Goal: Task Accomplishment & Management: Use online tool/utility

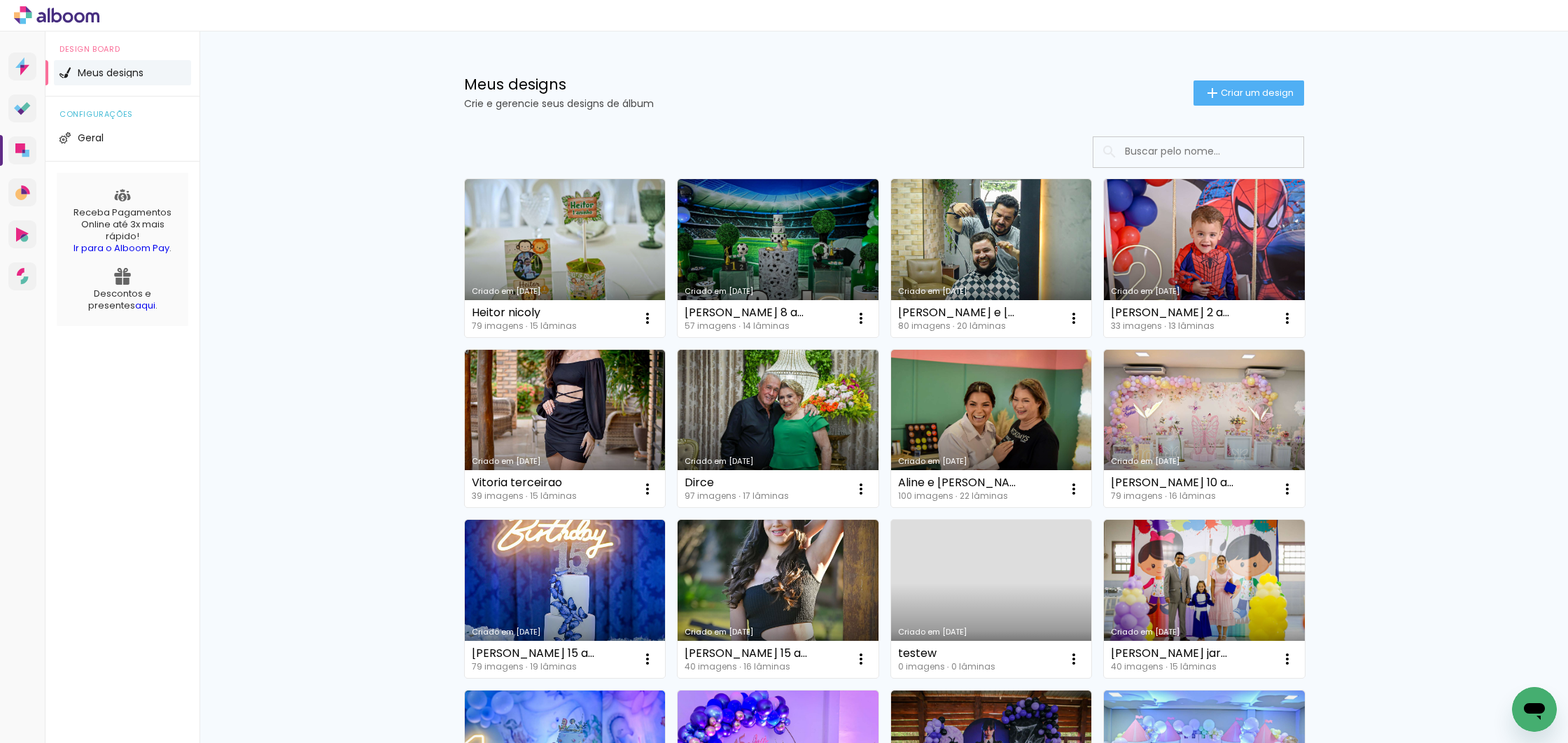
click at [1226, 99] on paper-button "Criar um design" at bounding box center [1249, 93] width 110 height 25
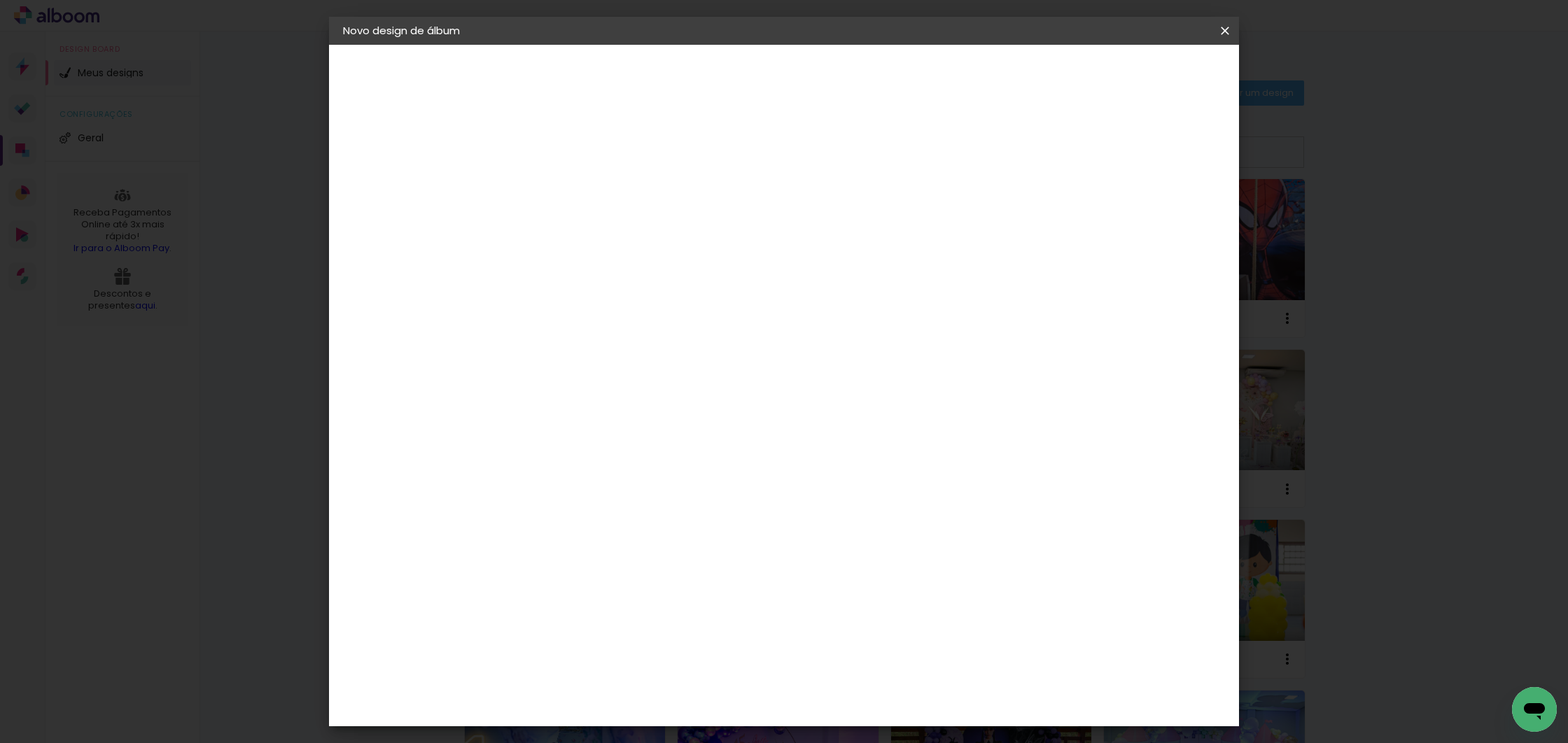
click at [572, 183] on input at bounding box center [572, 188] width 0 height 22
type input "[PERSON_NAME] 1 ano"
type paper-input "[PERSON_NAME] 1 ano"
click at [0, 0] on slot "Avançar" at bounding box center [0, 0] width 0 height 0
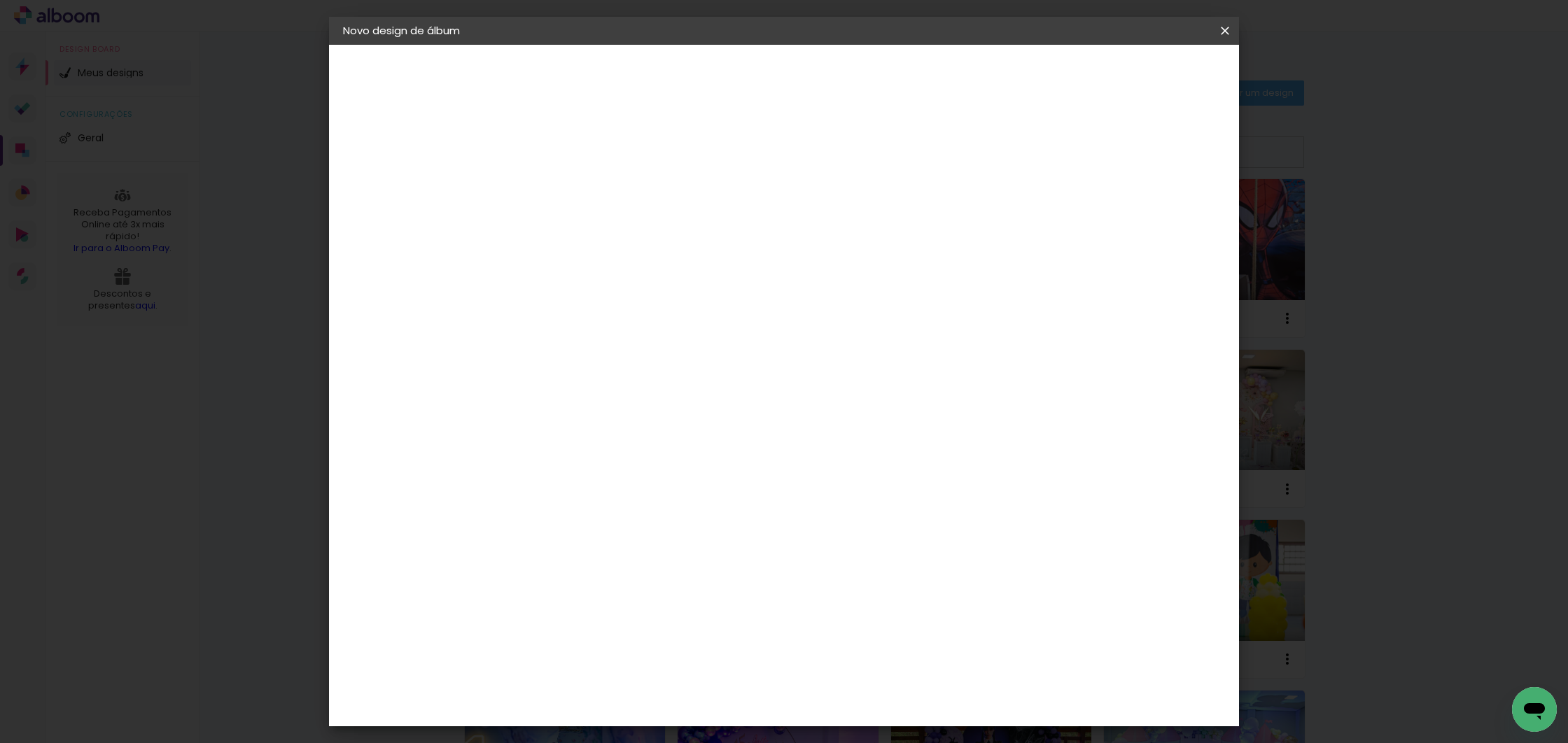
click at [603, 719] on div "Photoalbum Universal" at bounding box center [597, 731] width 68 height 23
click at [0, 0] on slot "Avançar" at bounding box center [0, 0] width 0 height 0
click at [626, 233] on input "text" at bounding box center [599, 244] width 54 height 22
click at [819, 237] on paper-item "Padrão" at bounding box center [875, 233] width 280 height 28
type input "Padrão"
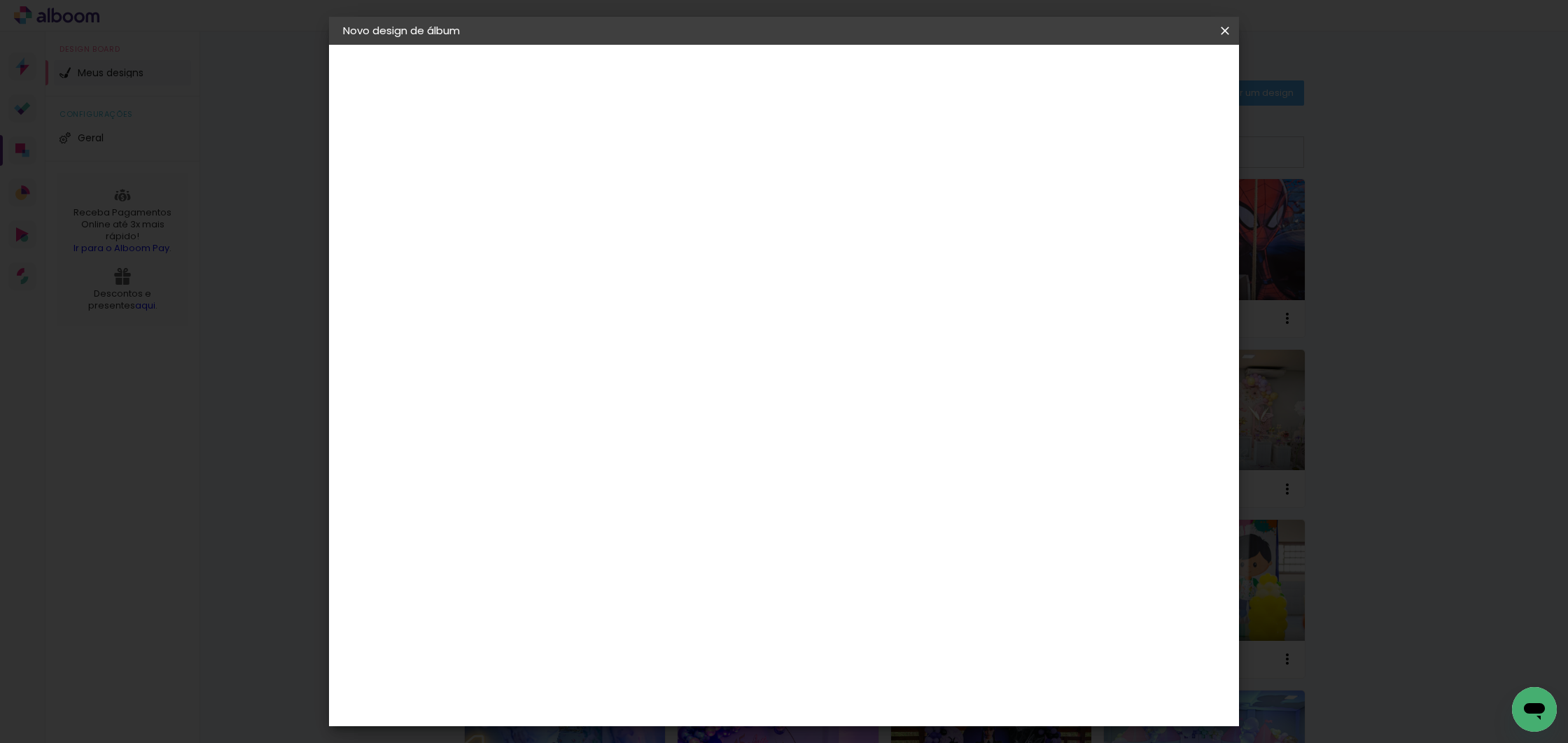
scroll to position [364, 0]
click at [0, 0] on slot "Avançar" at bounding box center [0, 0] width 0 height 0
click at [1113, 149] on div "Mostrar sangria" at bounding box center [1105, 151] width 93 height 17
type paper-checkbox "on"
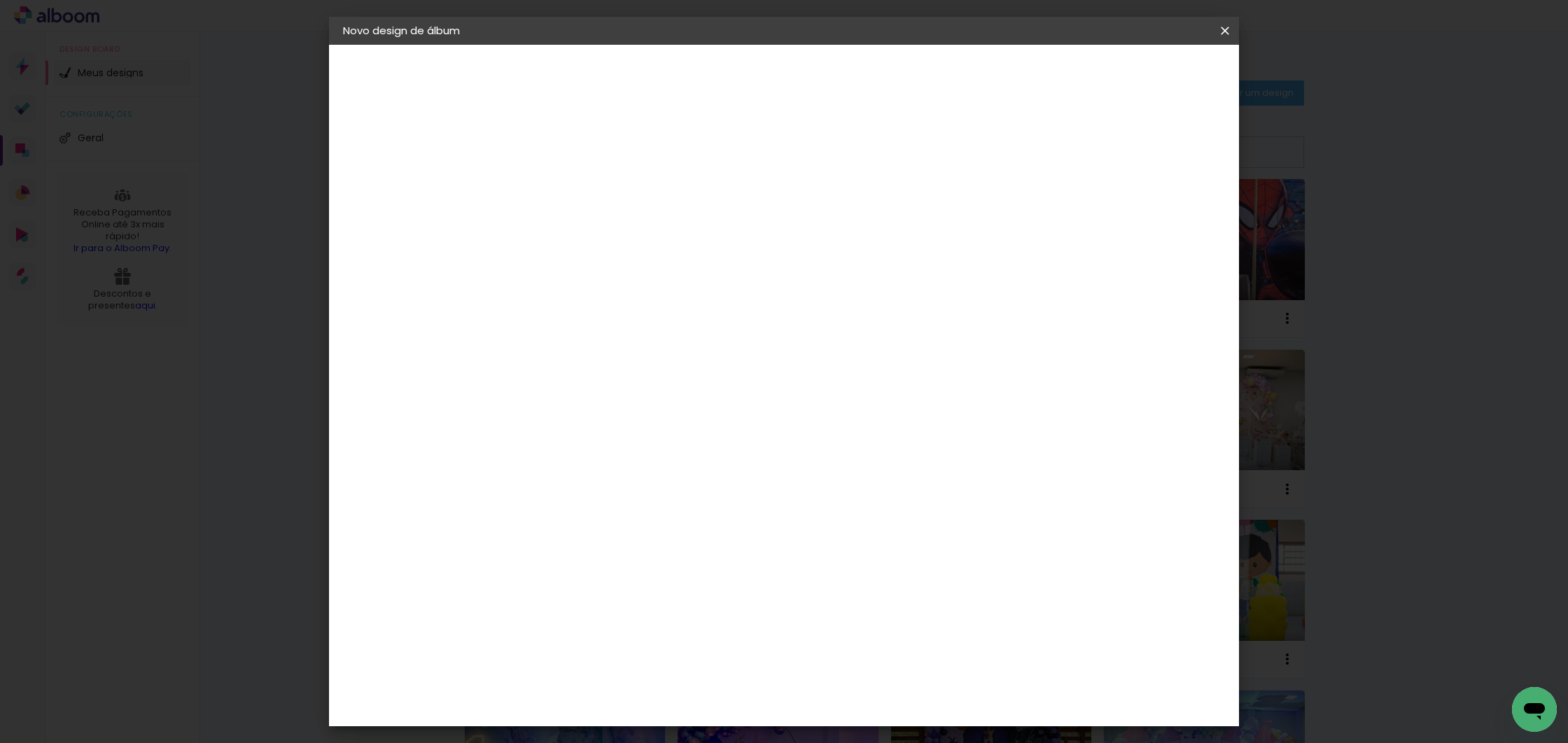
click at [1138, 69] on span "Iniciar design" at bounding box center [1105, 73] width 64 height 10
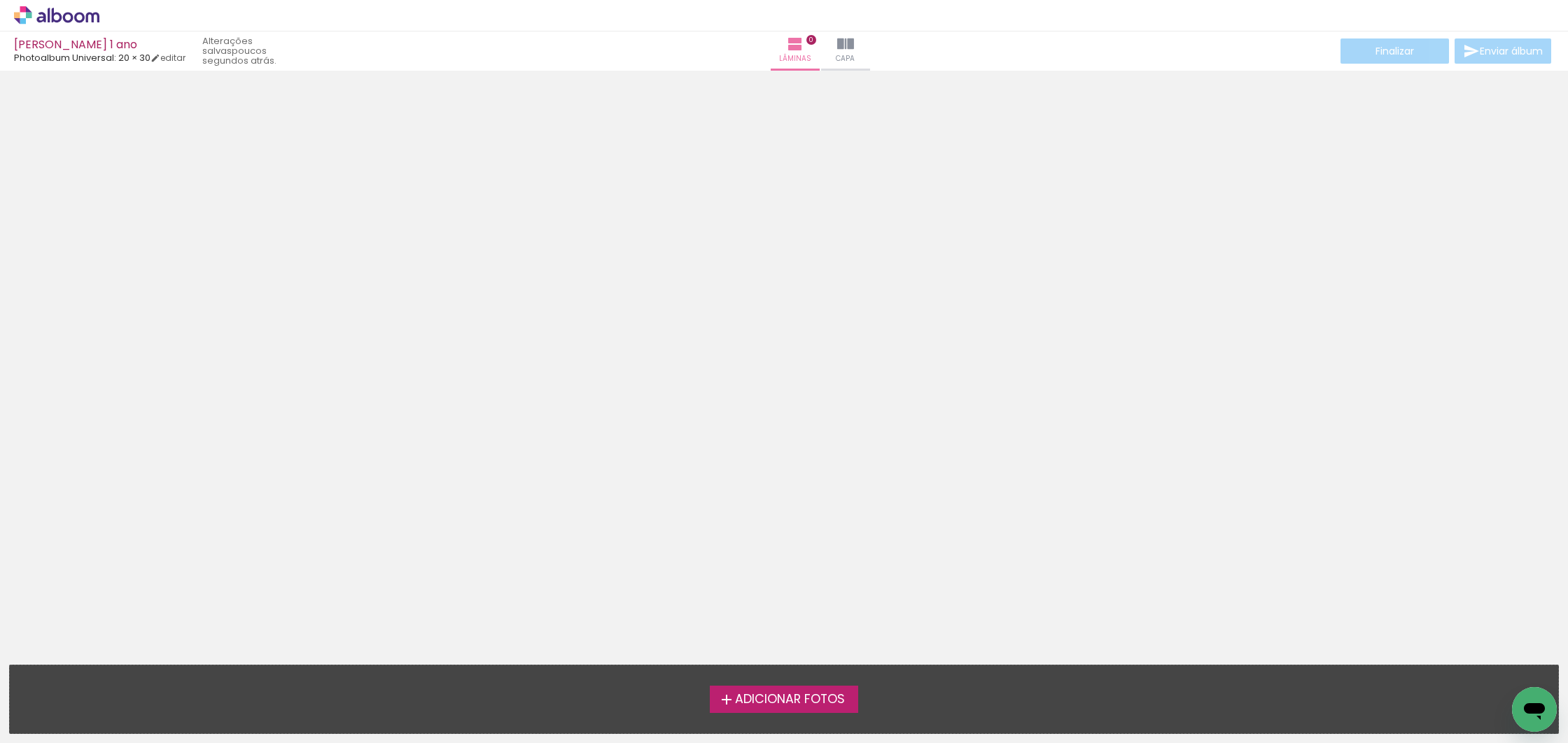
click at [793, 710] on label "Adicionar Fotos" at bounding box center [784, 698] width 149 height 26
click at [0, 0] on input "file" at bounding box center [0, 0] width 0 height 0
click at [749, 693] on span "Adicionar Fotos" at bounding box center [790, 699] width 110 height 12
click at [0, 0] on input "file" at bounding box center [0, 0] width 0 height 0
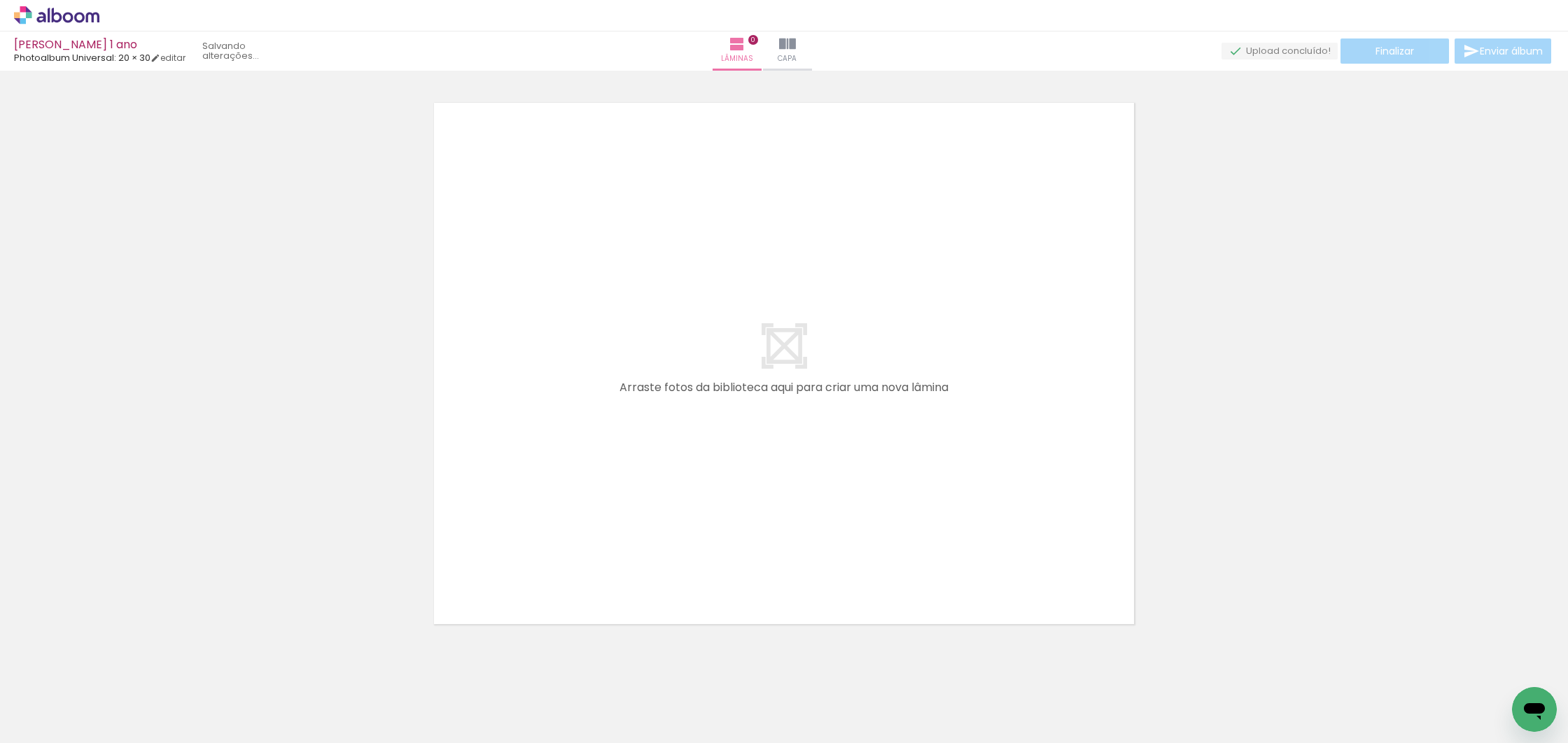
scroll to position [17, 0]
click at [77, 702] on iron-icon at bounding box center [71, 701] width 11 height 11
click at [0, 0] on slot "Não utilizadas" at bounding box center [0, 0] width 0 height 0
type input "Não utilizadas"
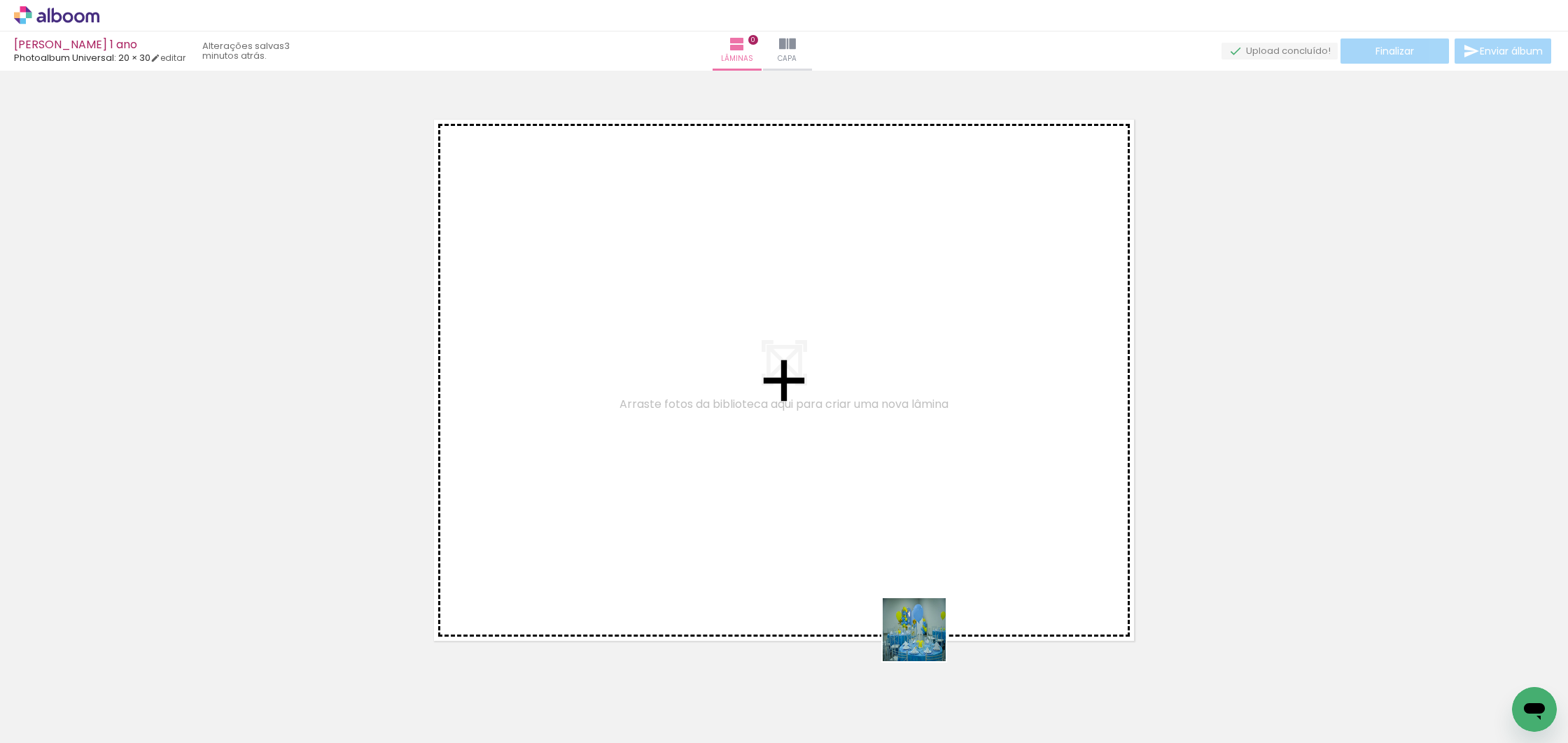
drag, startPoint x: 924, startPoint y: 640, endPoint x: 860, endPoint y: 564, distance: 99.4
click at [852, 500] on quentale-workspace at bounding box center [784, 372] width 1568 height 743
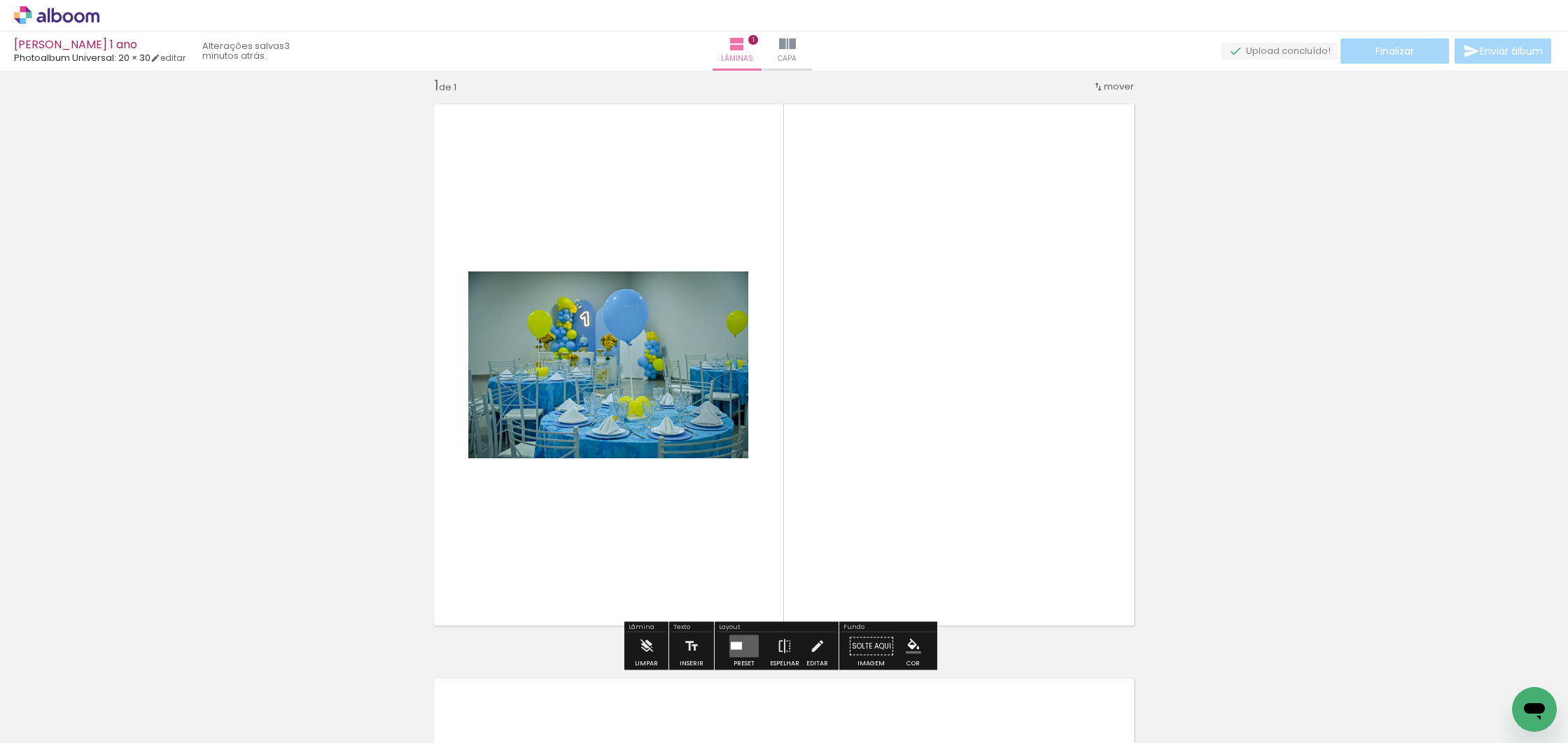
scroll to position [17, 0]
drag, startPoint x: 900, startPoint y: 696, endPoint x: 875, endPoint y: 608, distance: 91.5
click at [876, 521] on quentale-workspace at bounding box center [784, 372] width 1568 height 743
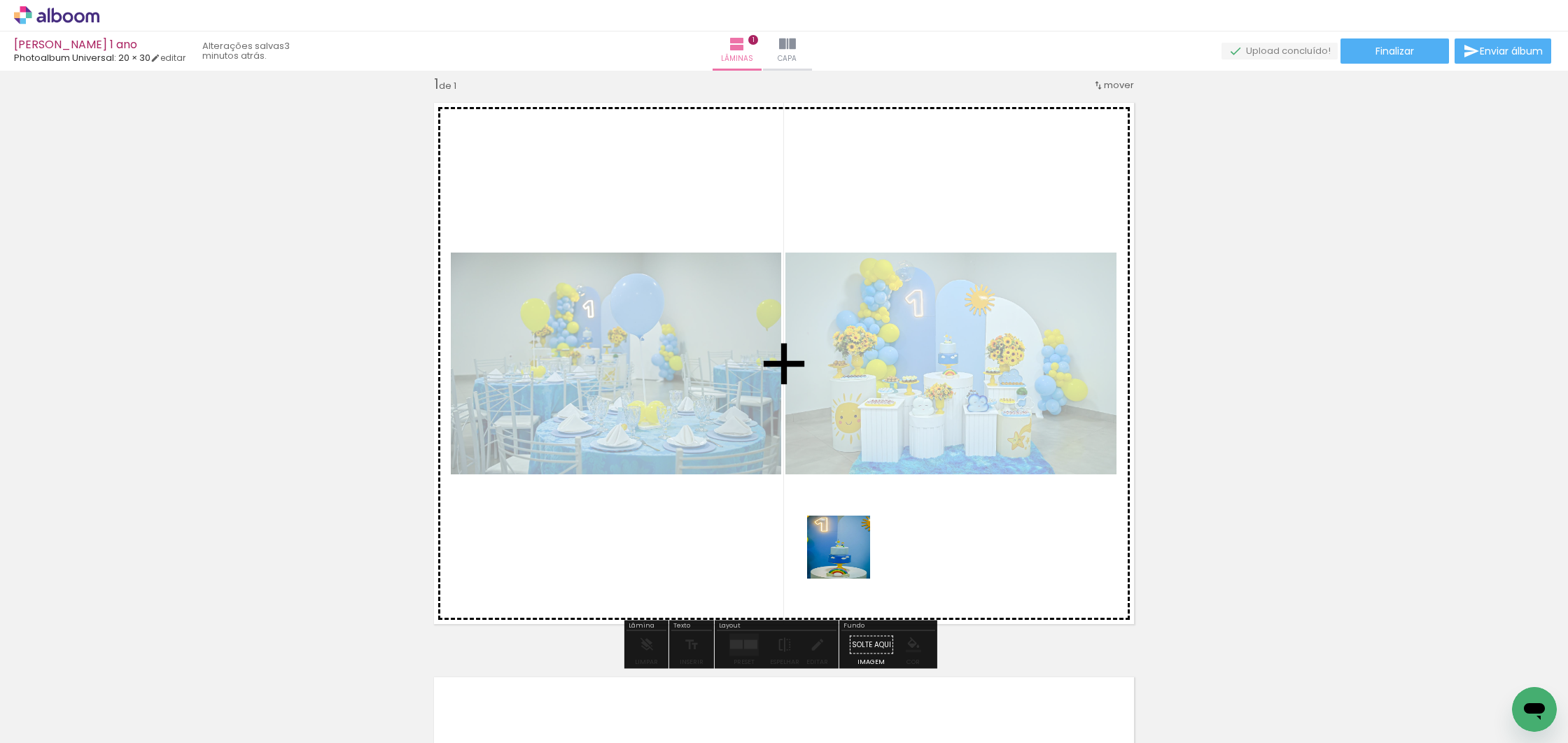
drag, startPoint x: 829, startPoint y: 696, endPoint x: 784, endPoint y: 637, distance: 74.2
click at [851, 483] on quentale-workspace at bounding box center [784, 372] width 1568 height 743
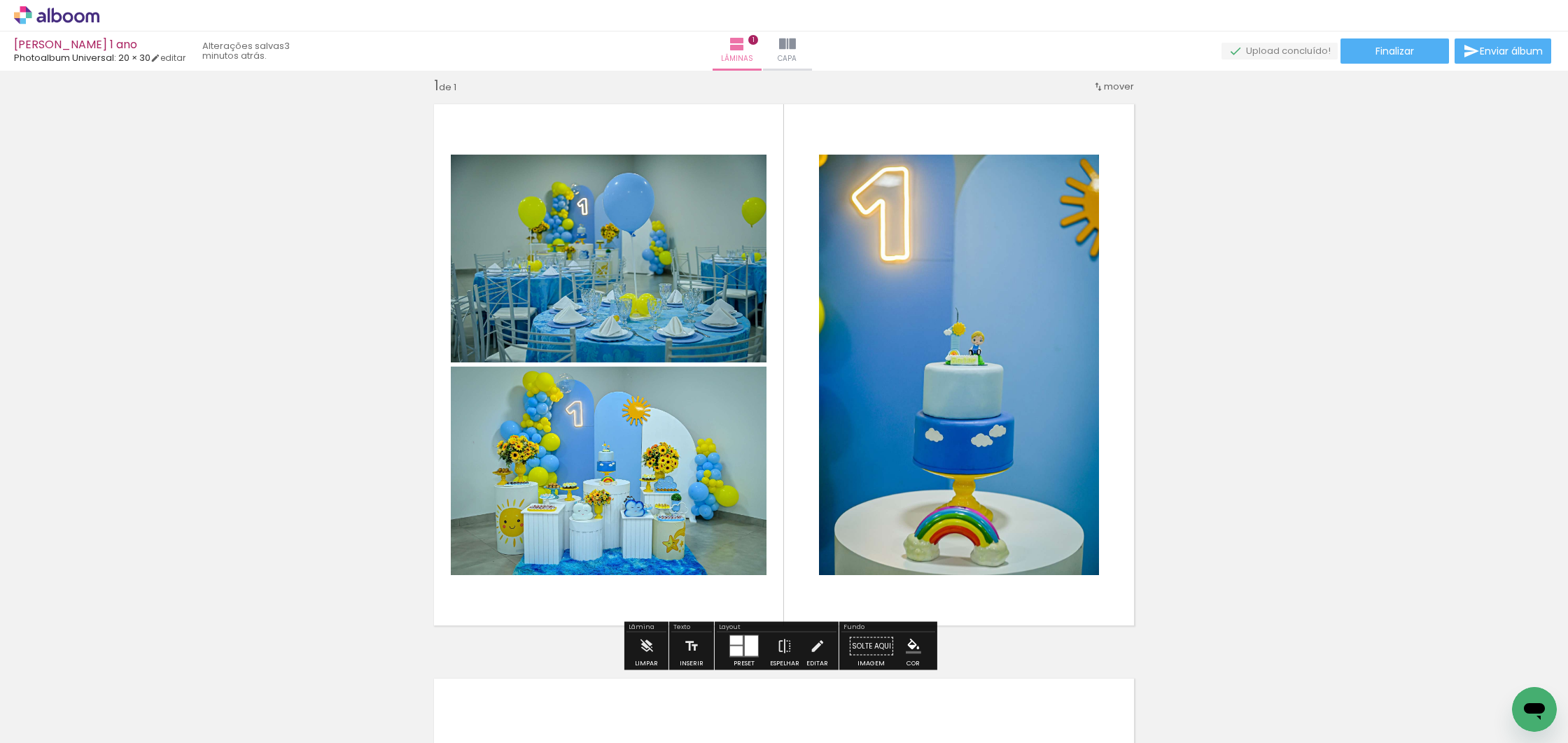
drag, startPoint x: 748, startPoint y: 698, endPoint x: 754, endPoint y: 579, distance: 119.2
click at [786, 528] on quentale-workspace at bounding box center [784, 372] width 1568 height 743
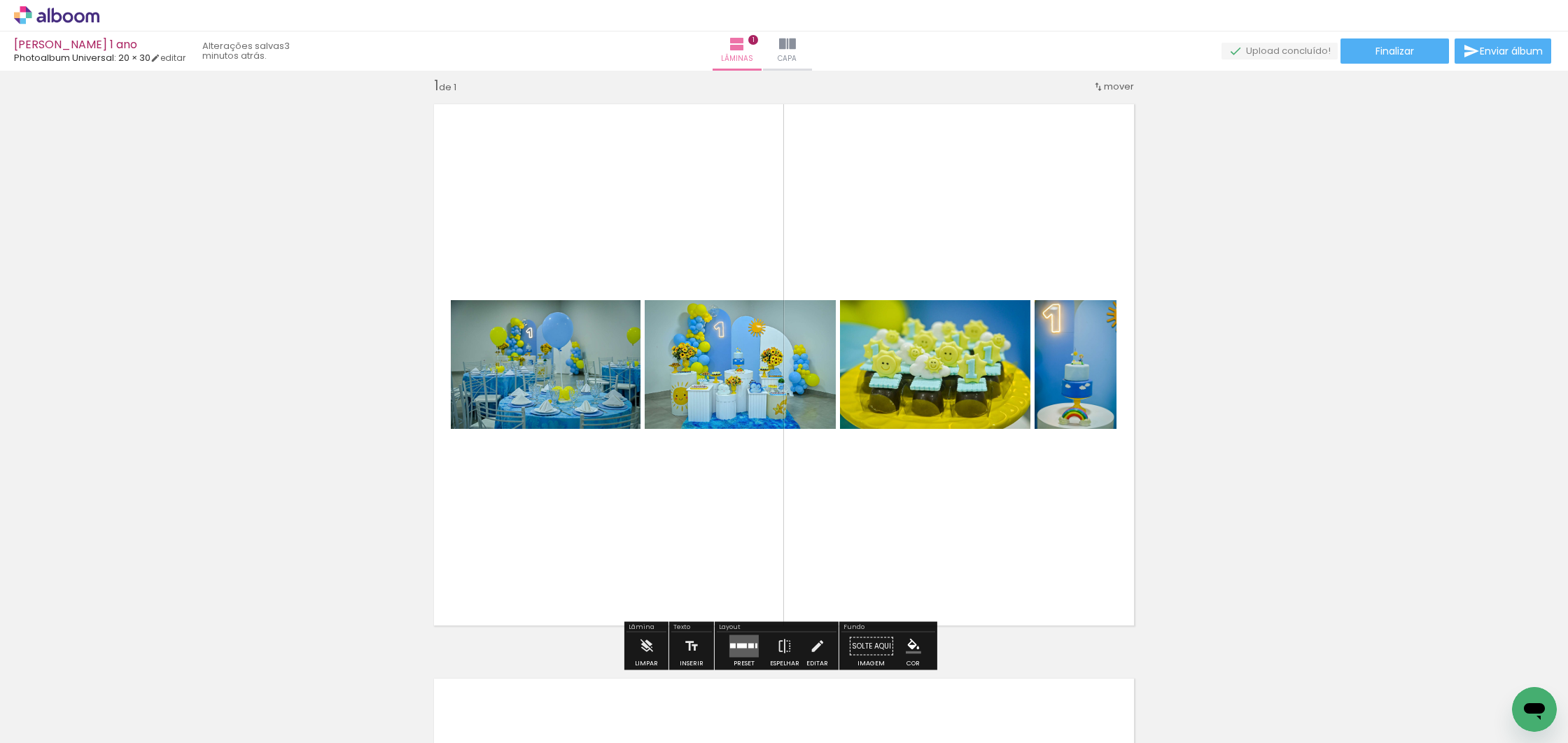
drag, startPoint x: 661, startPoint y: 696, endPoint x: 698, endPoint y: 559, distance: 141.9
click at [714, 522] on quentale-workspace at bounding box center [784, 372] width 1568 height 743
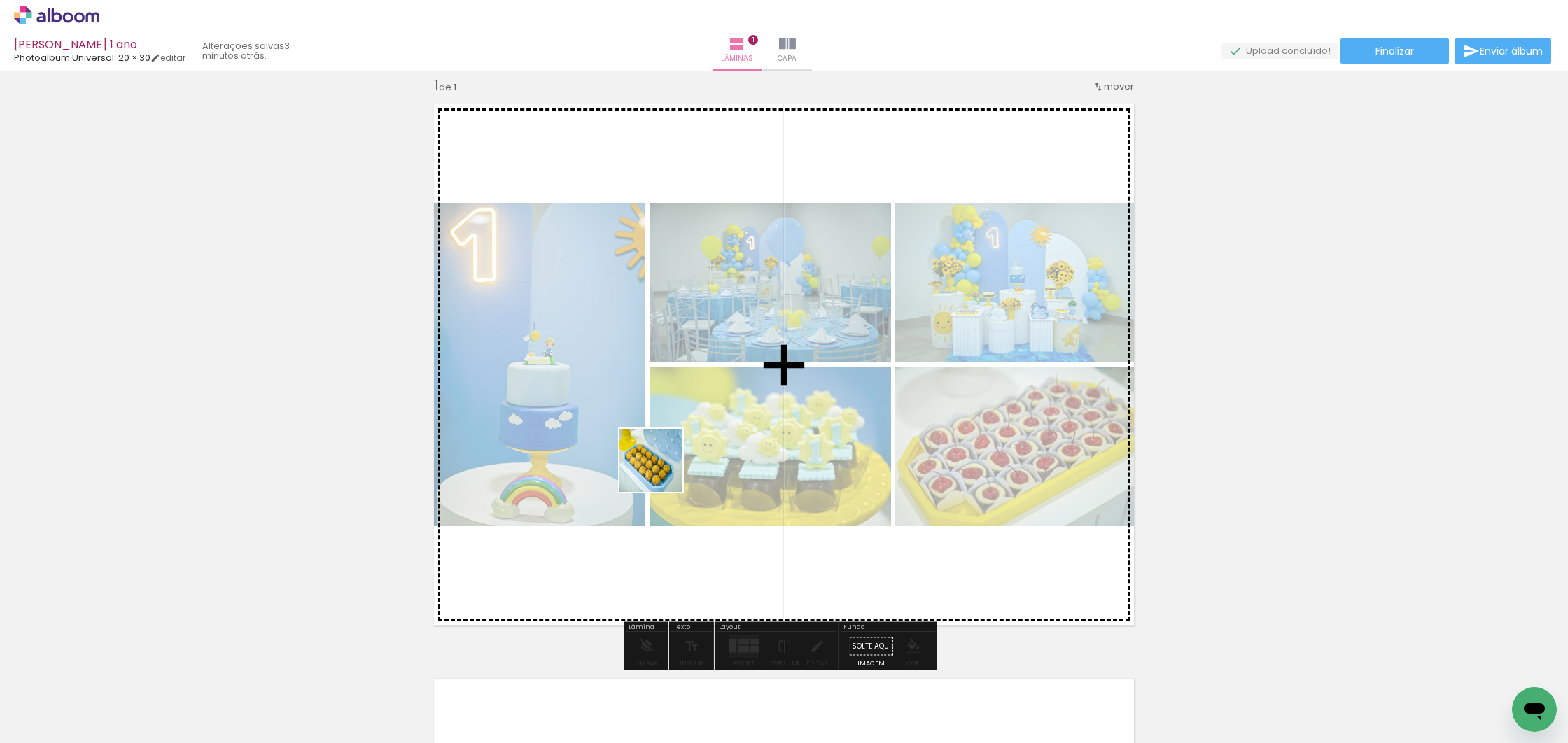
drag, startPoint x: 612, startPoint y: 648, endPoint x: 659, endPoint y: 470, distance: 184.1
click at [663, 459] on quentale-workspace at bounding box center [784, 372] width 1568 height 743
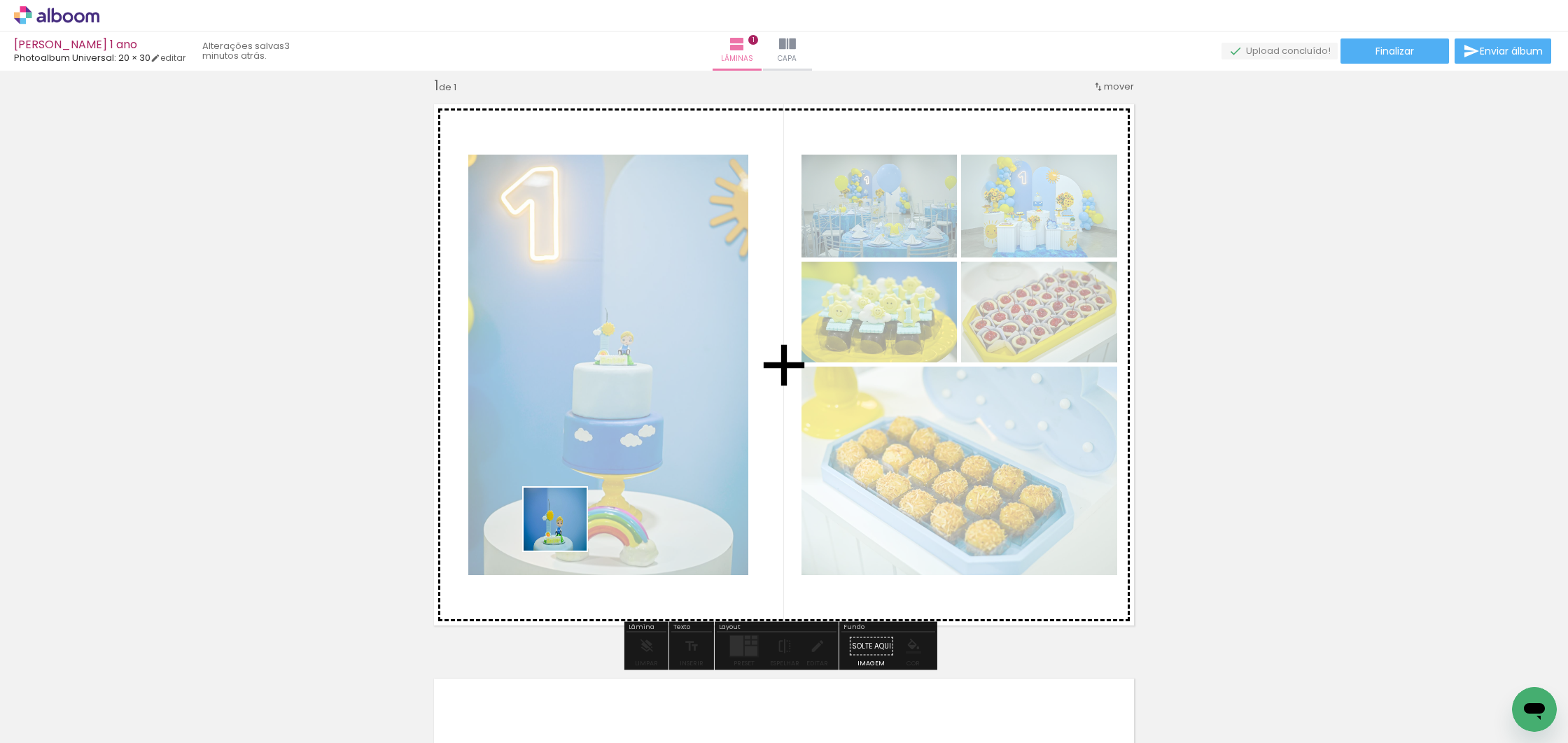
drag, startPoint x: 512, startPoint y: 703, endPoint x: 567, endPoint y: 596, distance: 120.3
click at [567, 518] on quentale-workspace at bounding box center [784, 372] width 1568 height 743
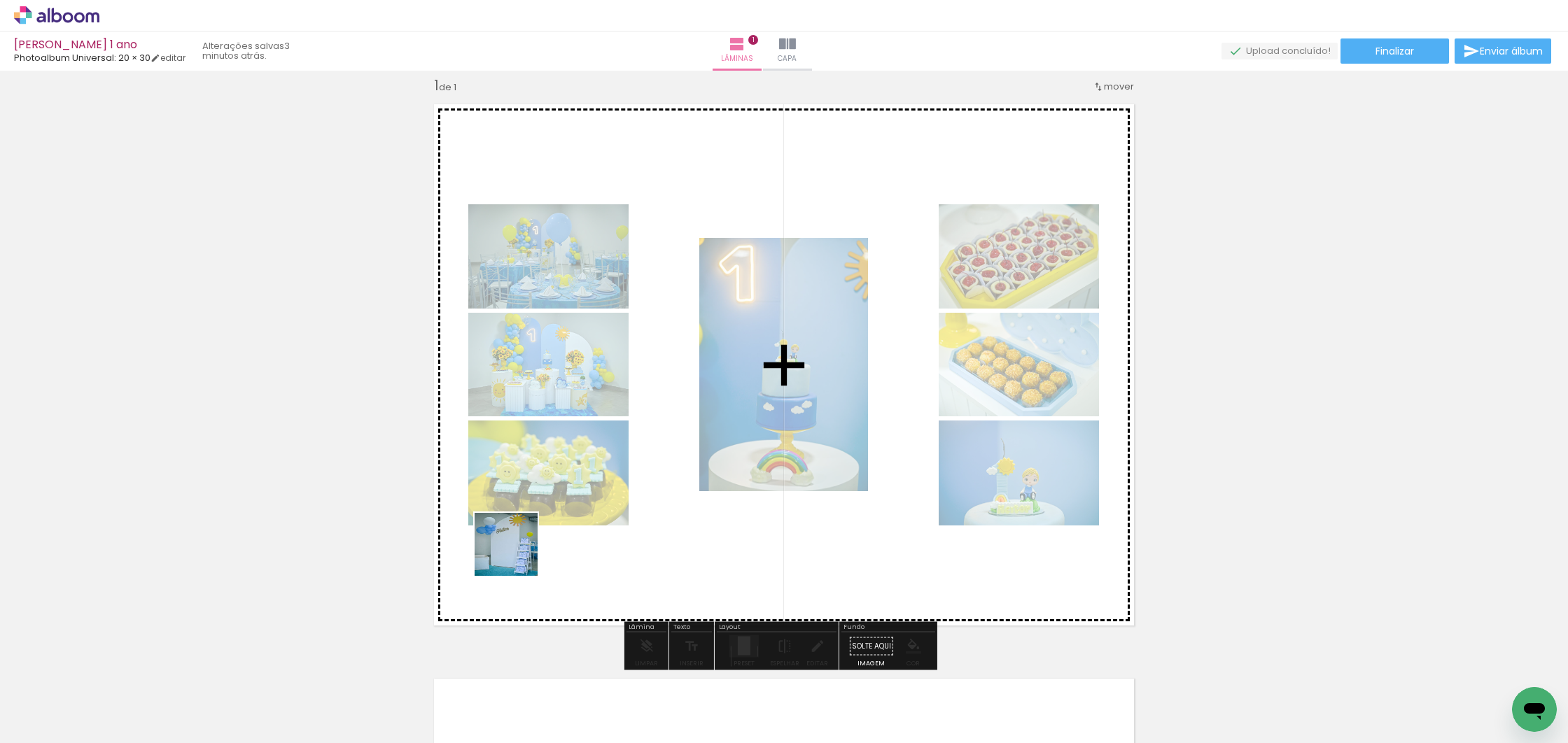
drag, startPoint x: 496, startPoint y: 598, endPoint x: 480, endPoint y: 583, distance: 21.9
click at [518, 554] on quentale-workspace at bounding box center [784, 372] width 1568 height 743
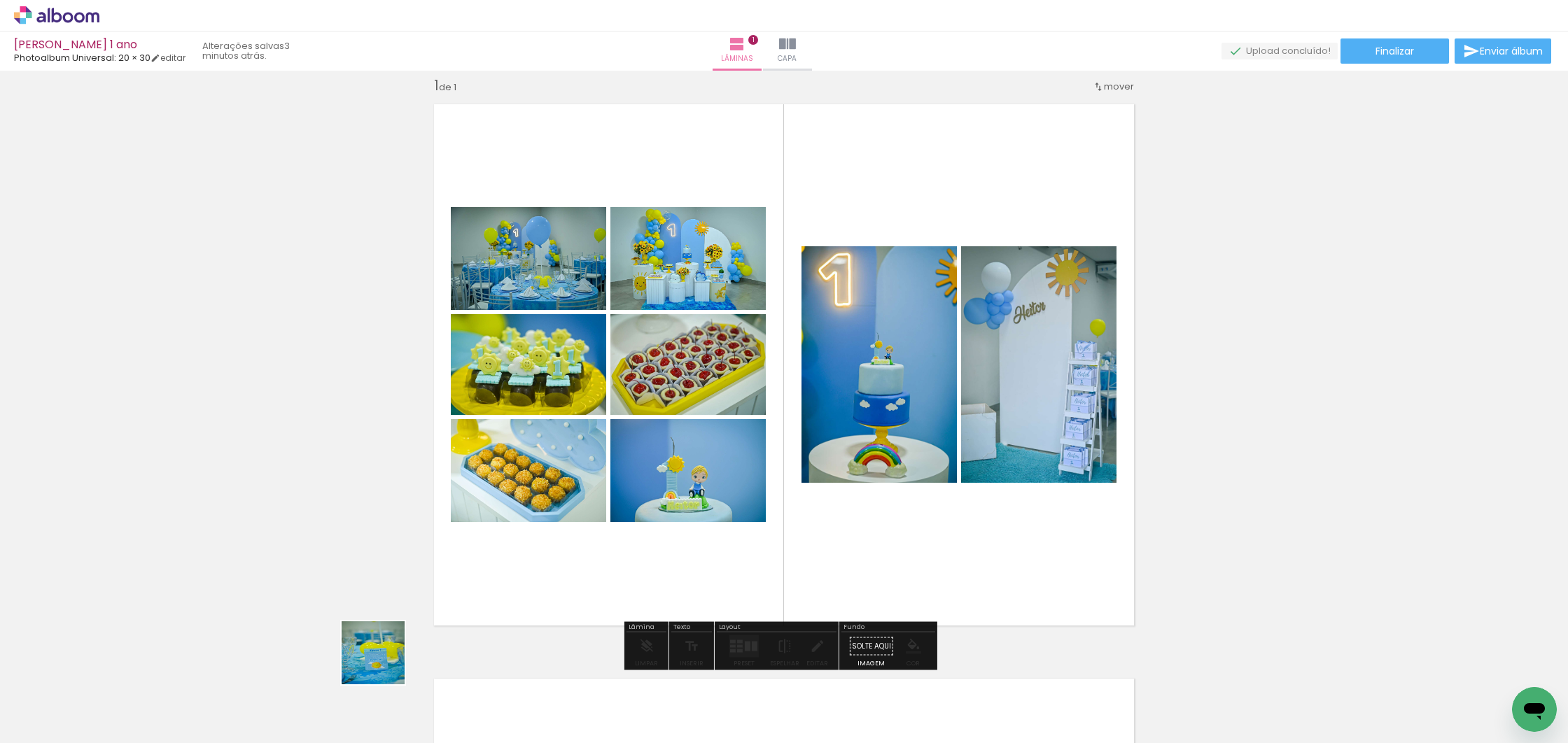
drag, startPoint x: 364, startPoint y: 691, endPoint x: 436, endPoint y: 594, distance: 120.8
click at [541, 476] on quentale-workspace at bounding box center [784, 372] width 1568 height 743
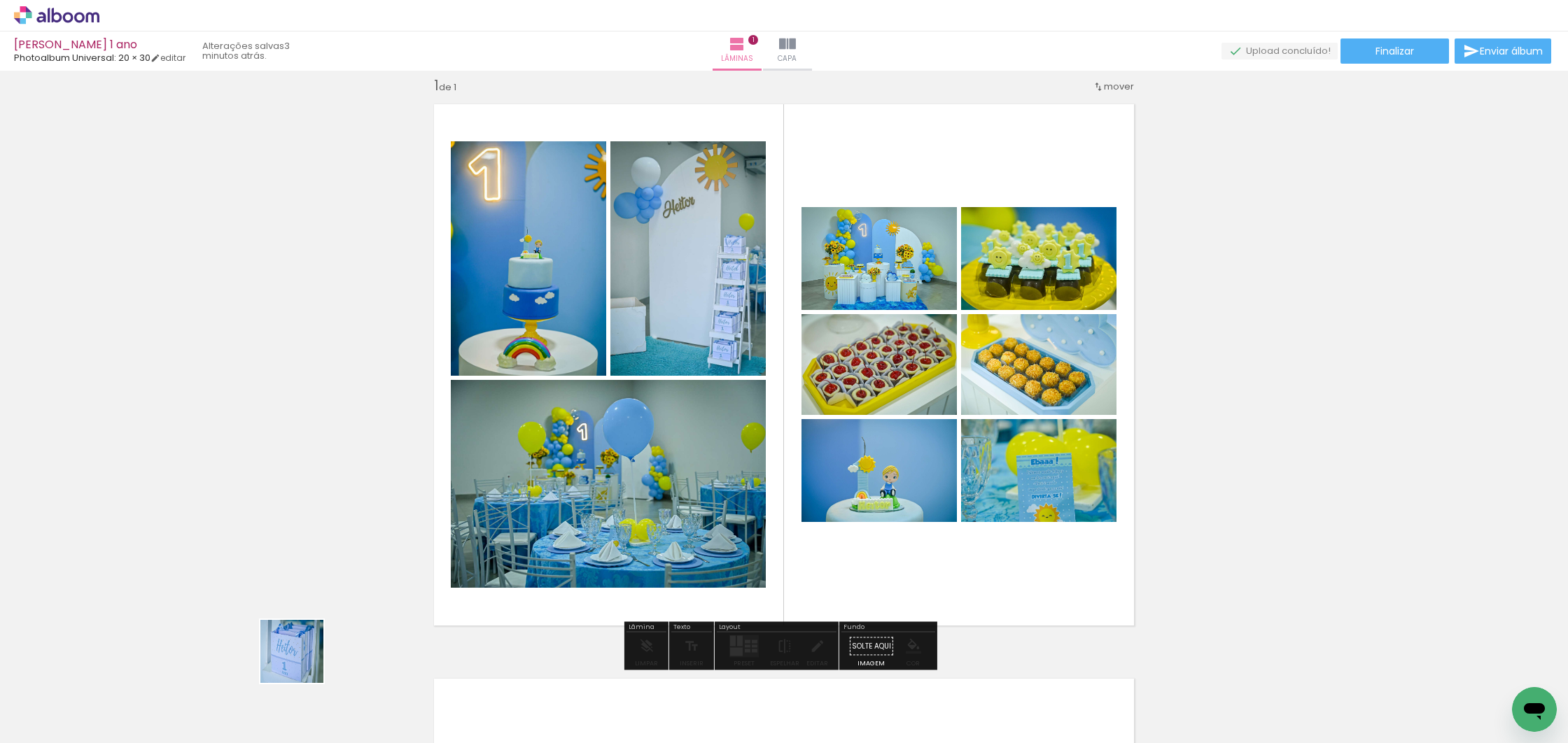
drag, startPoint x: 303, startPoint y: 662, endPoint x: 501, endPoint y: 528, distance: 239.1
click at [472, 526] on quentale-workspace at bounding box center [784, 372] width 1568 height 743
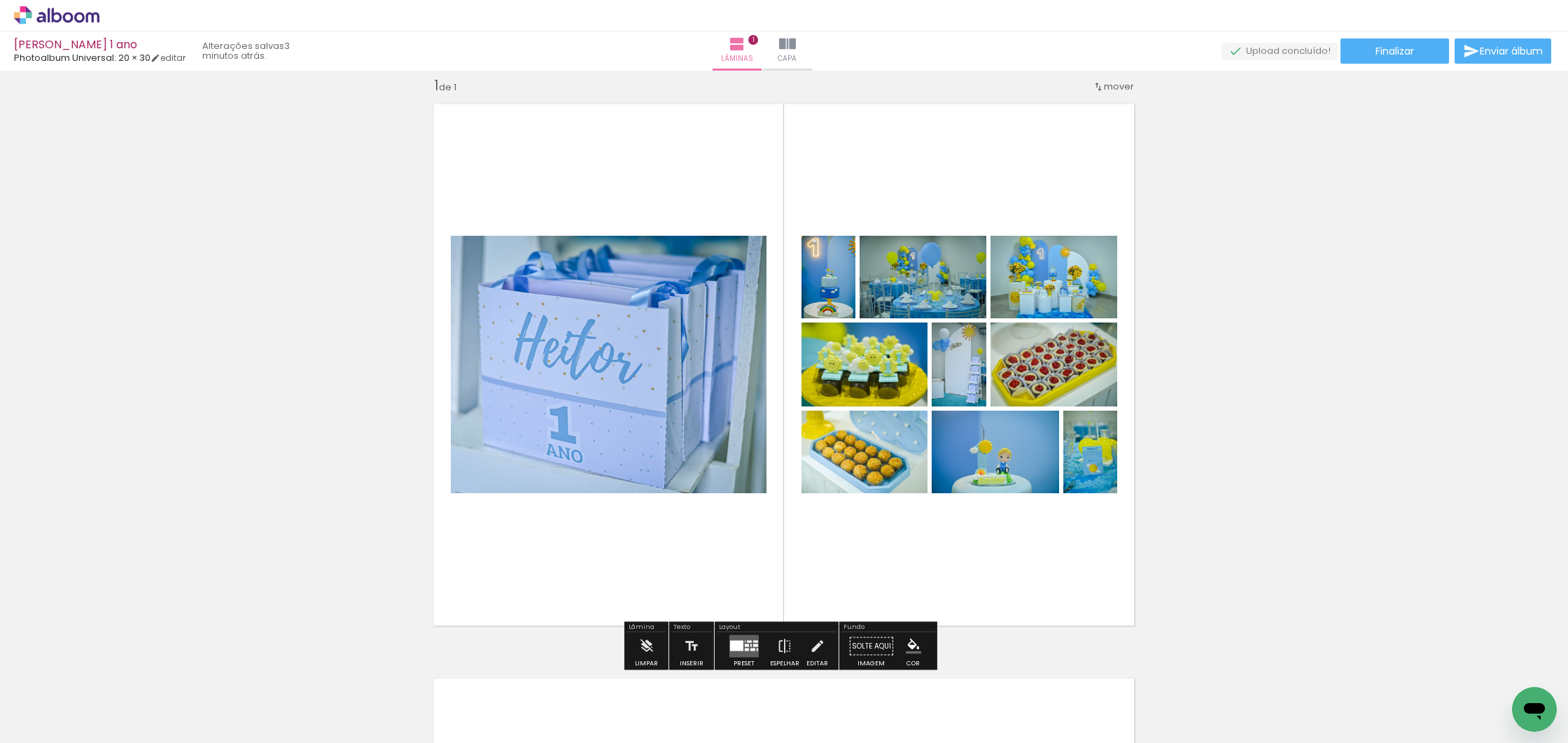
drag, startPoint x: 741, startPoint y: 647, endPoint x: 748, endPoint y: 643, distance: 8.1
click at [745, 649] on div at bounding box center [747, 649] width 4 height 3
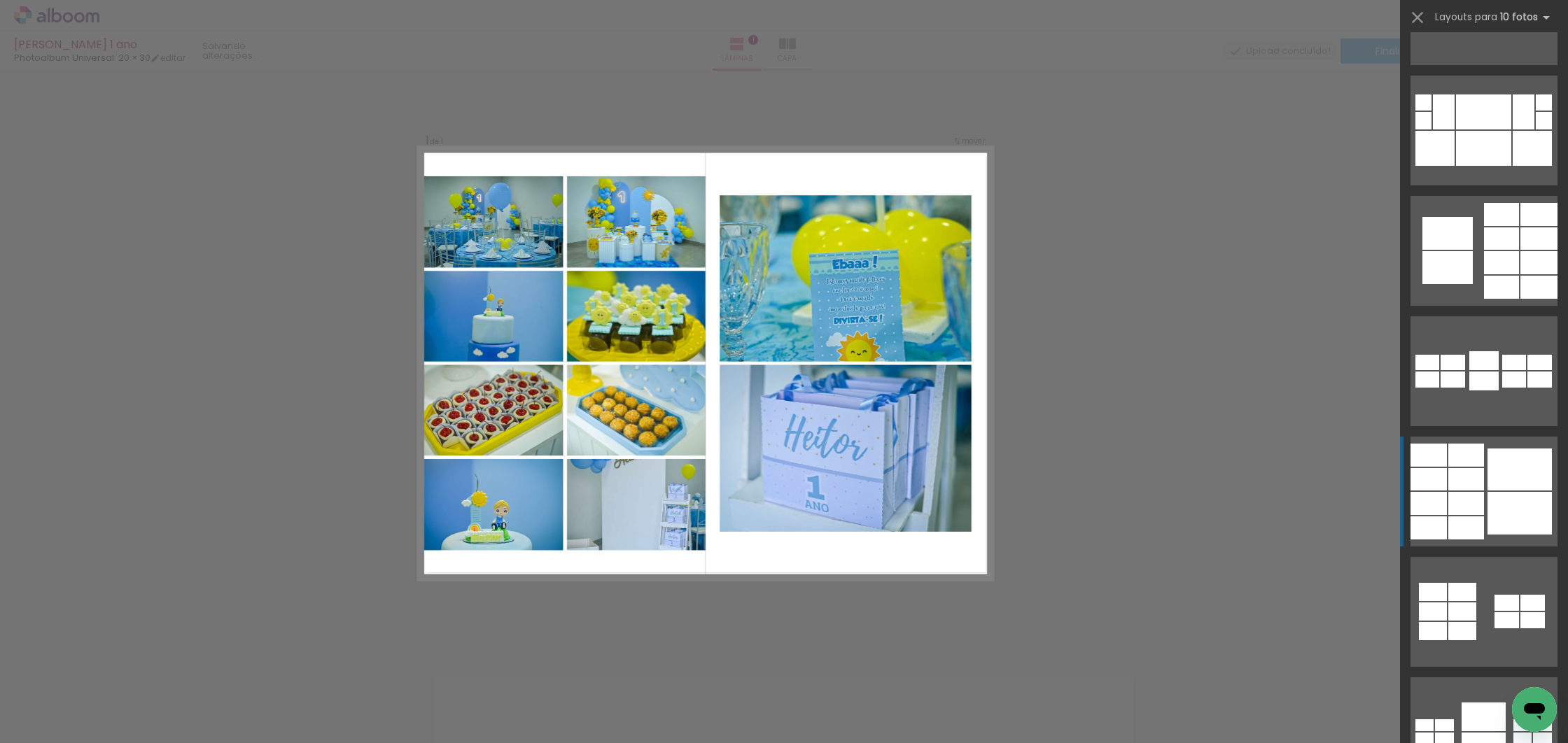
scroll to position [1550, 0]
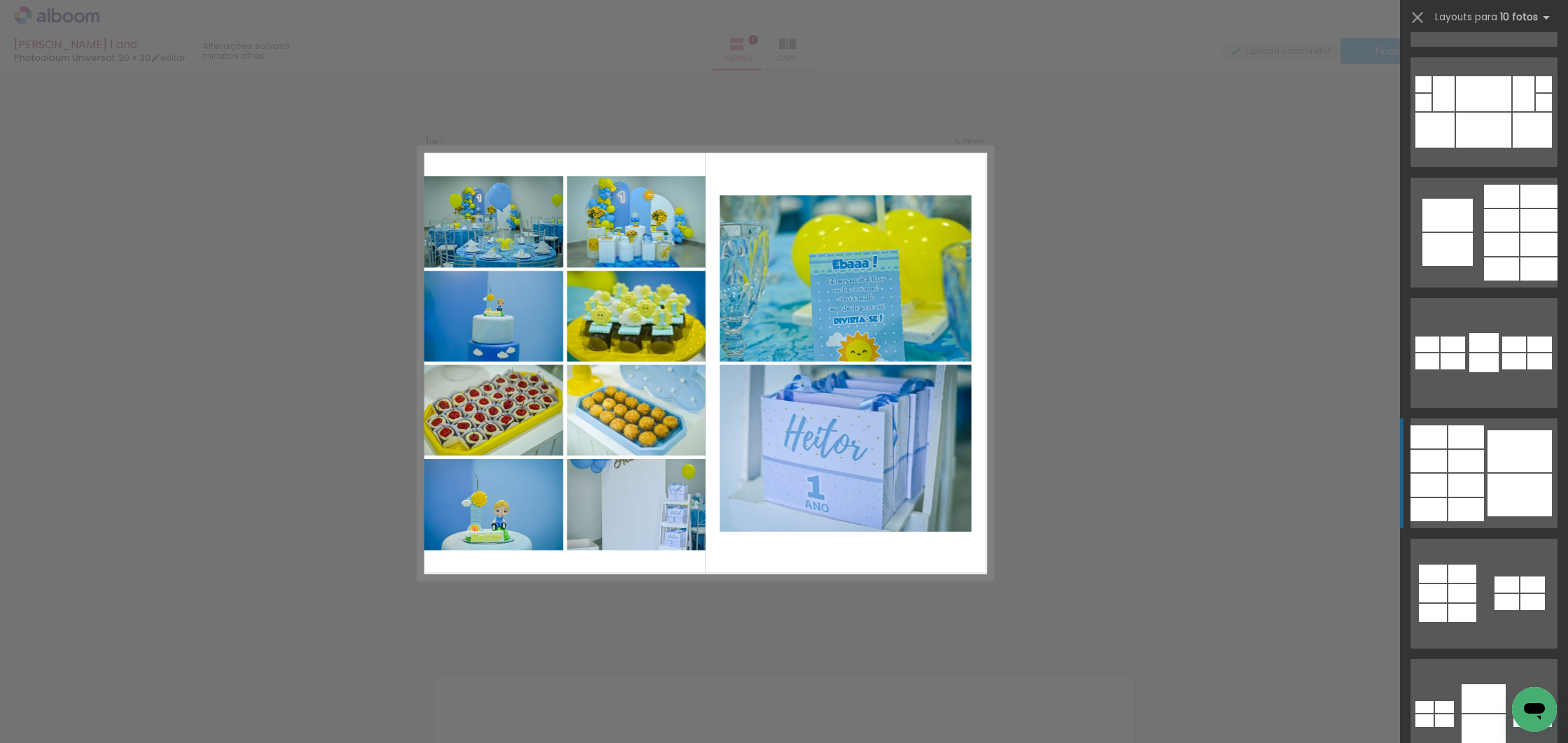
click at [1503, 449] on div at bounding box center [1520, 451] width 65 height 42
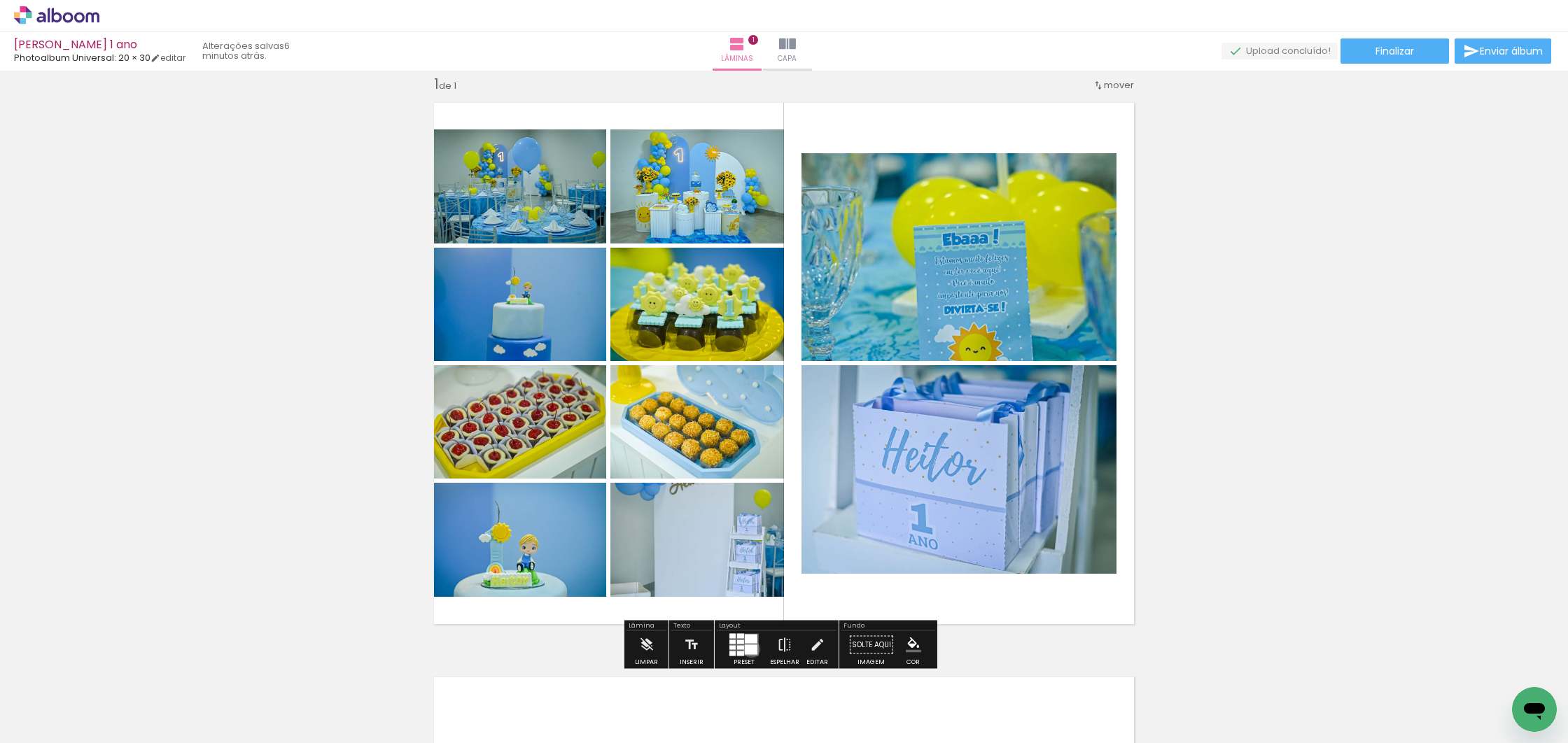
click at [749, 649] on div at bounding box center [751, 649] width 12 height 10
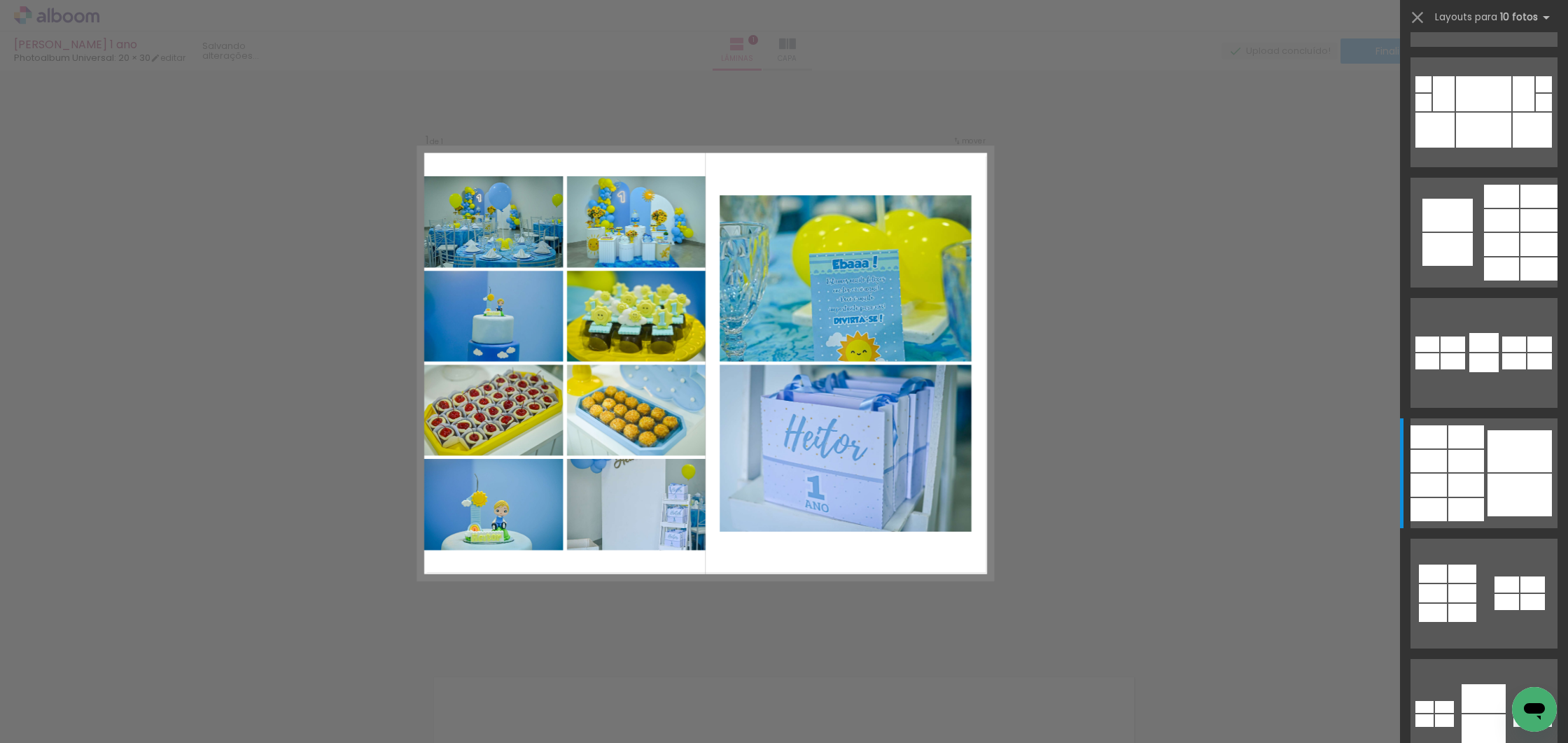
scroll to position [1926, 0]
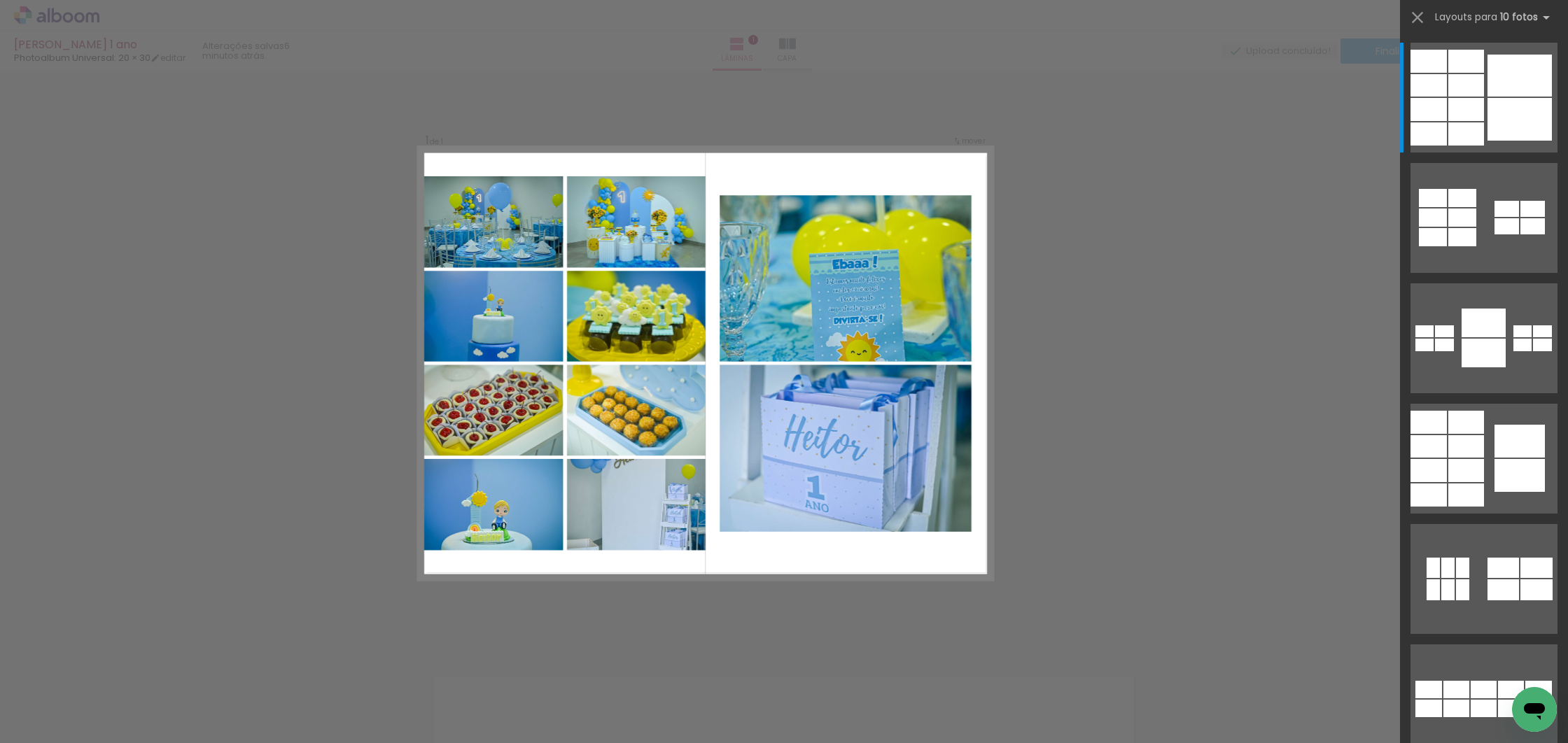
click at [785, 622] on div "Confirmar Cancelar" at bounding box center [784, 644] width 1568 height 1183
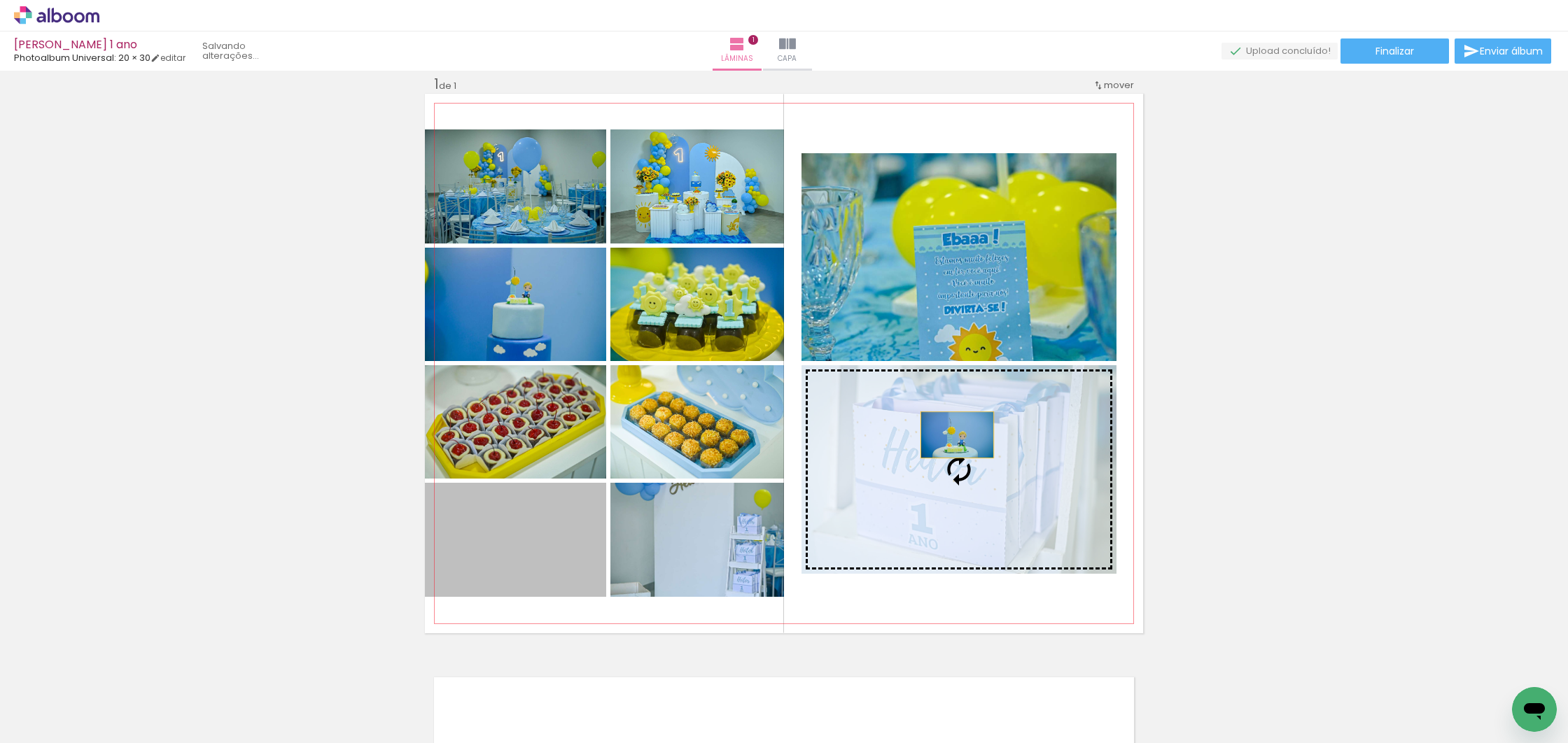
drag, startPoint x: 516, startPoint y: 561, endPoint x: 954, endPoint y: 430, distance: 457.2
click at [0, 0] on slot at bounding box center [0, 0] width 0 height 0
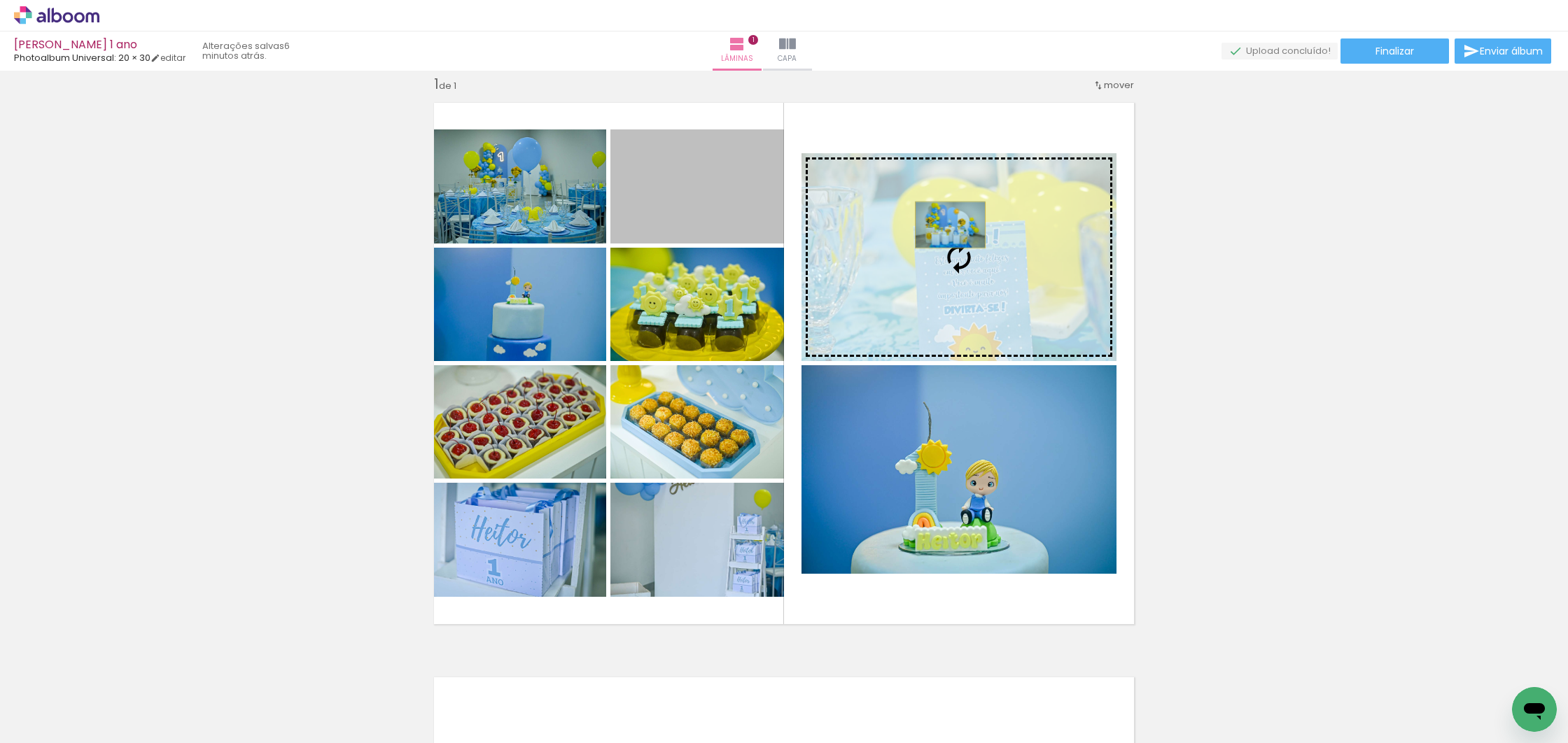
drag, startPoint x: 724, startPoint y: 219, endPoint x: 947, endPoint y: 226, distance: 223.1
click at [0, 0] on slot at bounding box center [0, 0] width 0 height 0
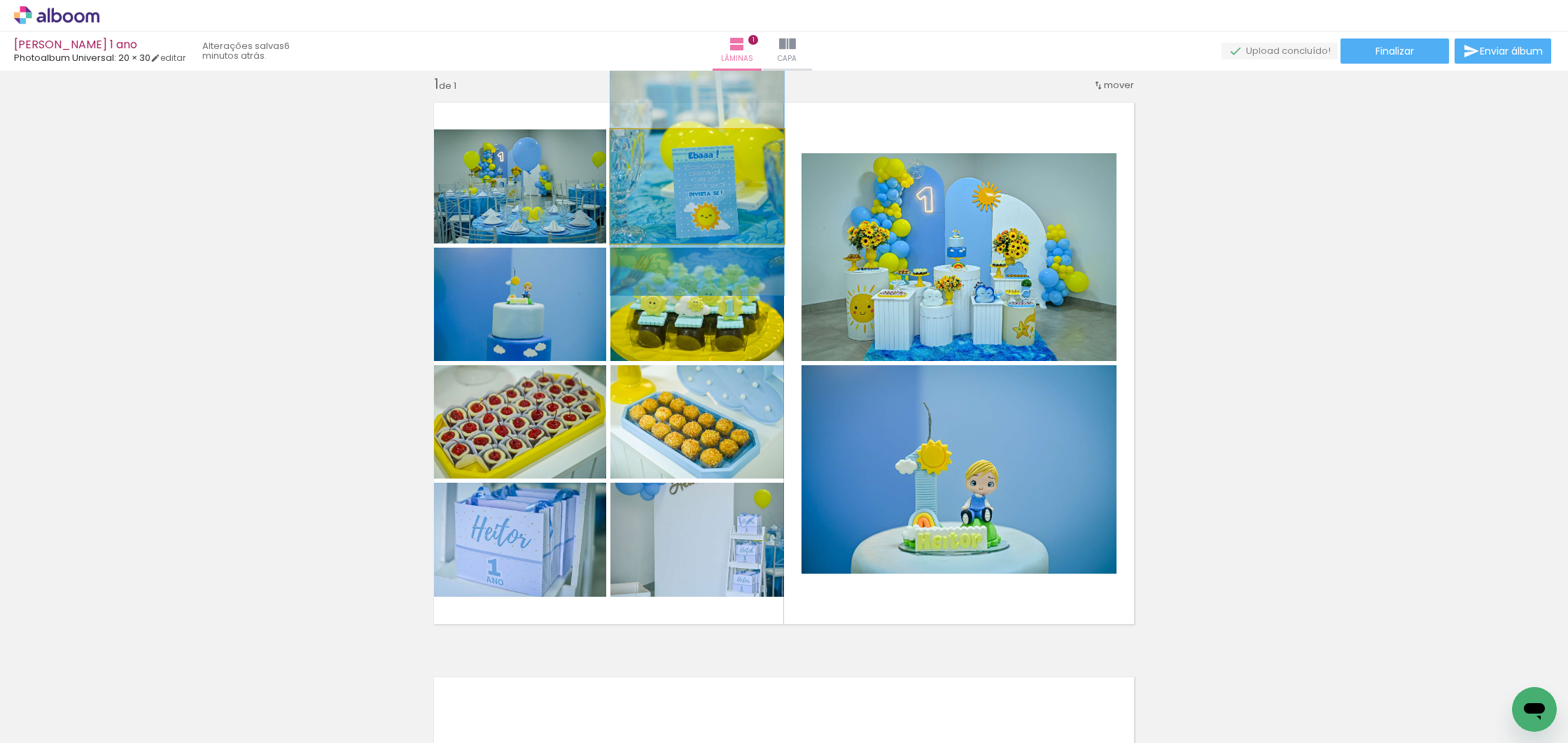
drag, startPoint x: 733, startPoint y: 219, endPoint x: 741, endPoint y: 197, distance: 23.4
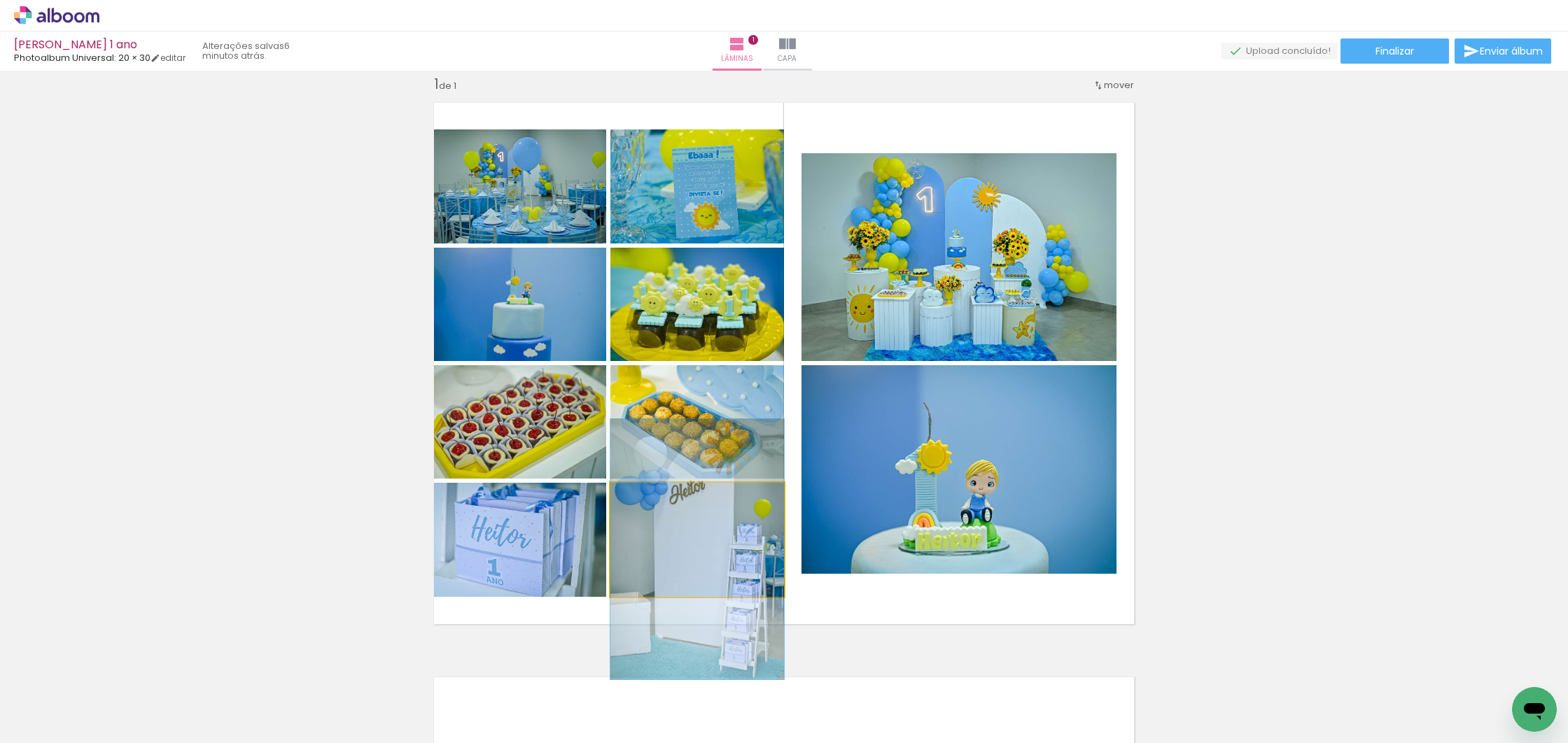
drag, startPoint x: 682, startPoint y: 532, endPoint x: 683, endPoint y: 543, distance: 11.0
click at [683, 543] on div at bounding box center [697, 549] width 174 height 260
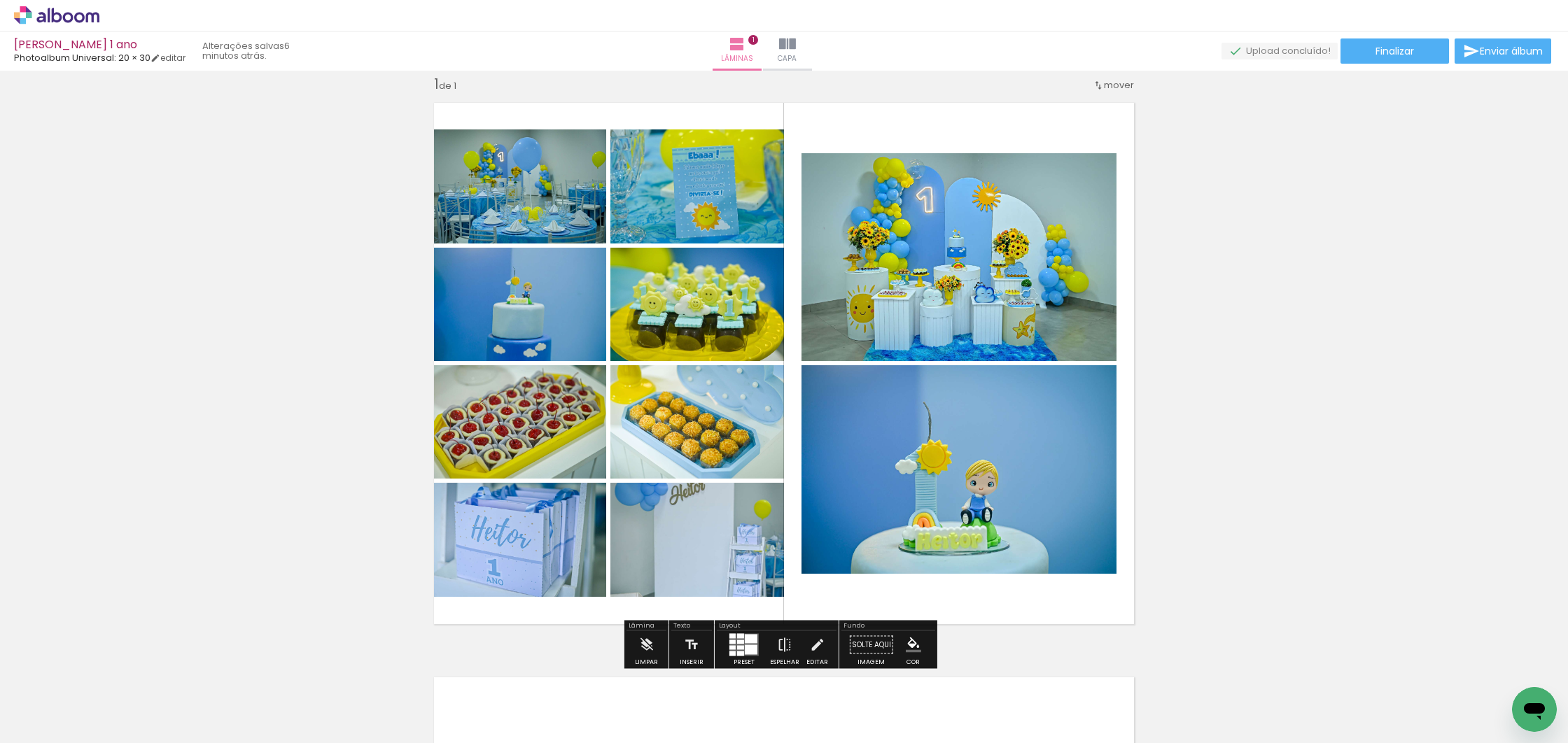
scroll to position [15, 0]
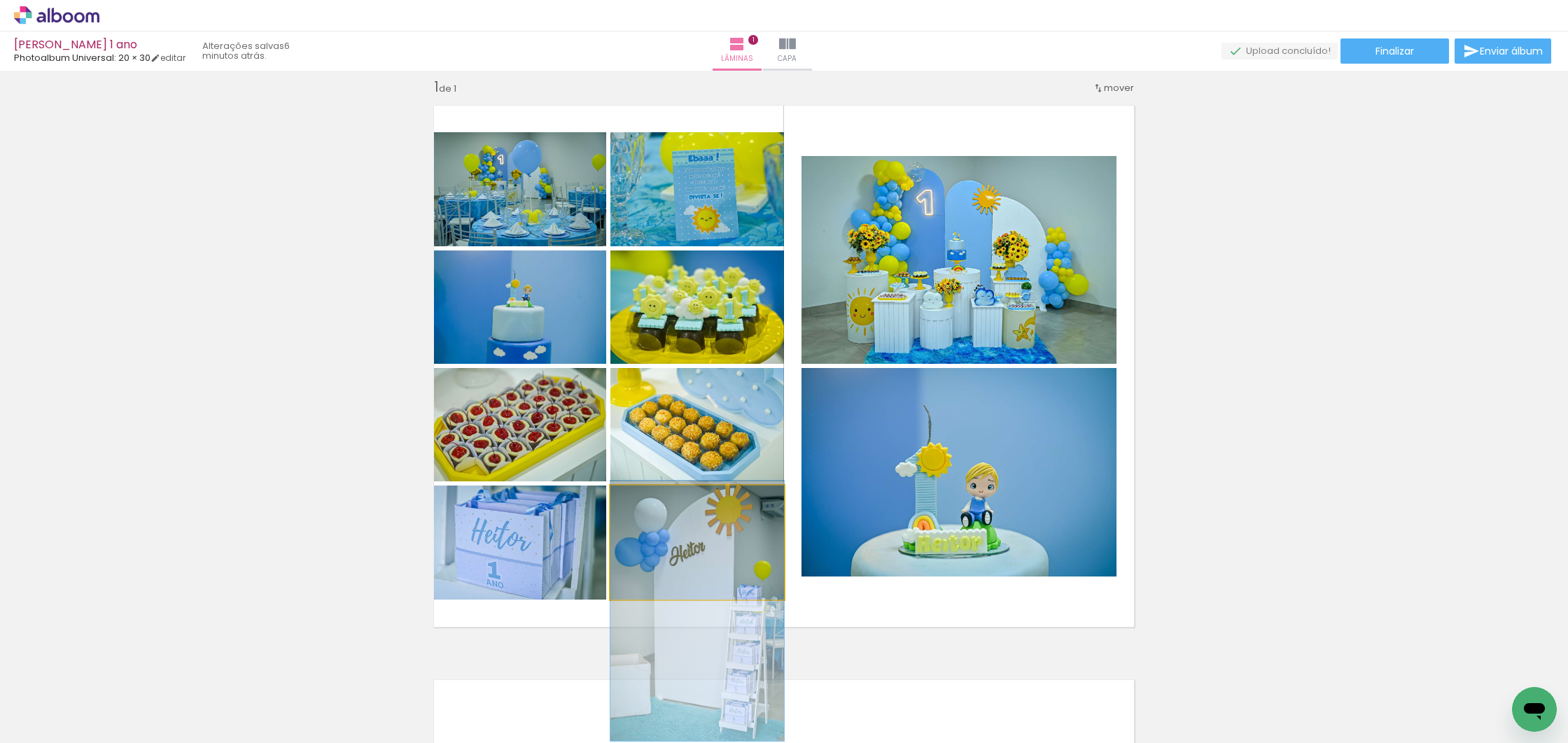
drag, startPoint x: 704, startPoint y: 538, endPoint x: 698, endPoint y: 598, distance: 60.3
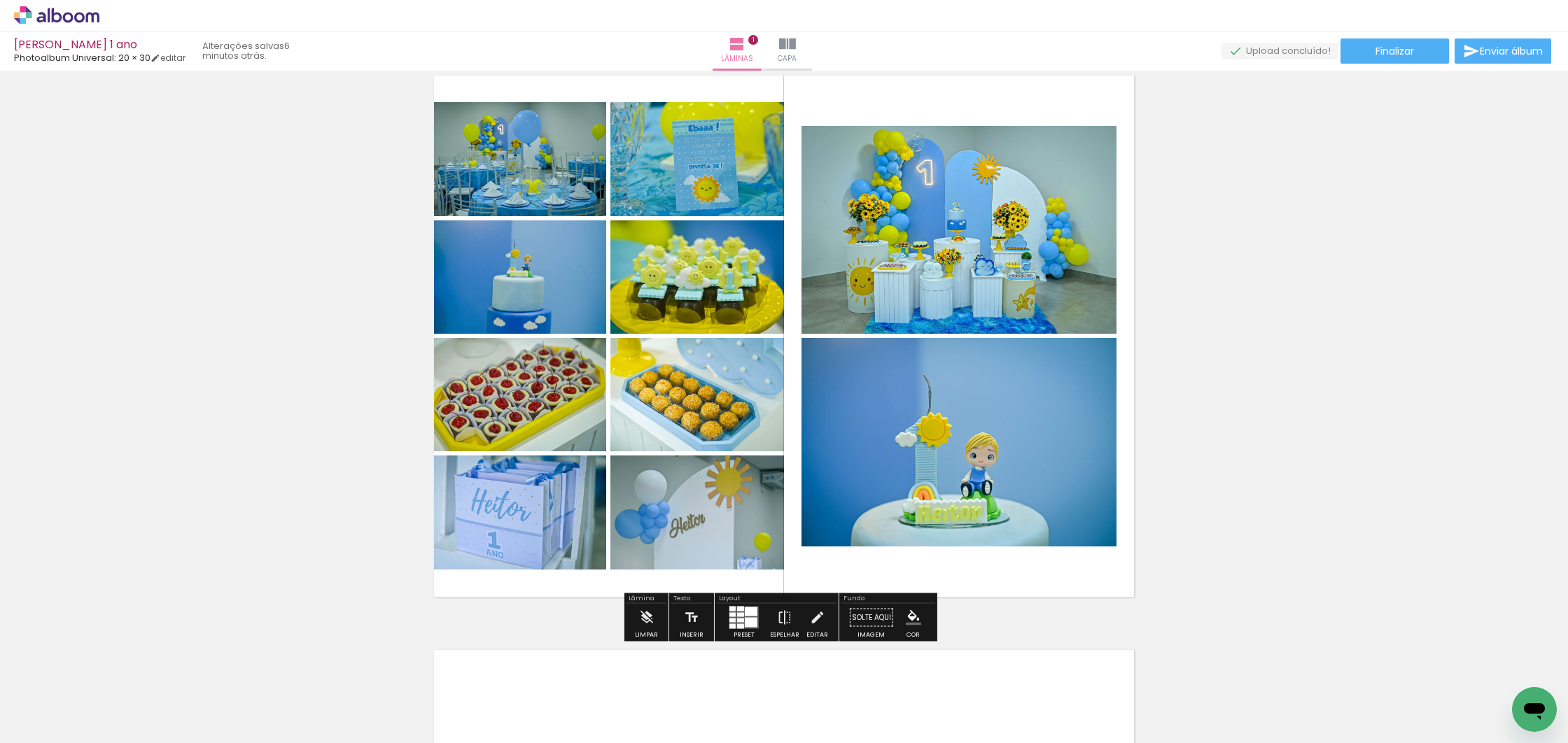
scroll to position [40, 0]
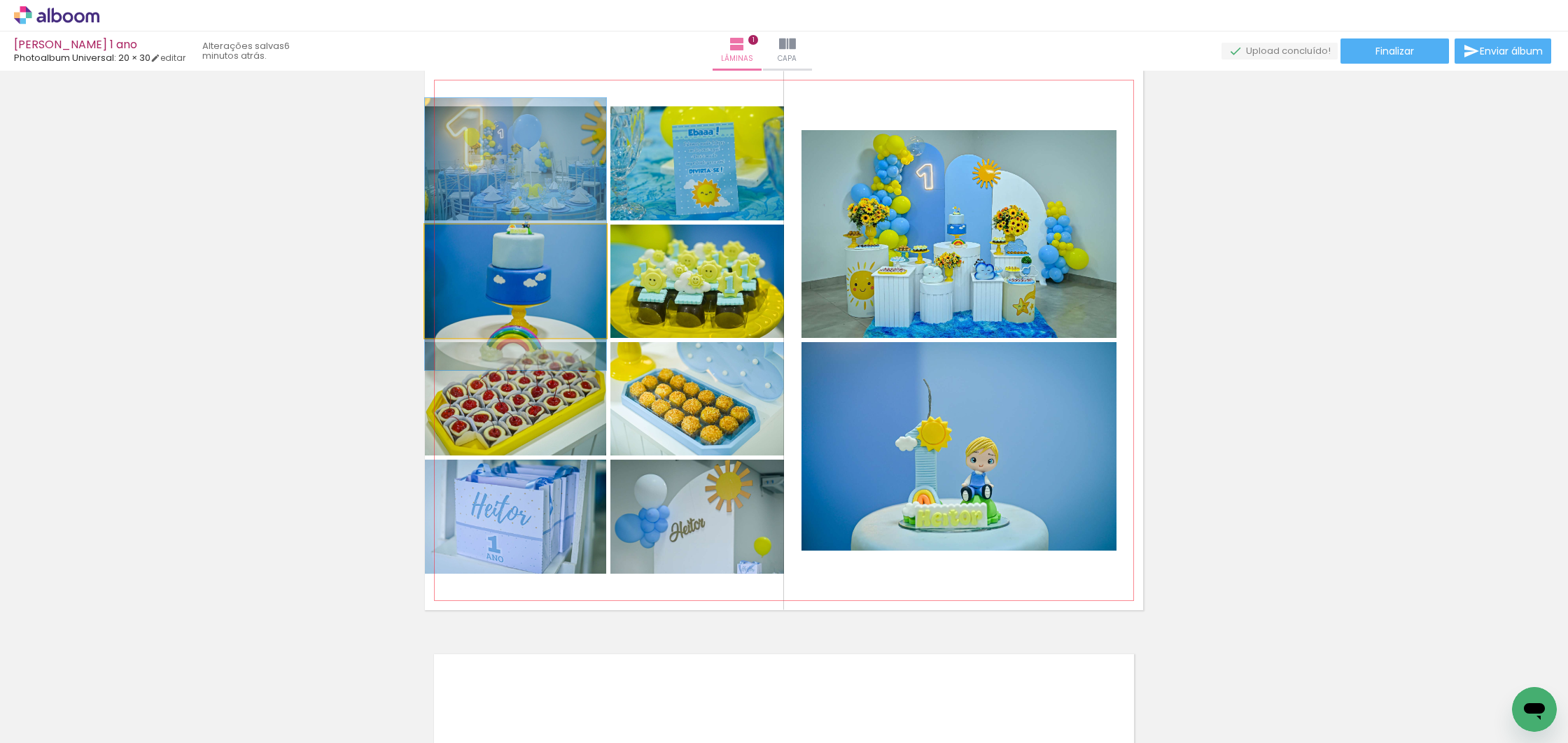
drag, startPoint x: 547, startPoint y: 314, endPoint x: 579, endPoint y: 267, distance: 56.9
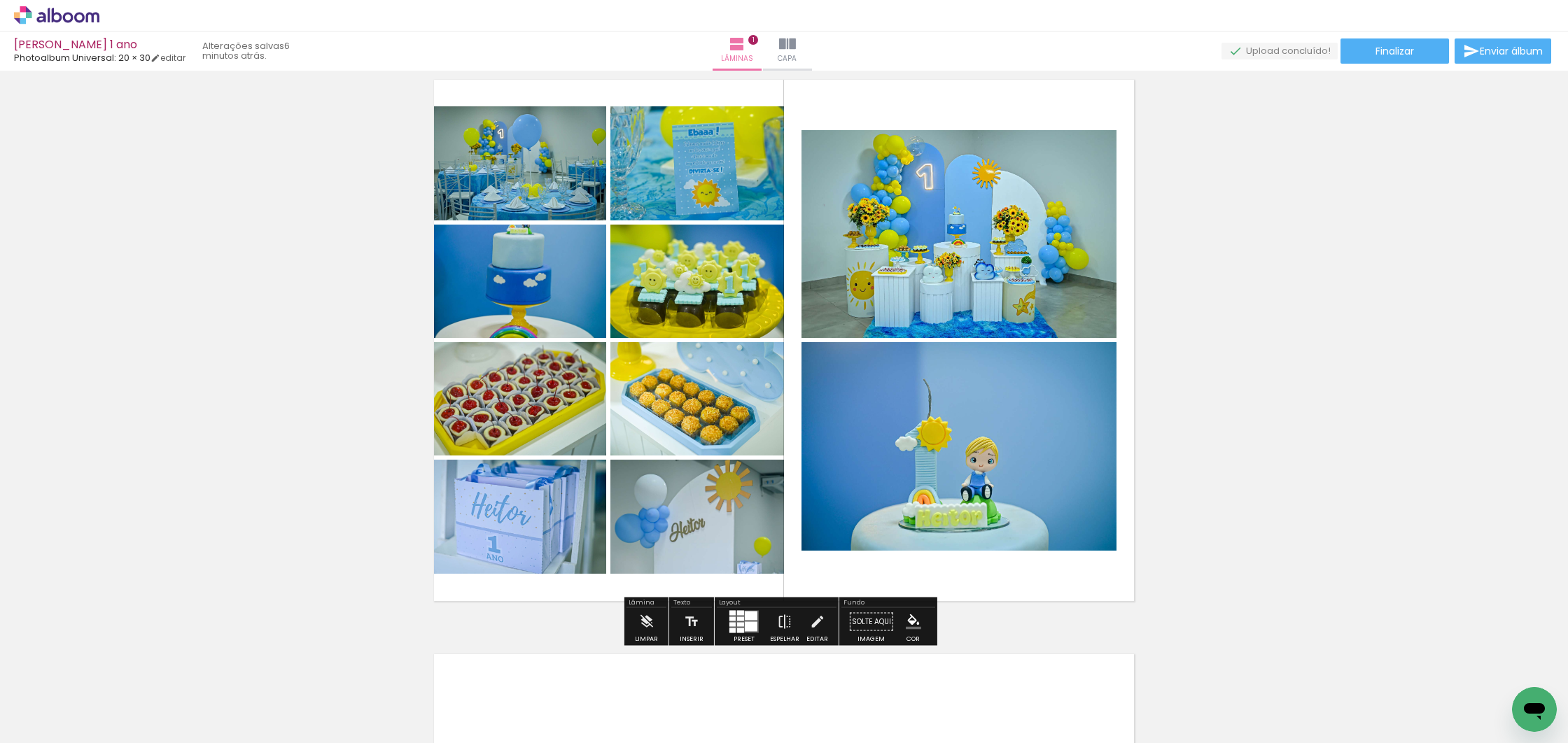
click at [740, 629] on div at bounding box center [741, 631] width 7 height 5
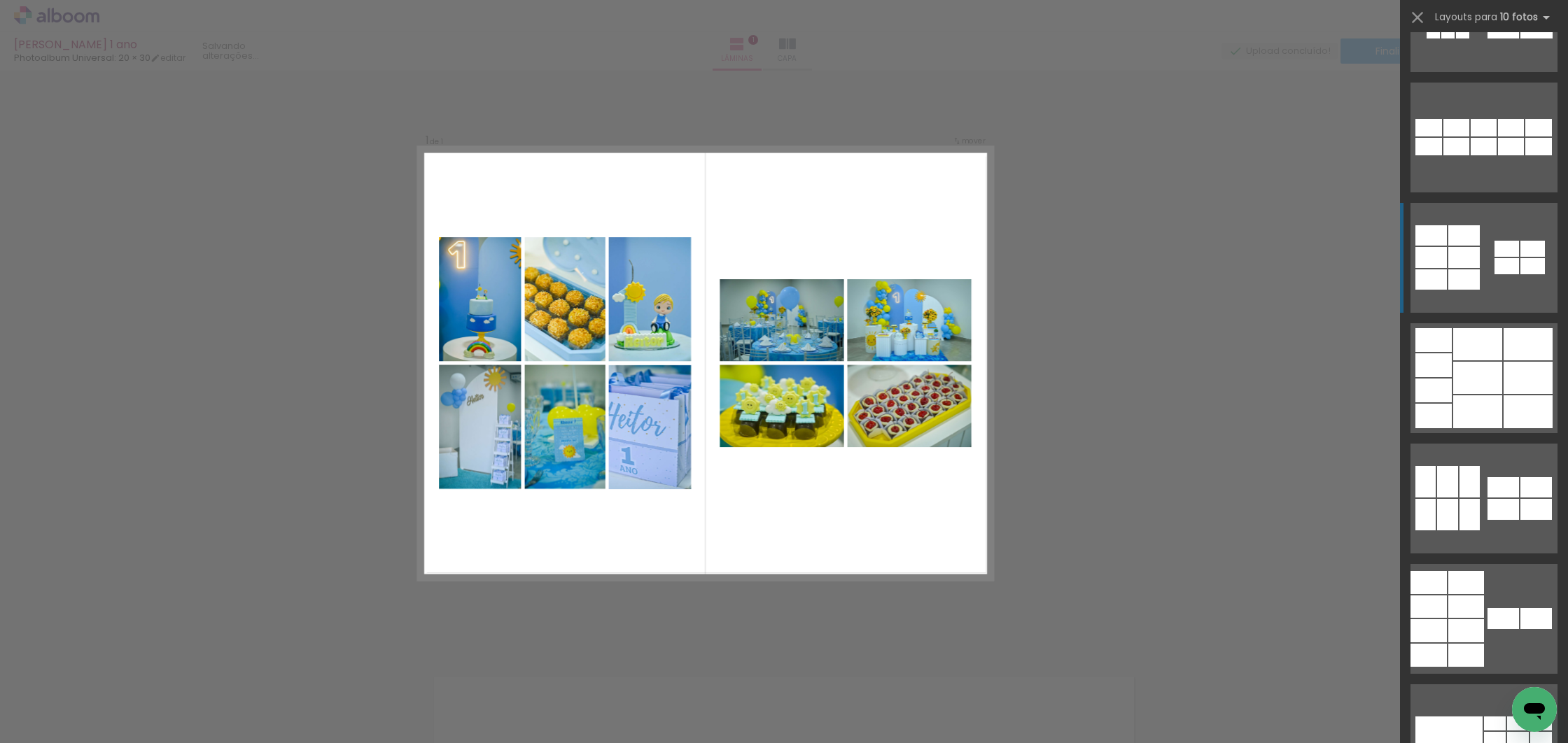
scroll to position [2502, 0]
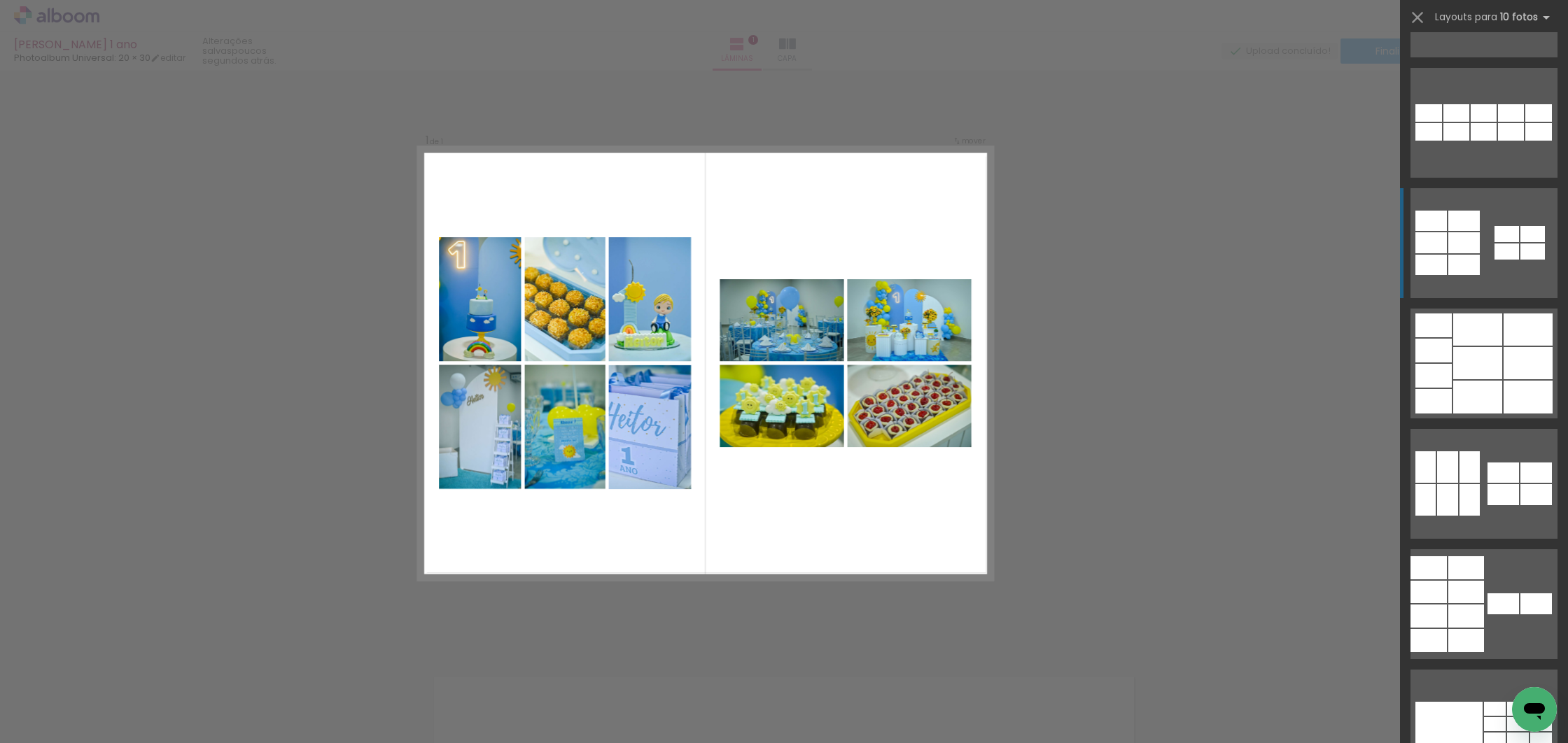
click at [1493, 500] on div at bounding box center [1503, 495] width 31 height 21
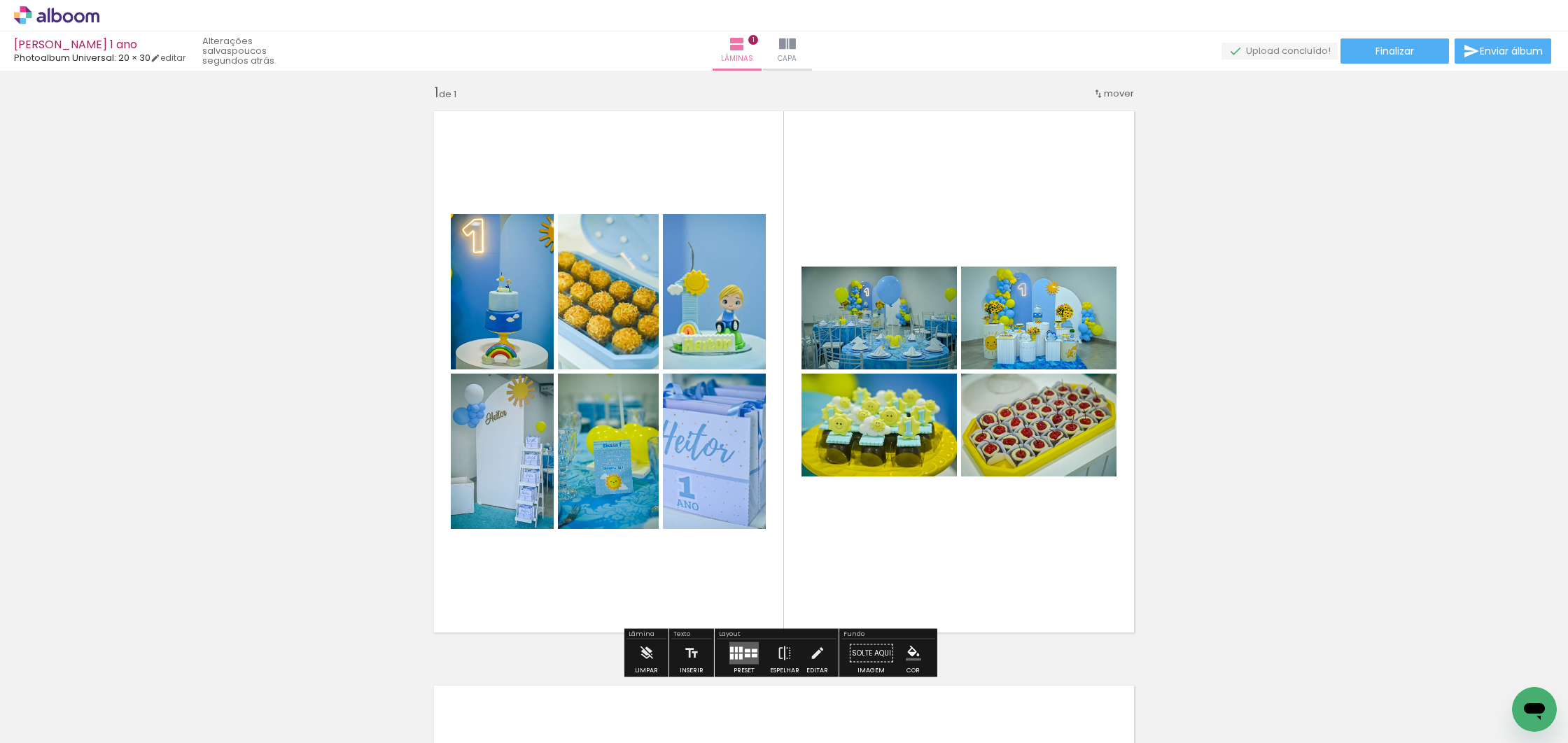
scroll to position [9, 0]
click at [745, 650] on div at bounding box center [748, 652] width 5 height 3
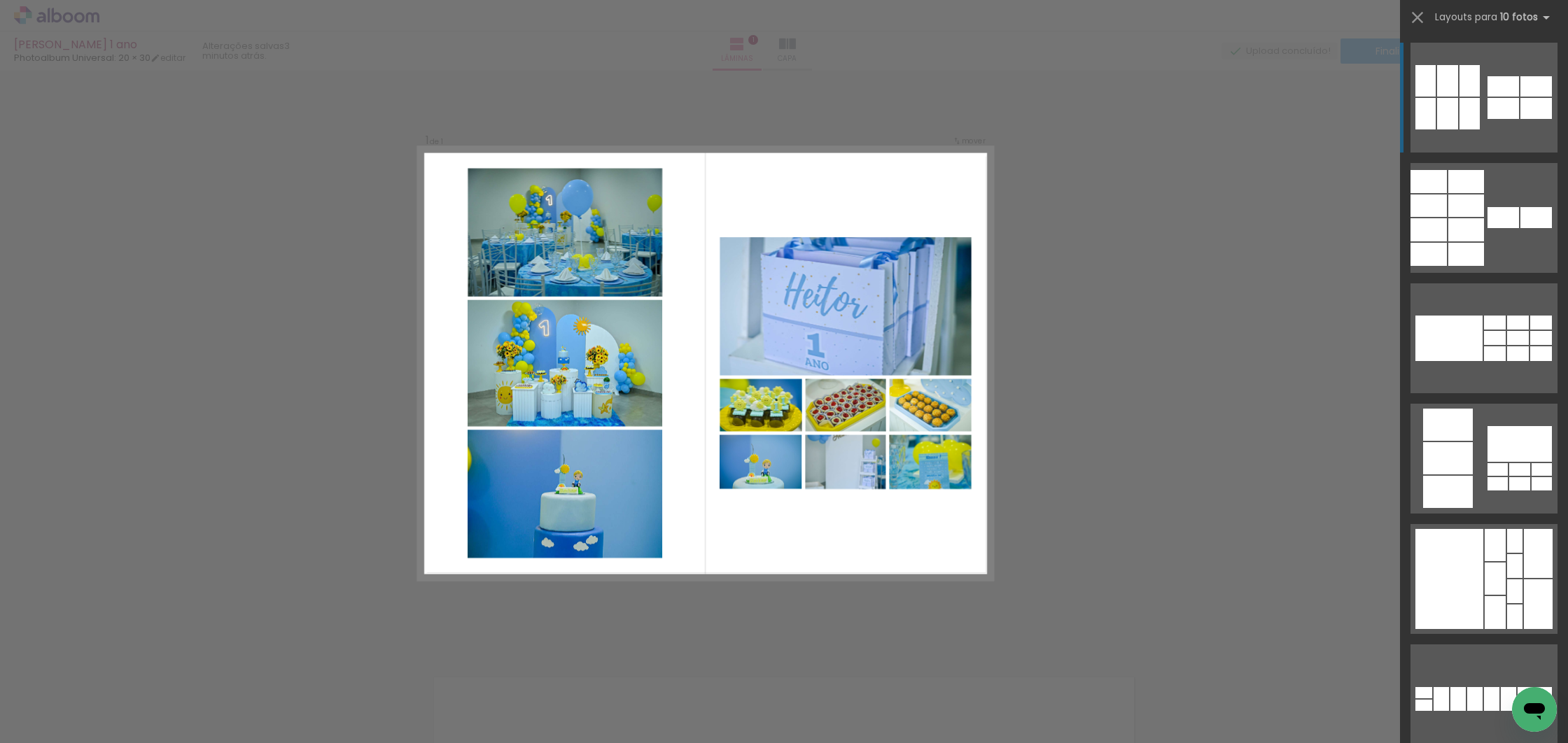
scroll to position [2887, 0]
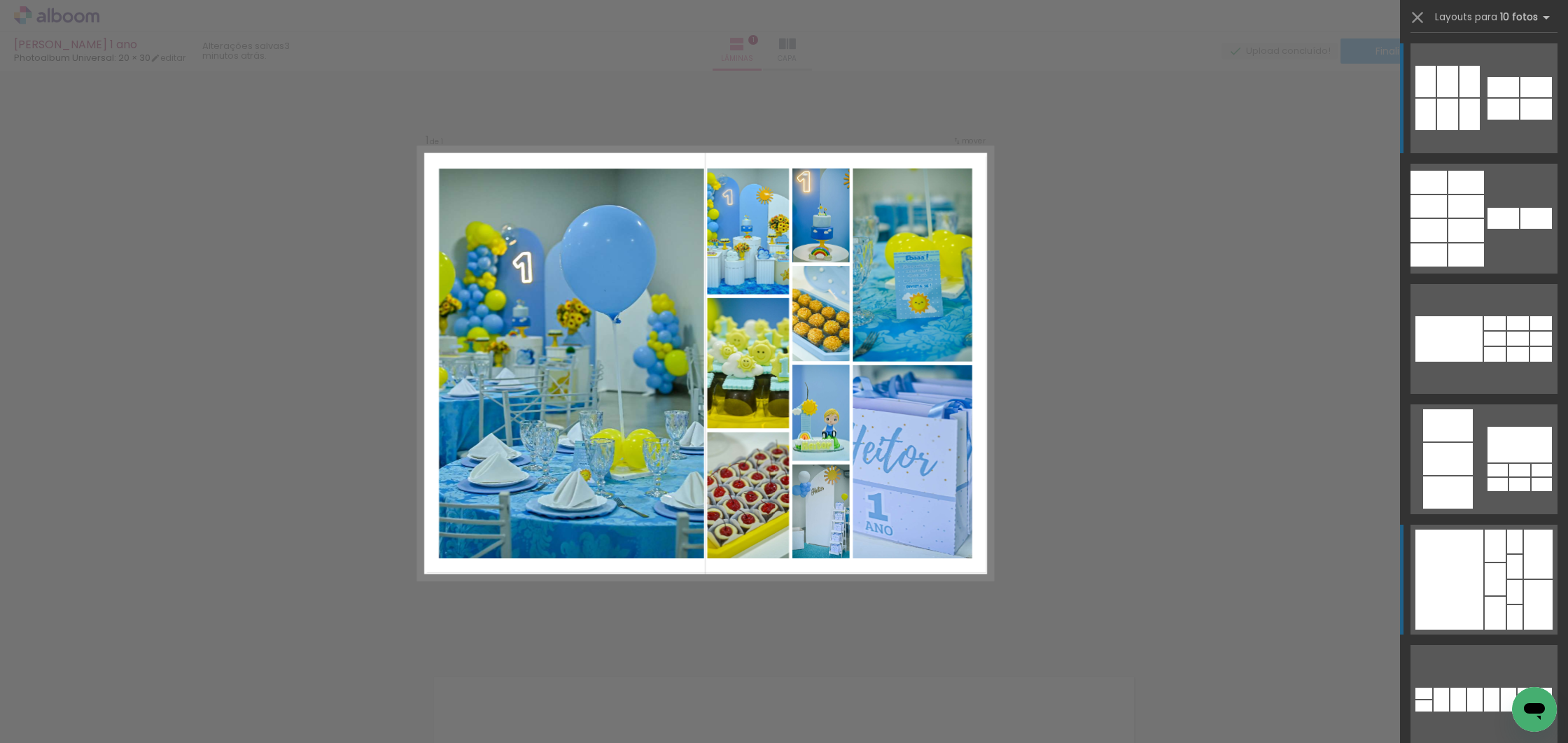
click at [1493, 524] on quentale-layouter at bounding box center [1484, 580] width 147 height 110
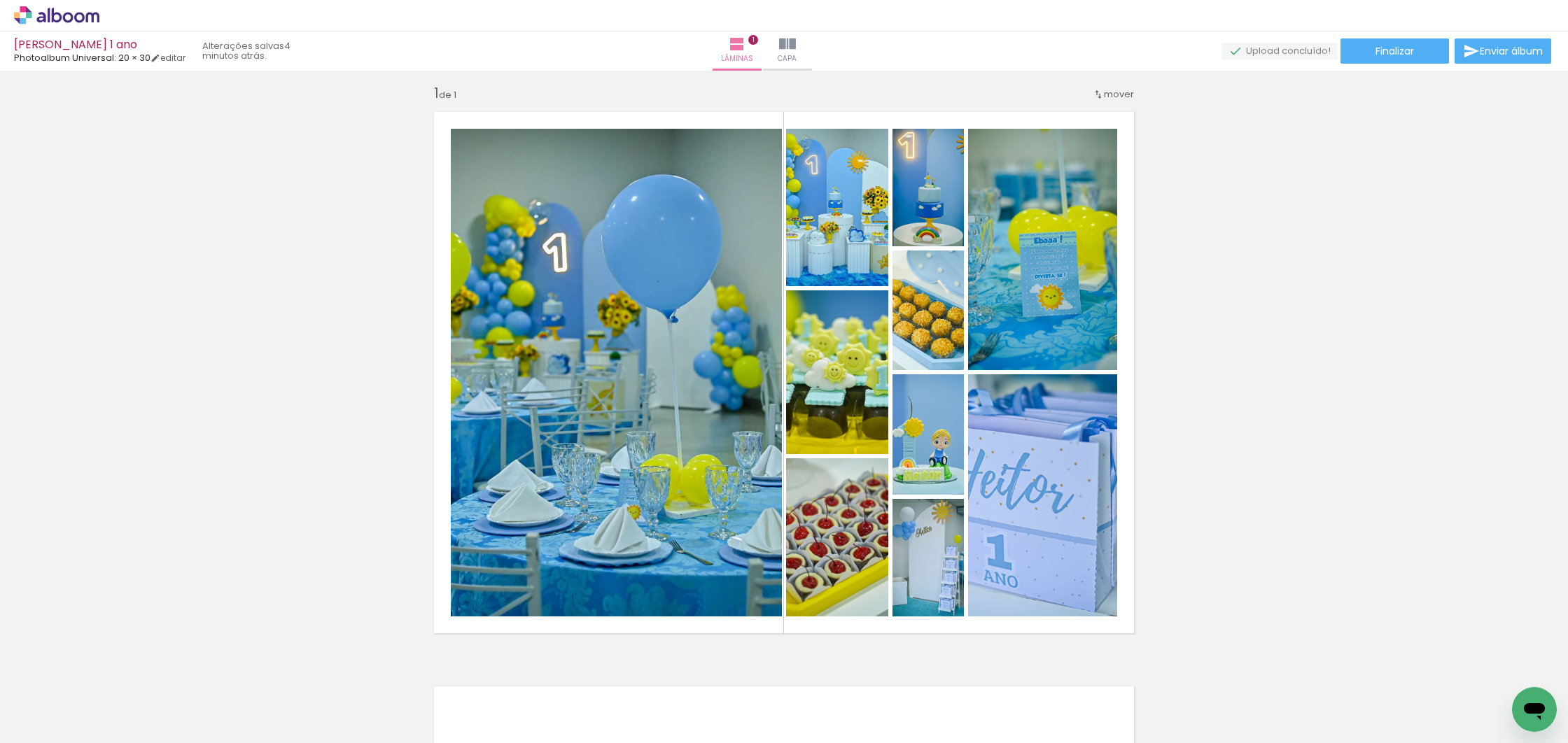
scroll to position [0, 1903]
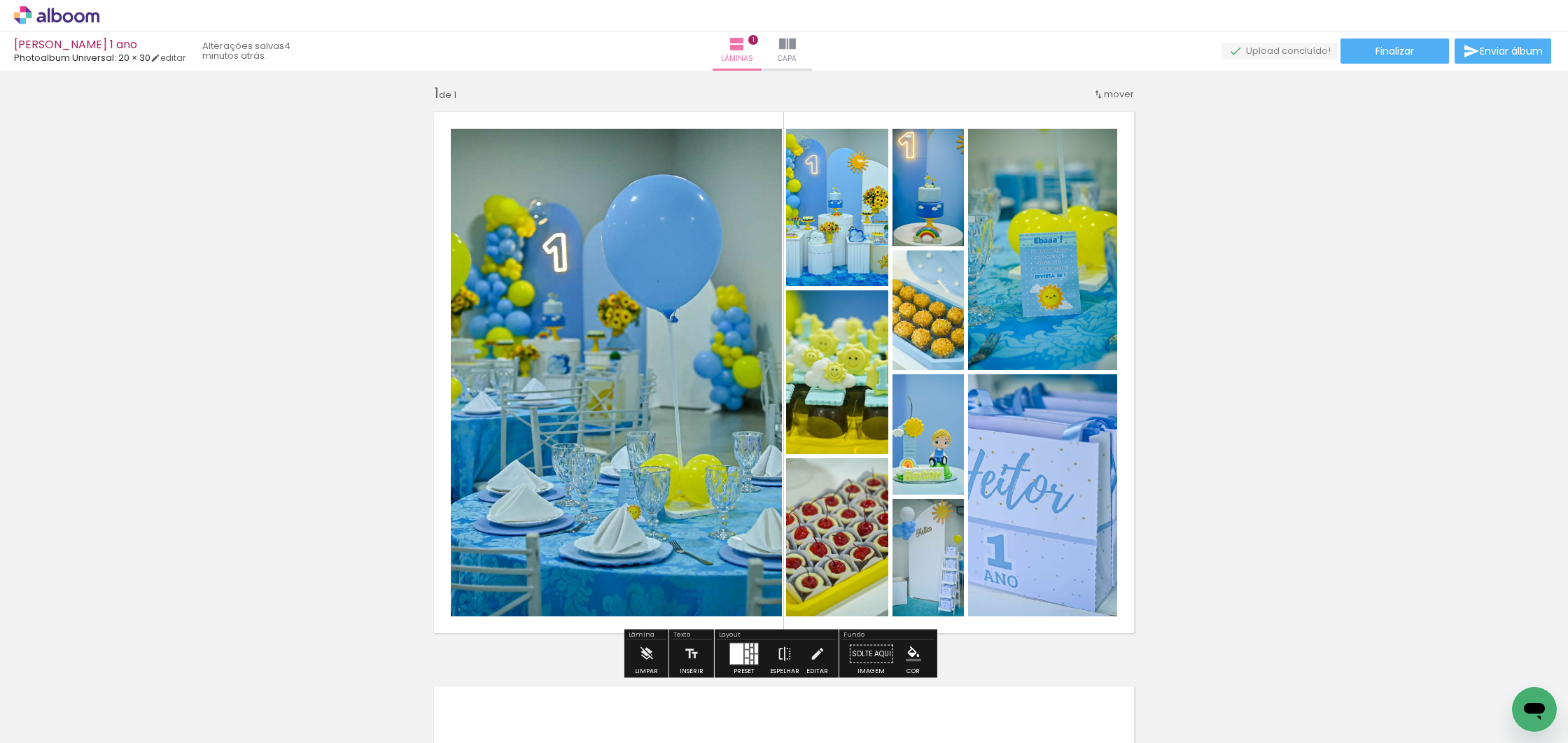
click at [745, 654] on div at bounding box center [747, 654] width 4 height 7
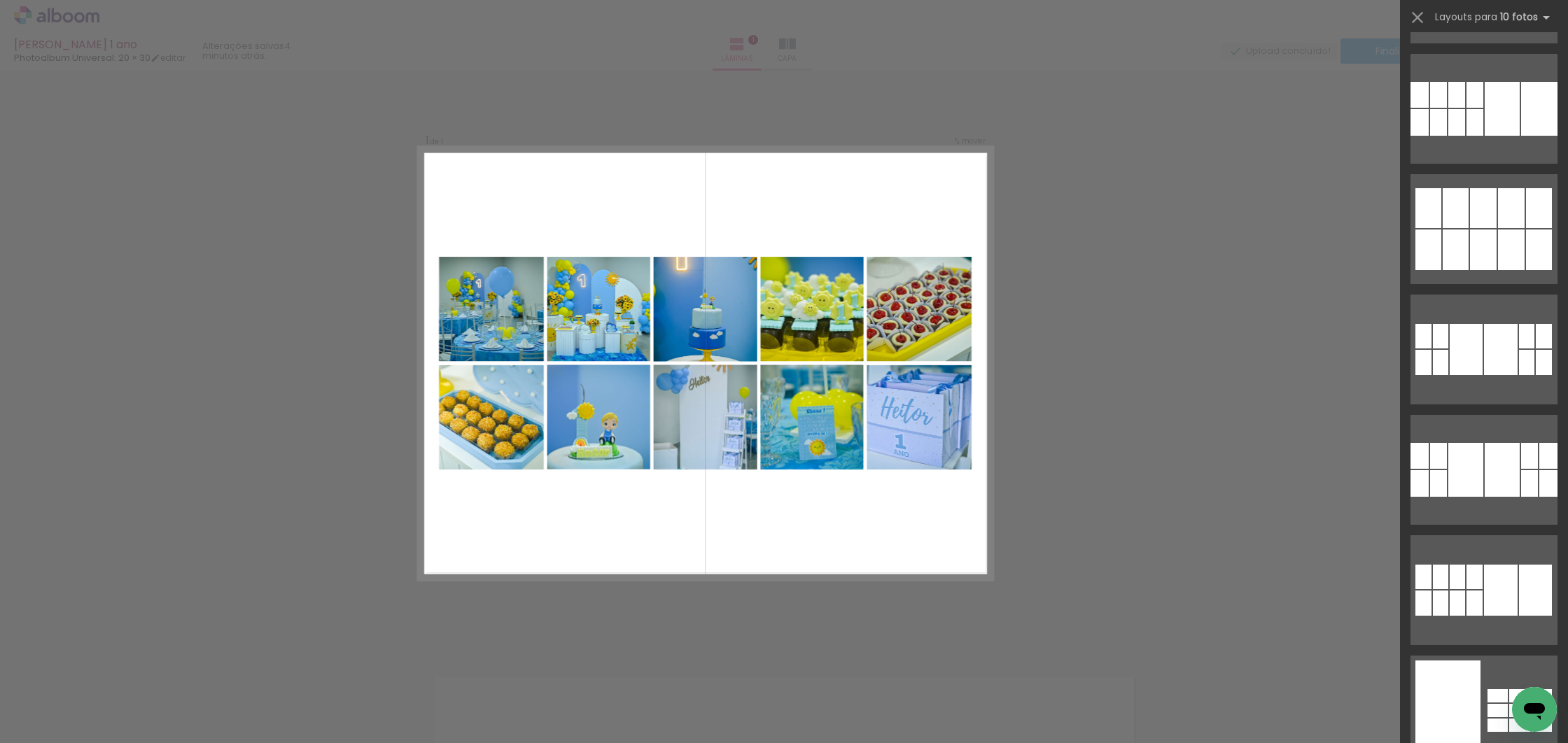
scroll to position [4705, 0]
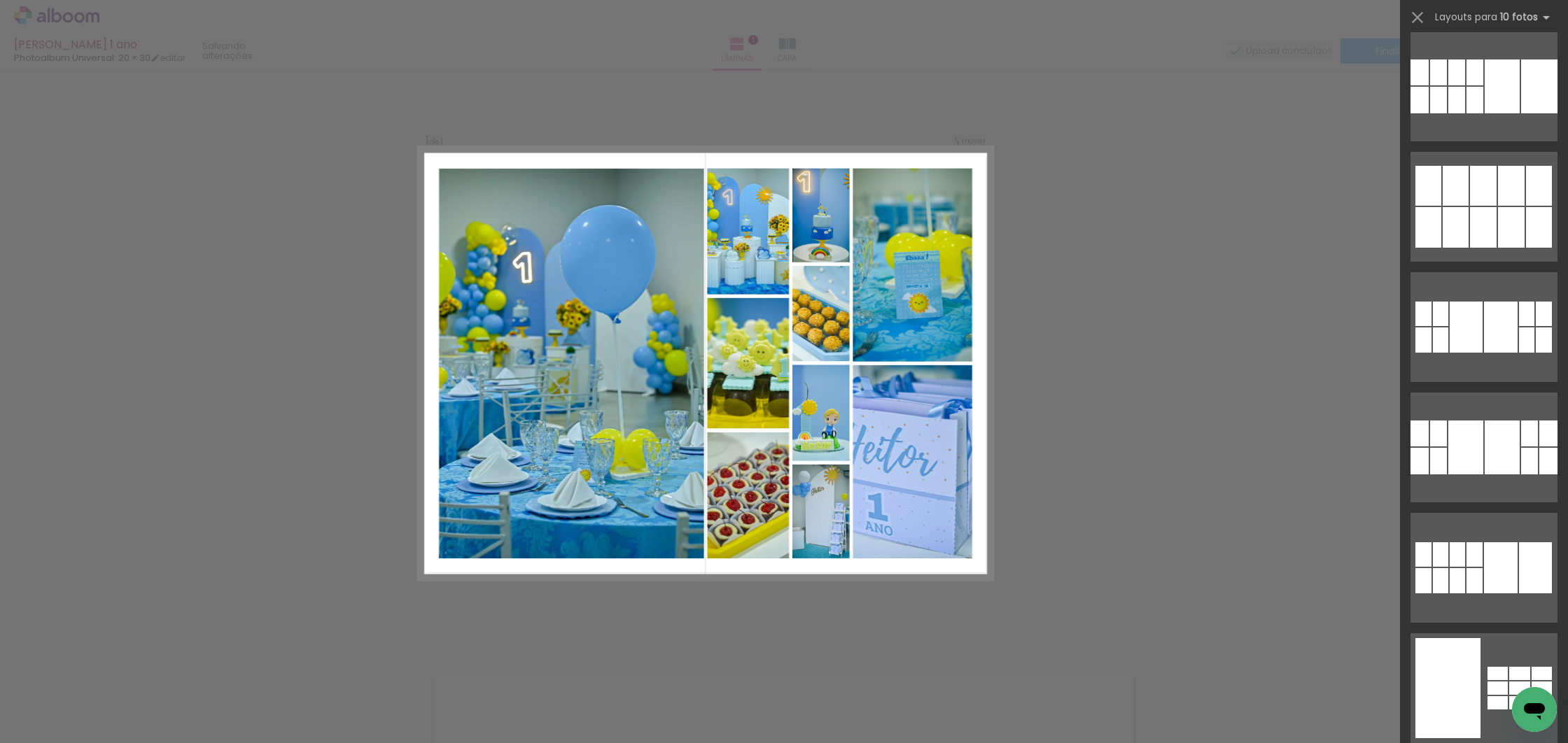
click at [1100, 352] on div "Confirmar Cancelar" at bounding box center [784, 644] width 1568 height 1183
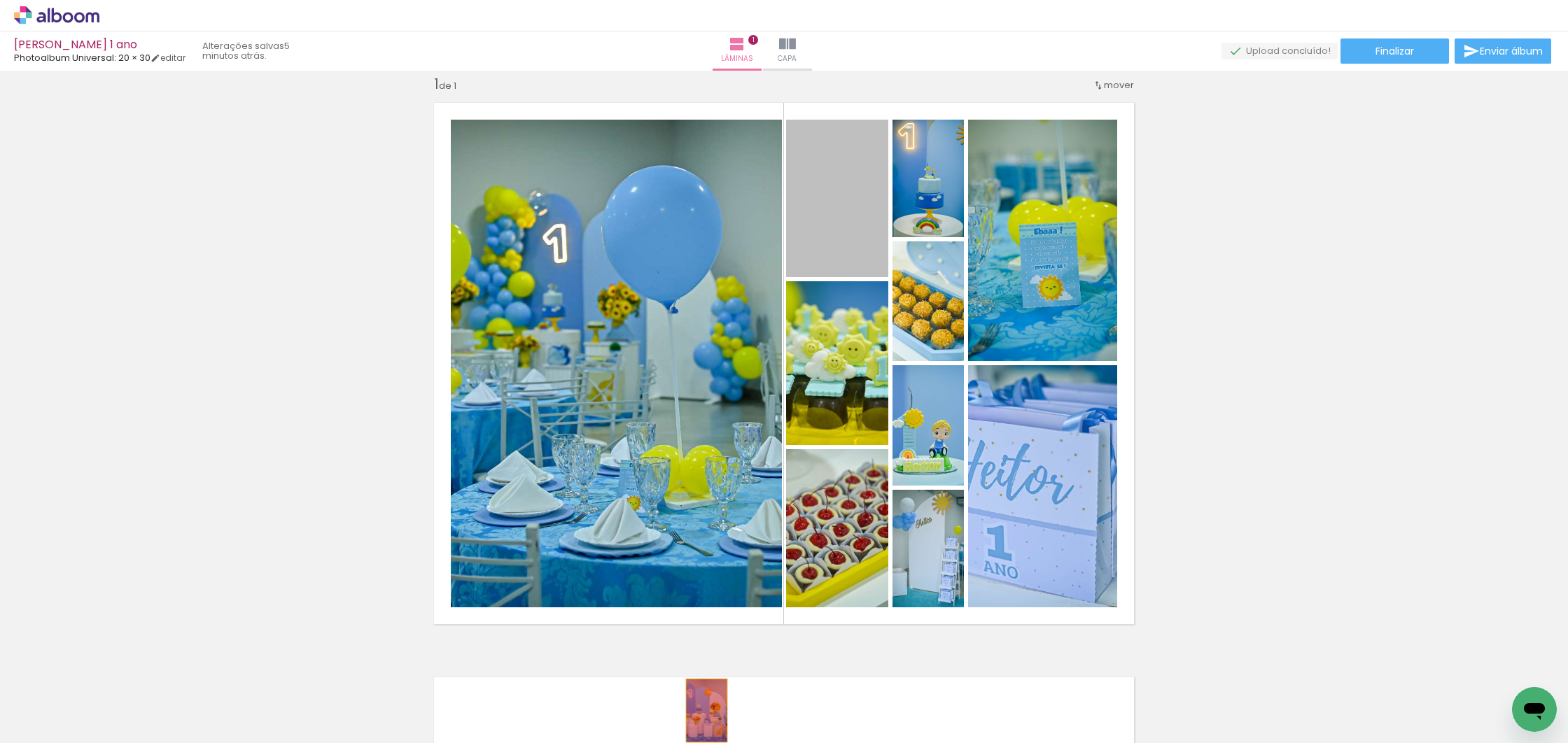
drag, startPoint x: 851, startPoint y: 212, endPoint x: 724, endPoint y: 686, distance: 490.7
click at [700, 712] on quentale-workspace at bounding box center [784, 372] width 1568 height 743
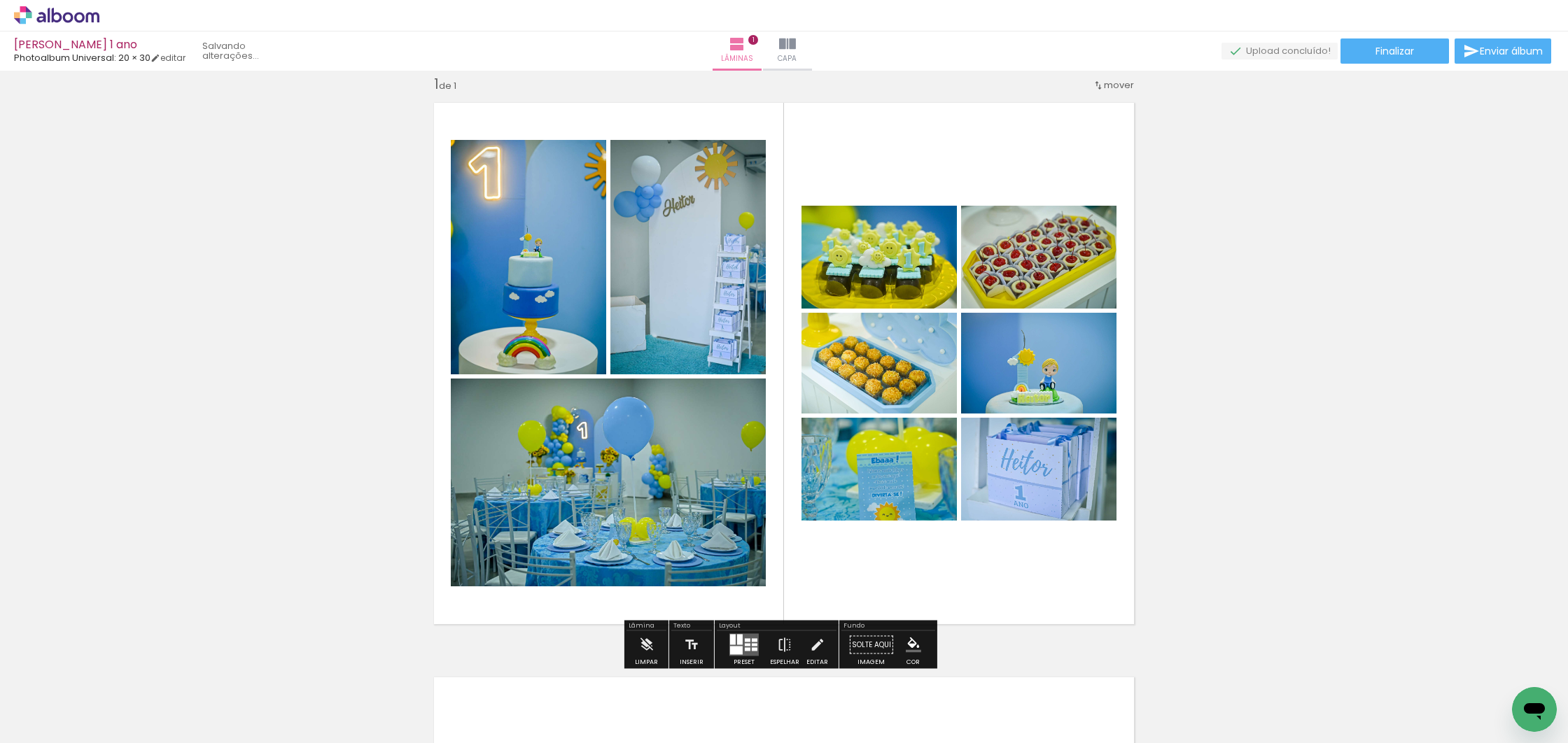
scroll to position [0, 1899]
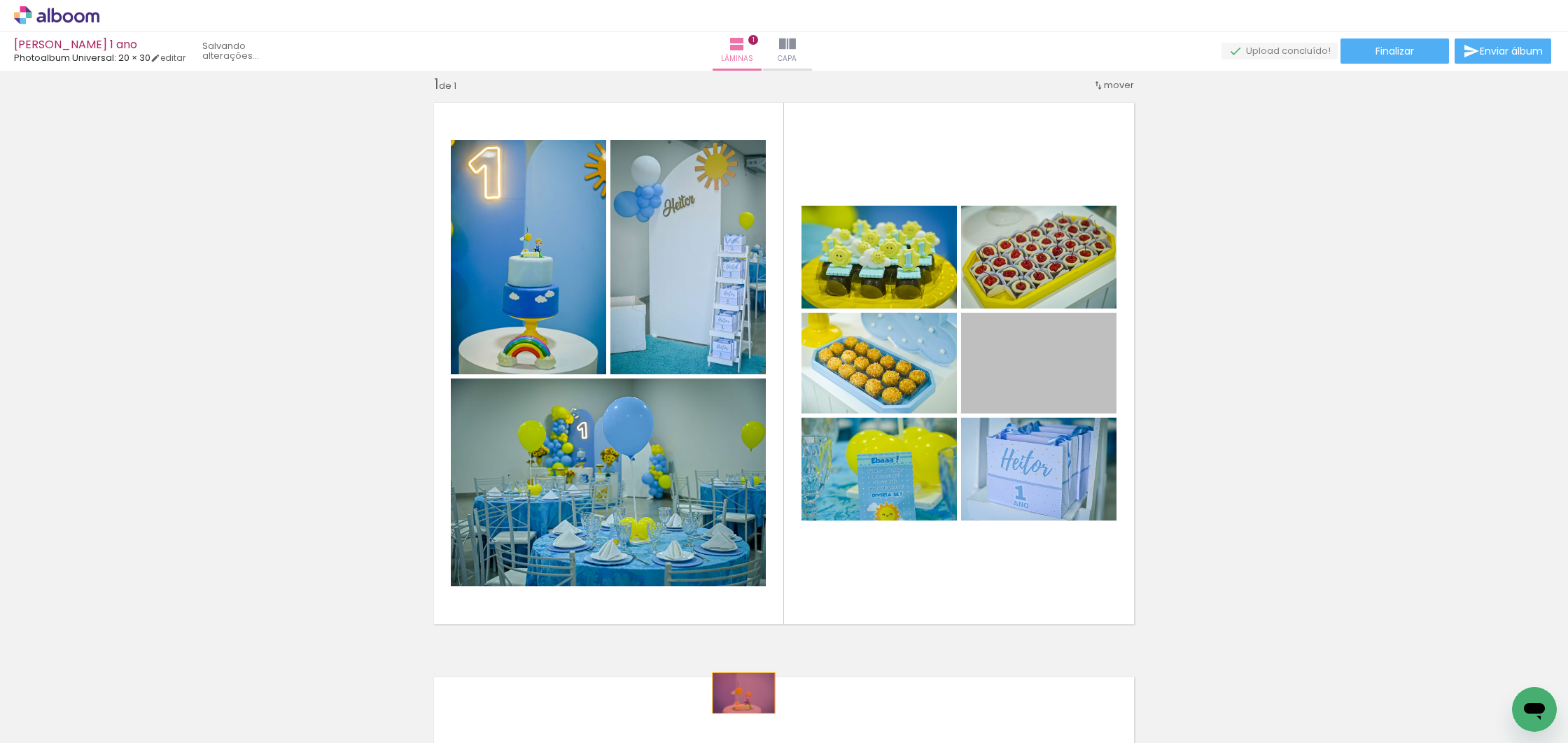
drag, startPoint x: 1037, startPoint y: 391, endPoint x: 738, endPoint y: 692, distance: 424.3
click at [738, 692] on quentale-workspace at bounding box center [784, 372] width 1568 height 743
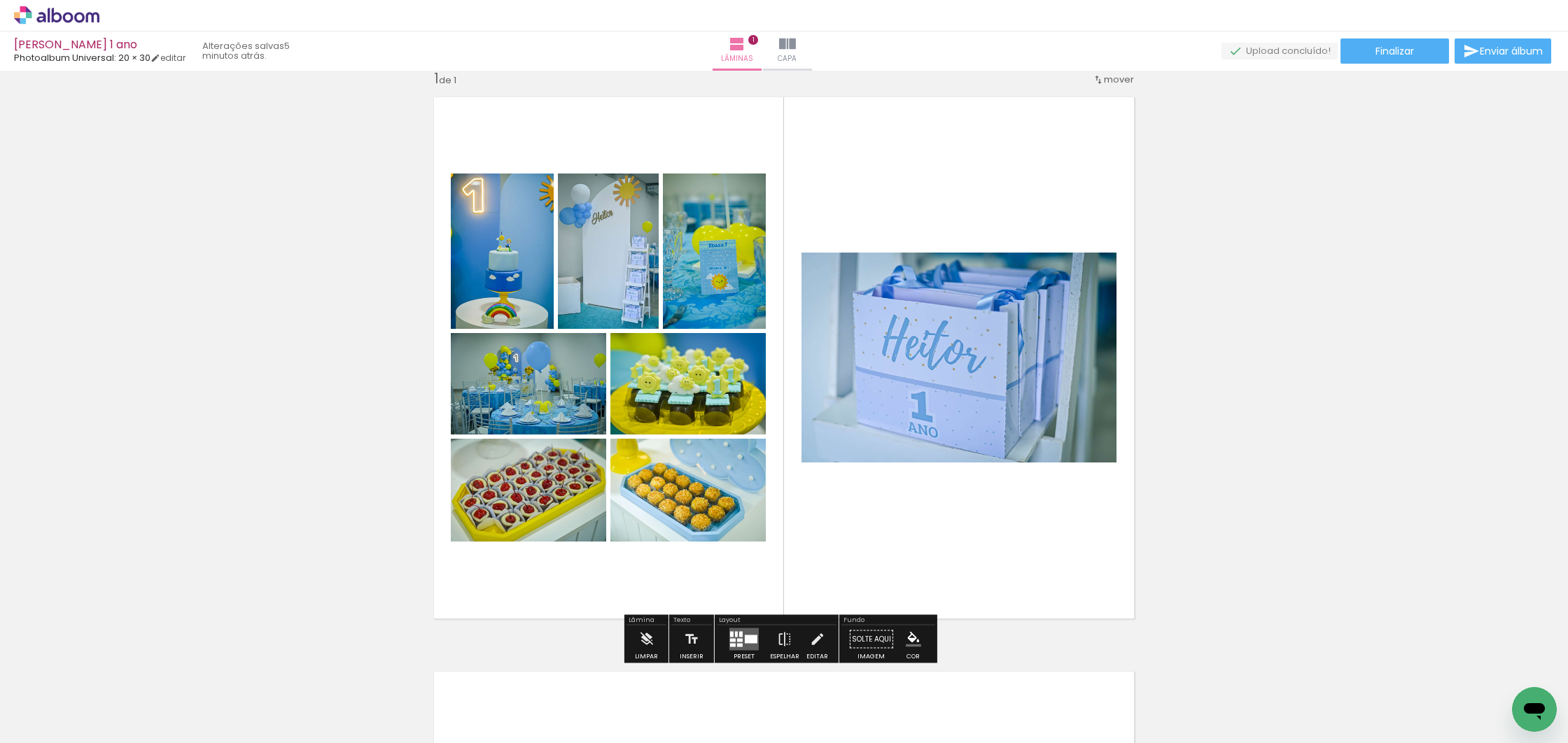
scroll to position [24, 0]
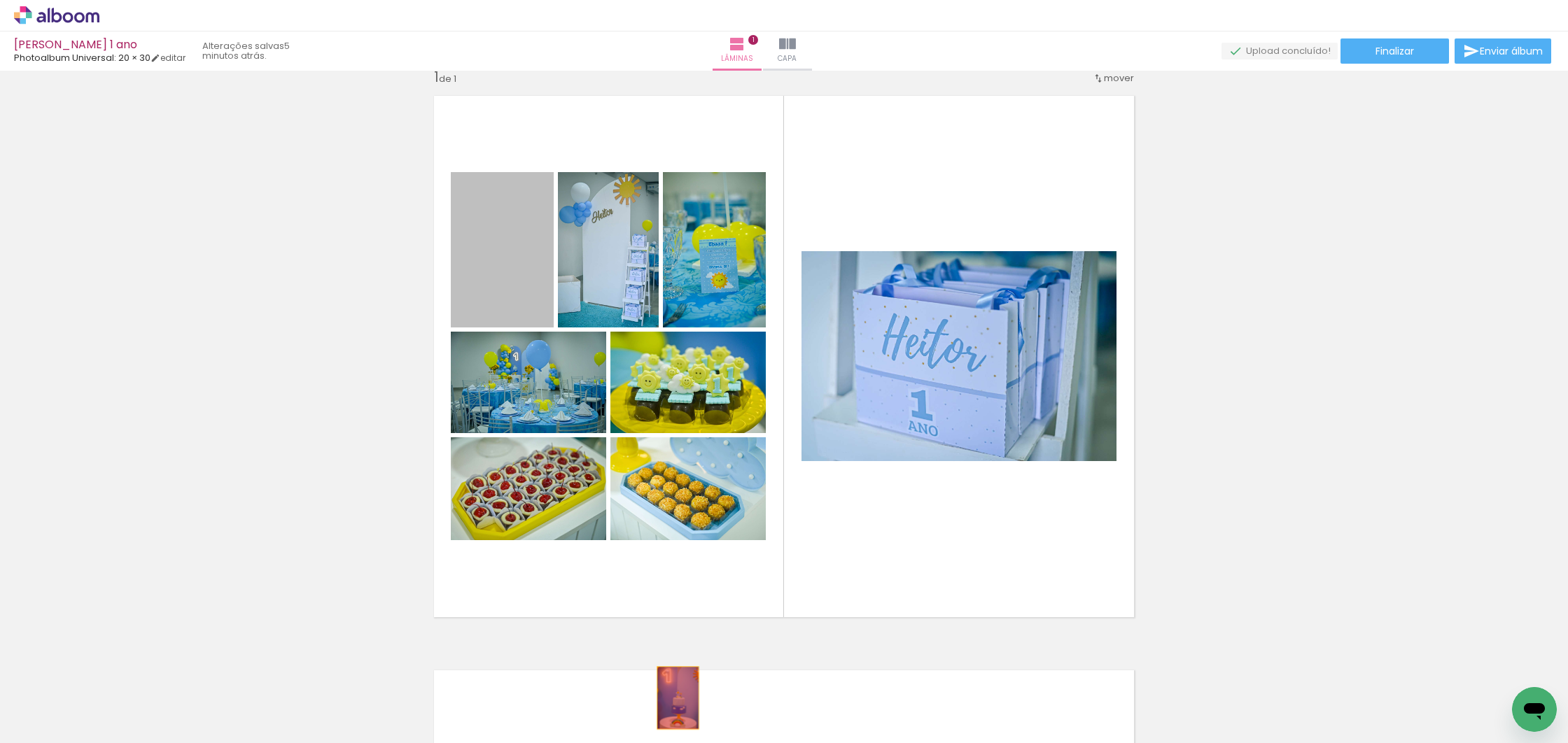
drag, startPoint x: 508, startPoint y: 260, endPoint x: 703, endPoint y: 690, distance: 472.1
click at [672, 698] on quentale-workspace at bounding box center [784, 372] width 1568 height 743
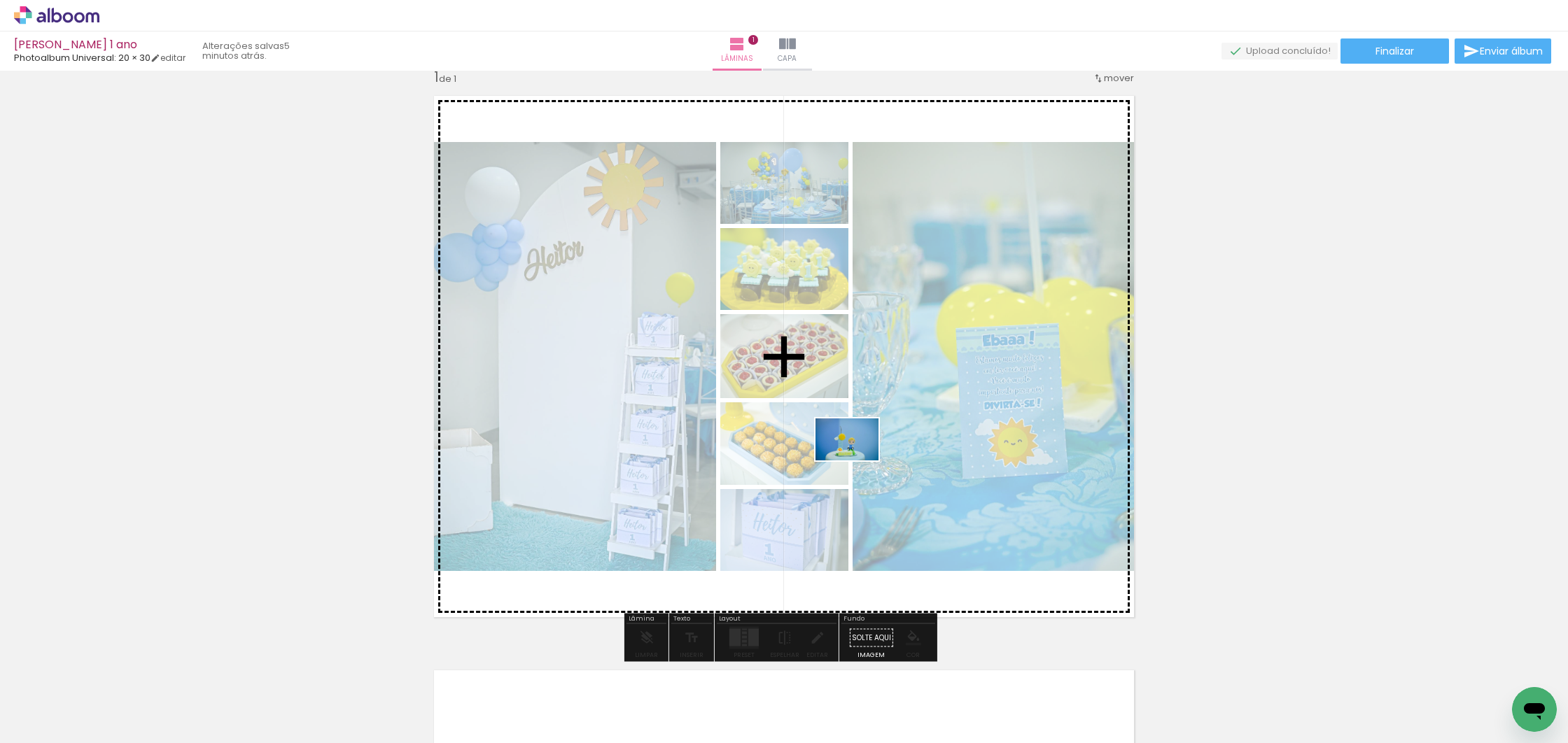
drag, startPoint x: 317, startPoint y: 691, endPoint x: 858, endPoint y: 461, distance: 587.9
click at [858, 461] on quentale-workspace at bounding box center [784, 372] width 1568 height 743
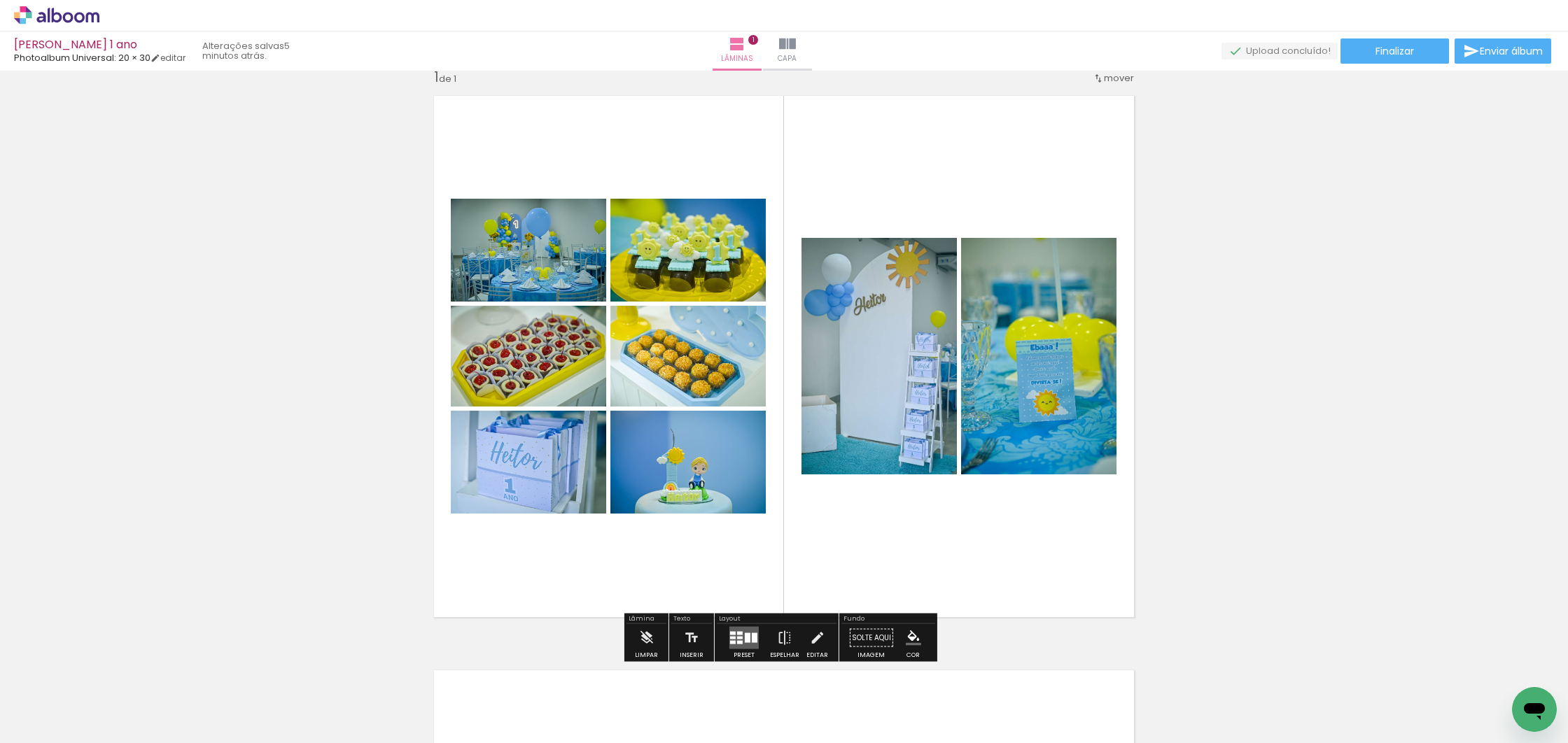
scroll to position [24, 0]
click at [737, 640] on quentale-layouter at bounding box center [744, 639] width 30 height 23
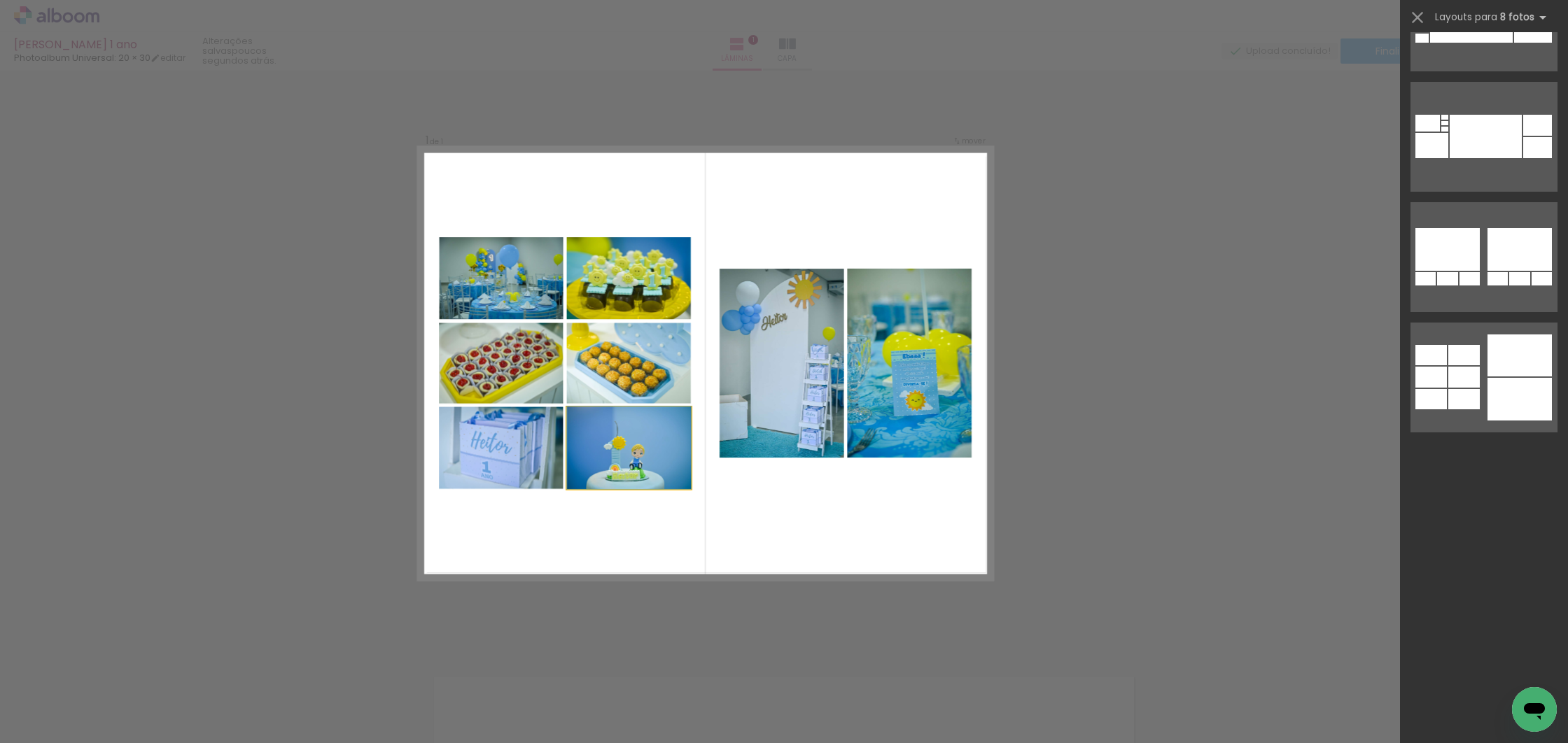
scroll to position [0, 0]
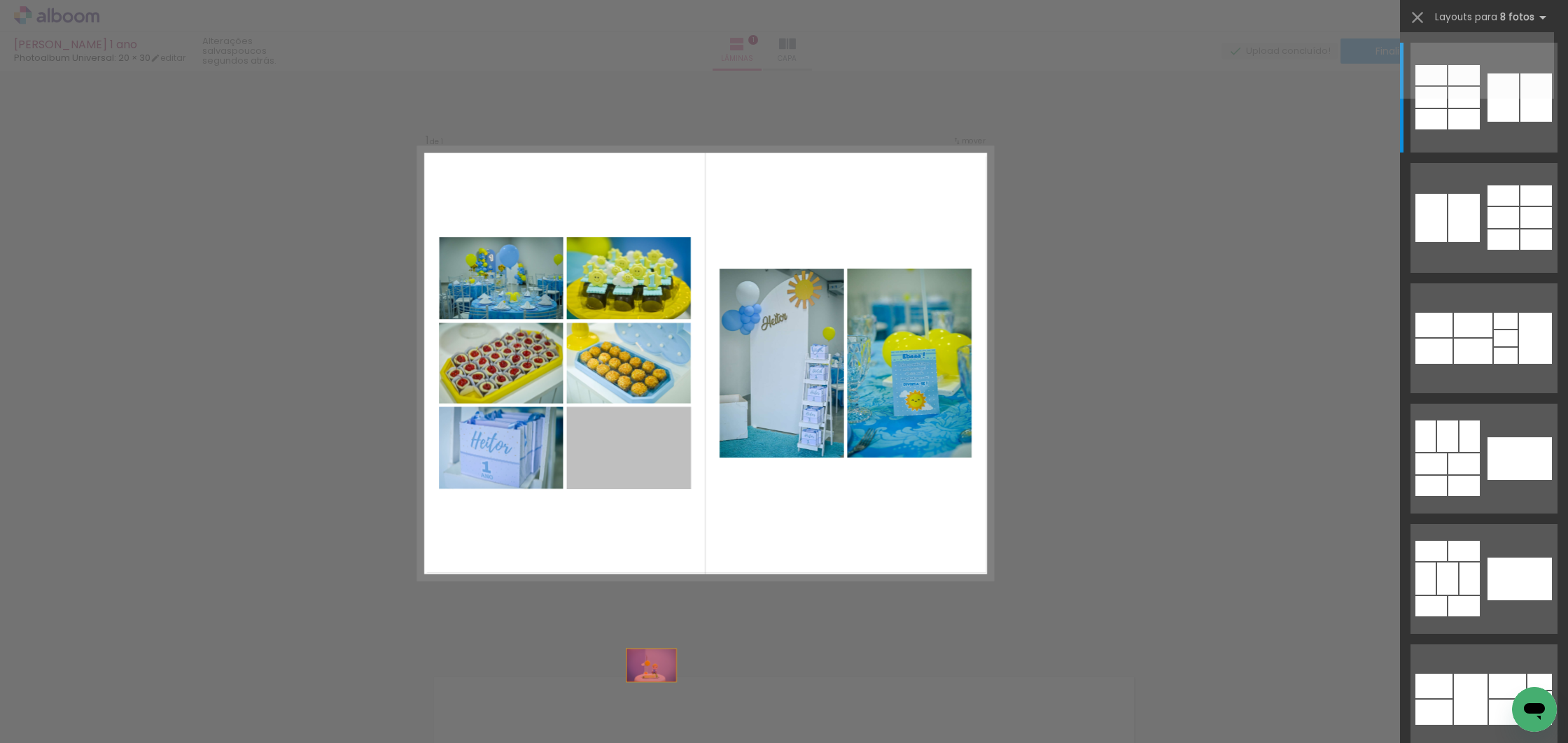
drag, startPoint x: 645, startPoint y: 452, endPoint x: 650, endPoint y: 713, distance: 261.0
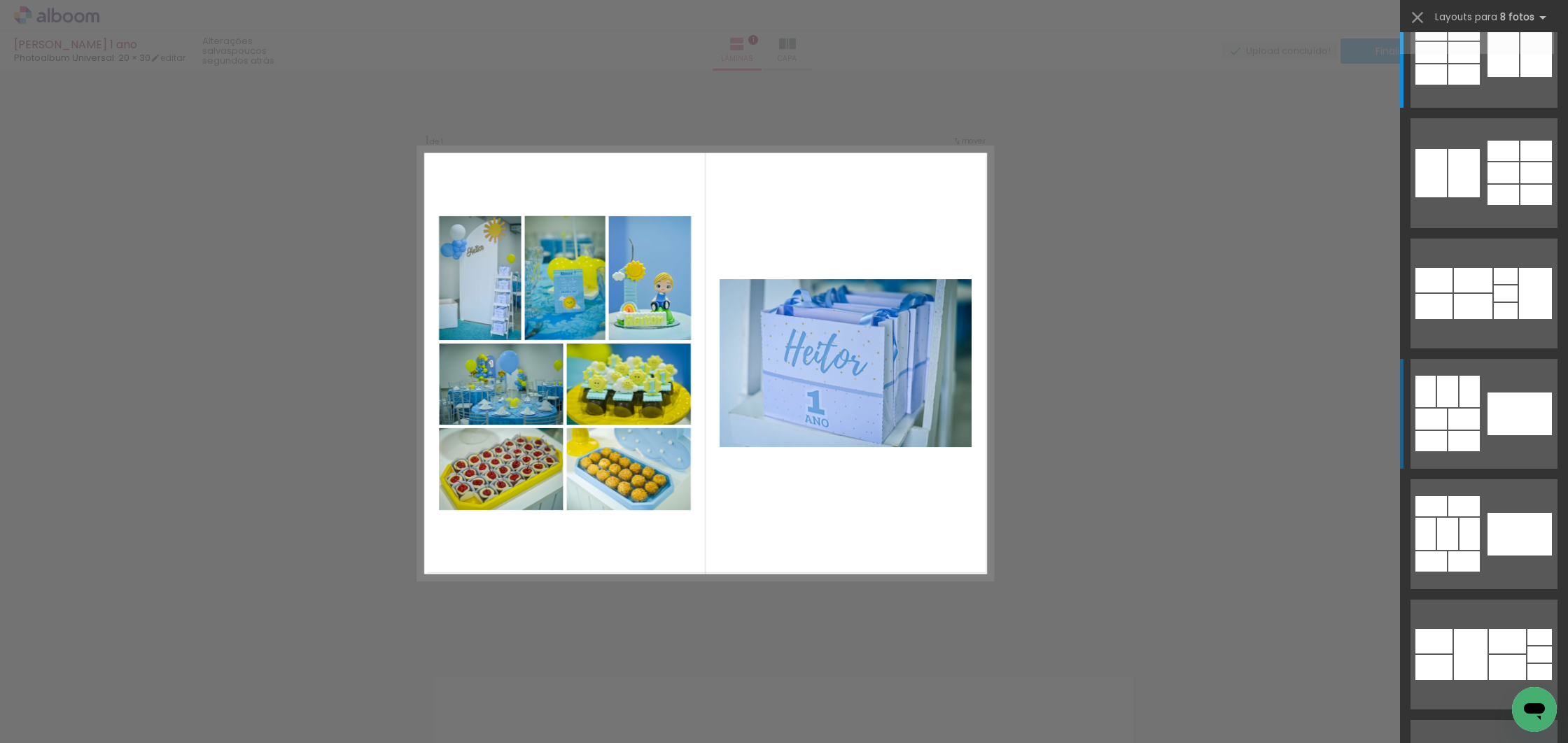
scroll to position [45, 0]
click at [1469, 437] on div at bounding box center [1464, 440] width 31 height 20
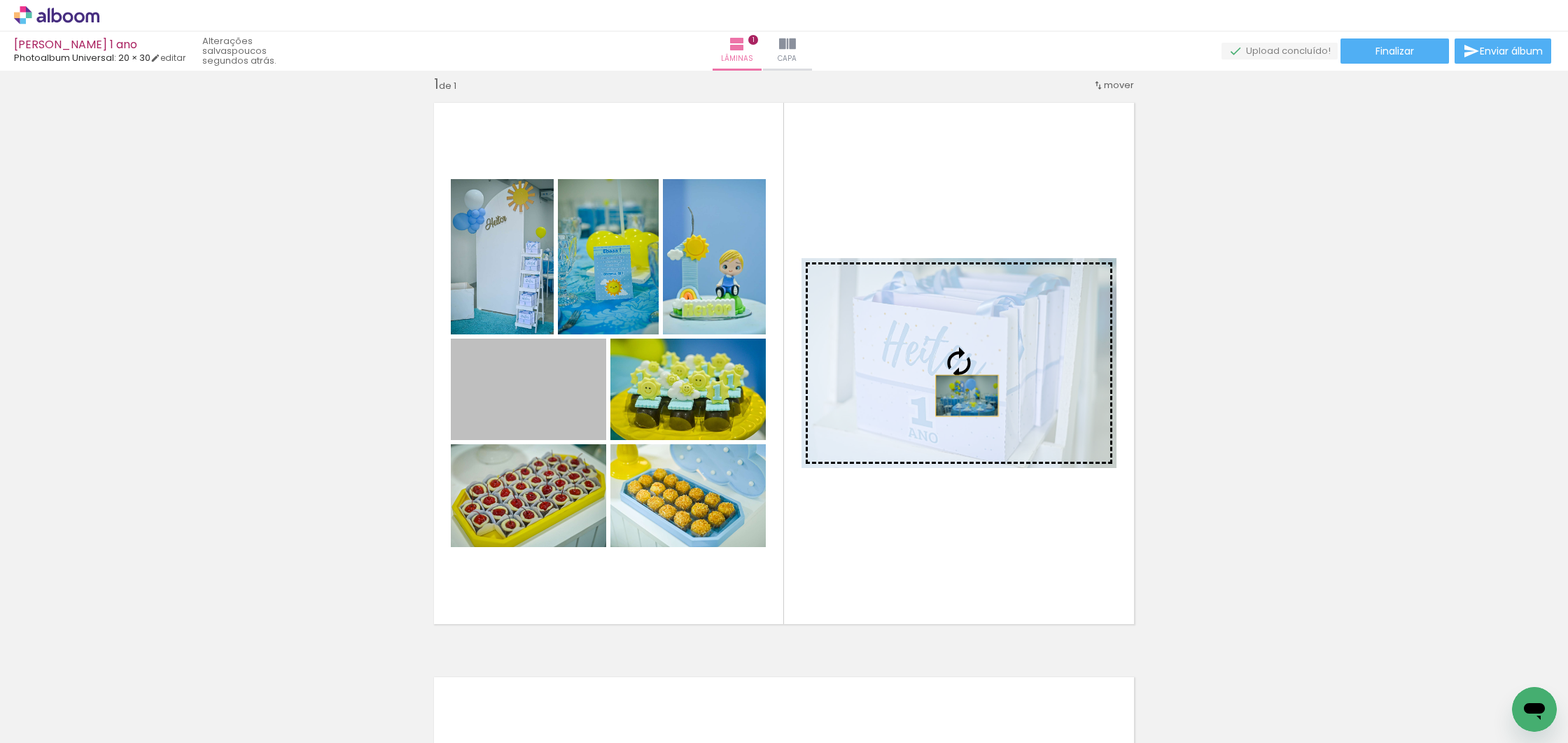
drag, startPoint x: 545, startPoint y: 409, endPoint x: 962, endPoint y: 395, distance: 417.2
click at [0, 0] on slot at bounding box center [0, 0] width 0 height 0
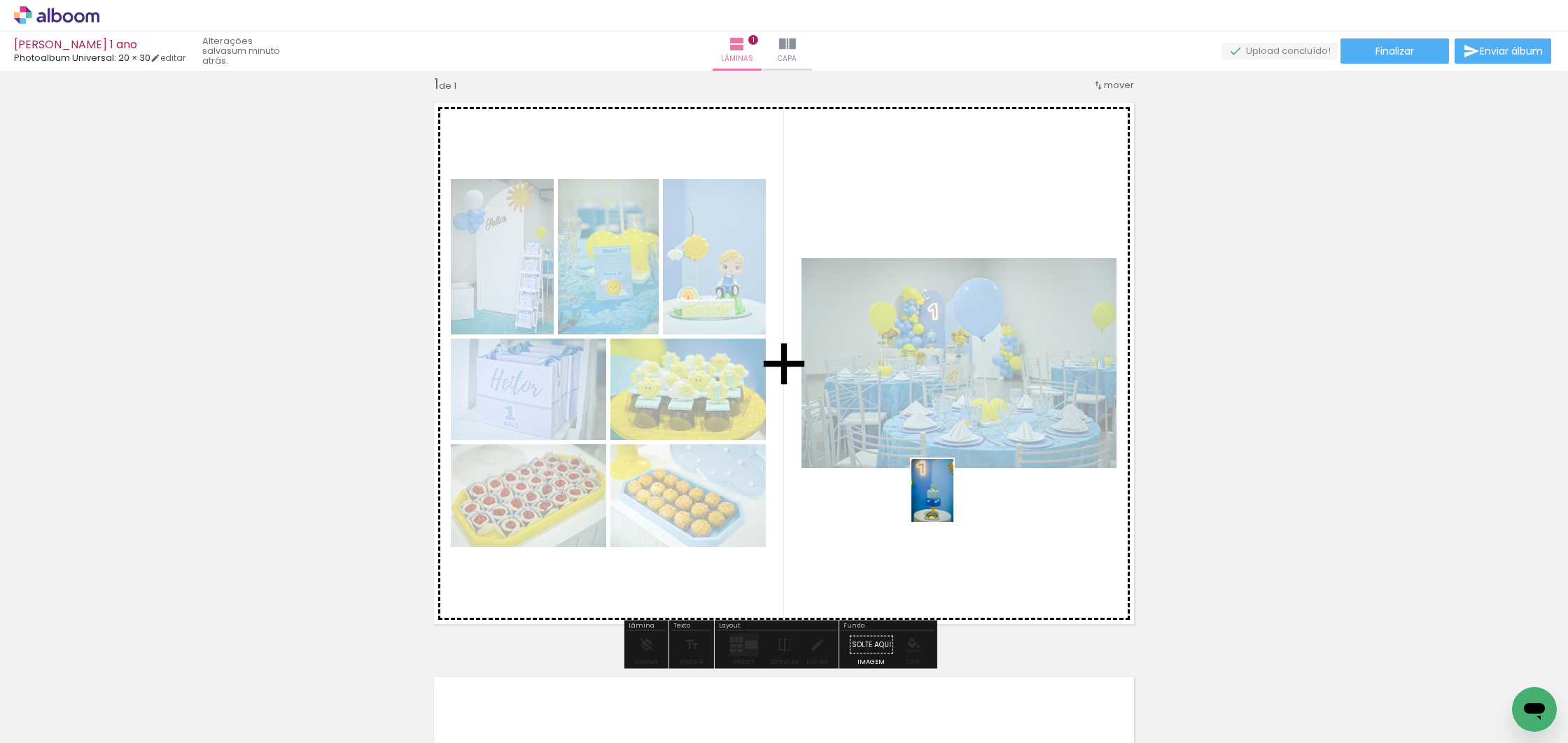
drag, startPoint x: 314, startPoint y: 707, endPoint x: 953, endPoint y: 501, distance: 671.4
click at [953, 501] on quentale-workspace at bounding box center [784, 372] width 1568 height 743
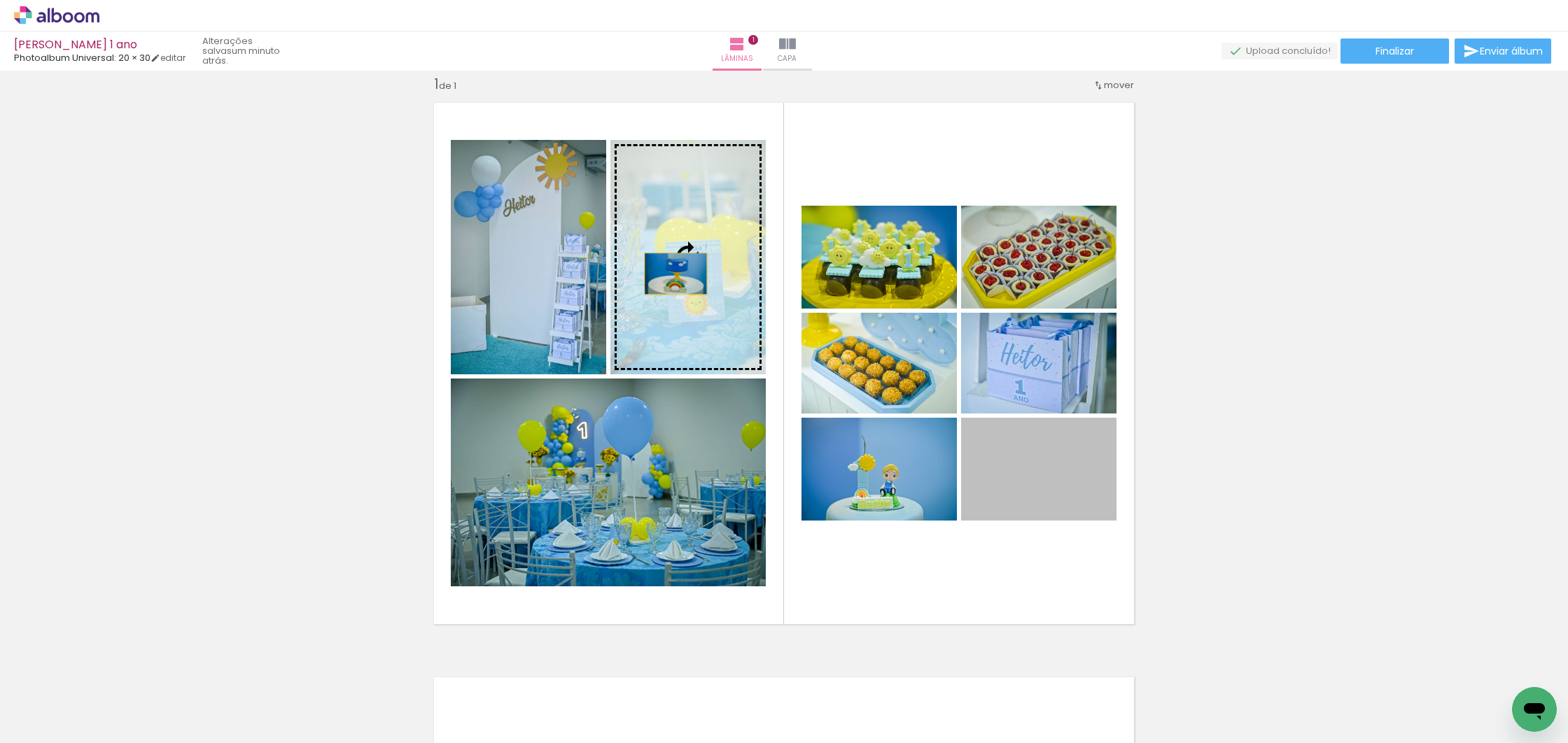
click at [0, 0] on slot at bounding box center [0, 0] width 0 height 0
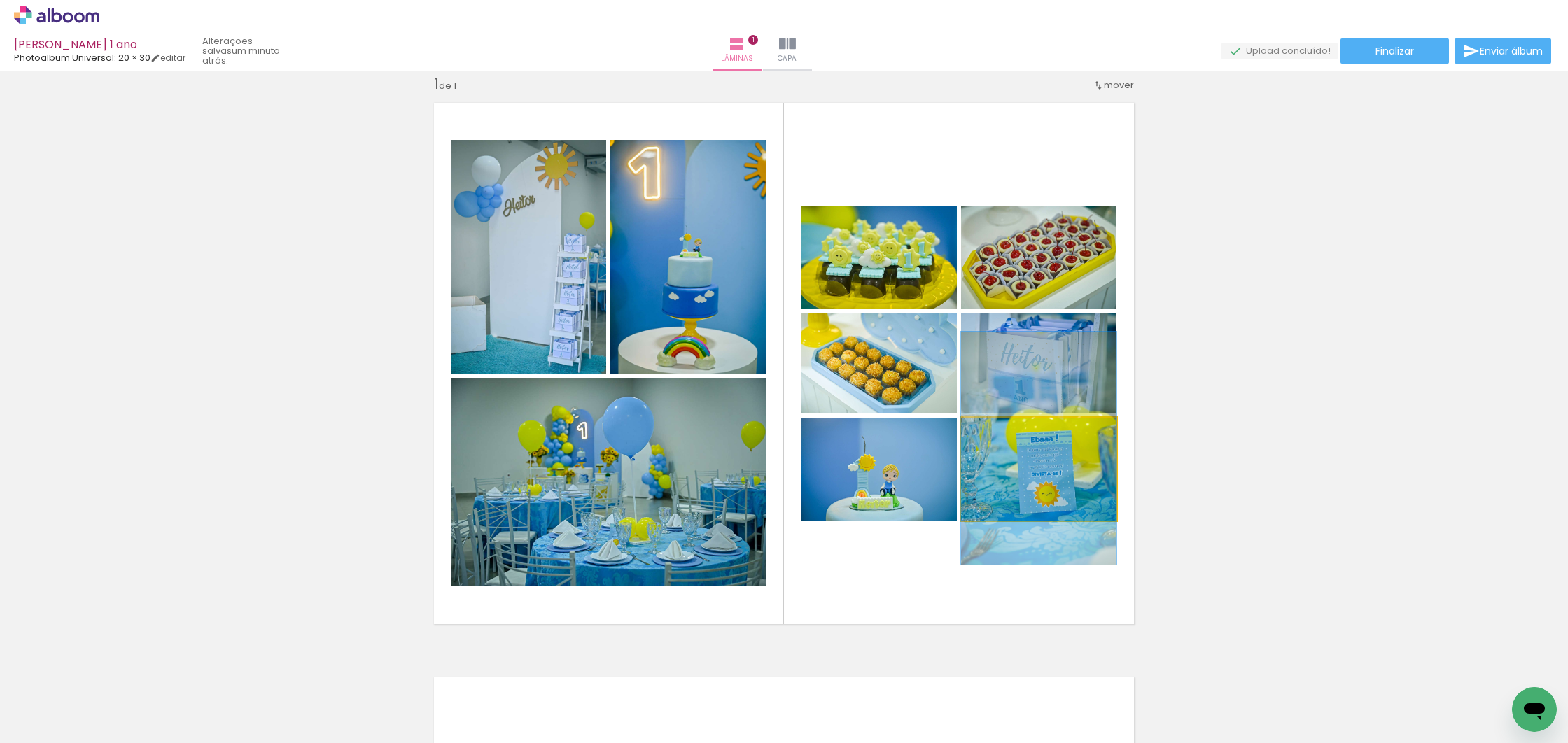
drag, startPoint x: 1024, startPoint y: 484, endPoint x: 1024, endPoint y: 463, distance: 21.0
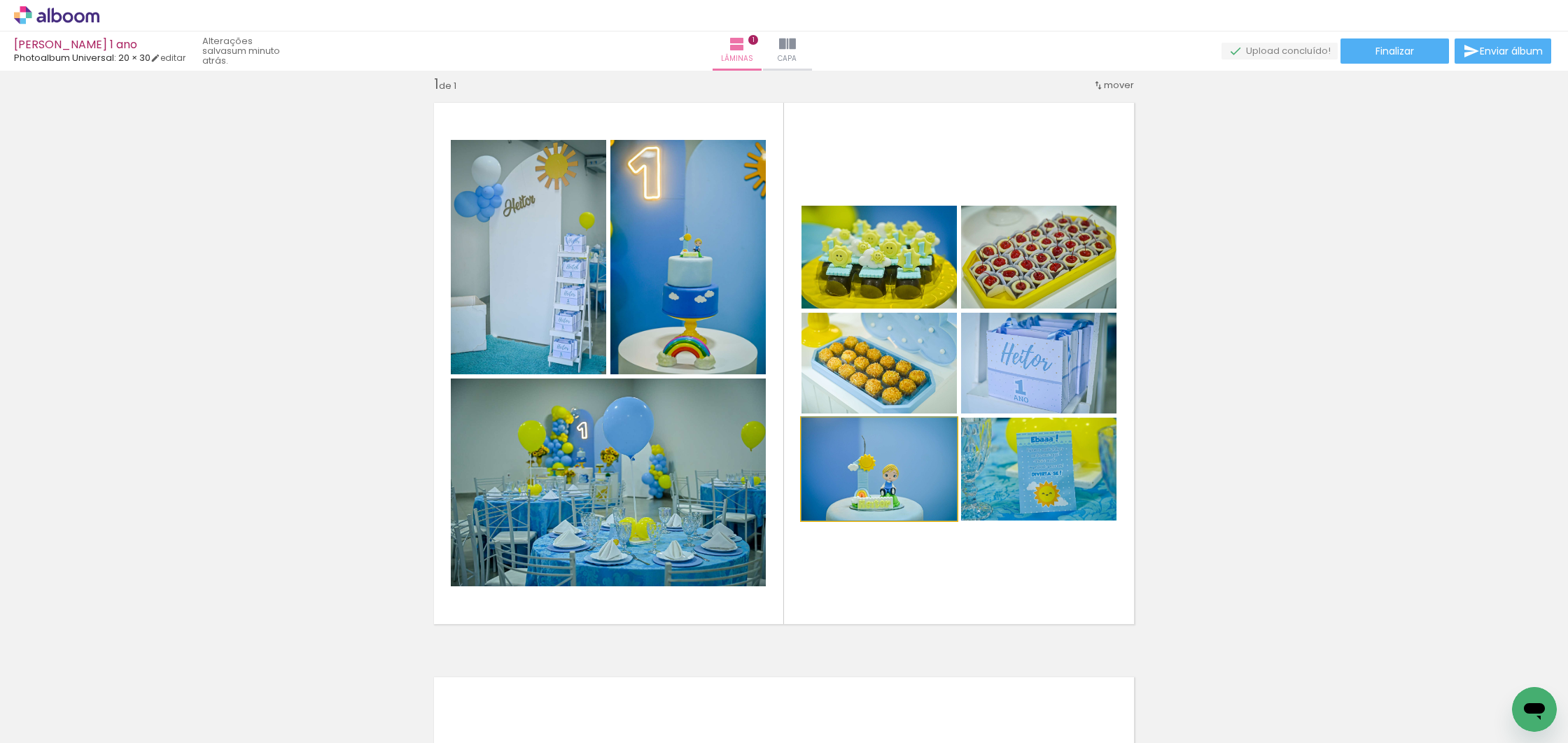
drag, startPoint x: 930, startPoint y: 486, endPoint x: 923, endPoint y: 438, distance: 48.5
click at [930, 474] on div at bounding box center [880, 469] width 156 height 103
drag, startPoint x: 900, startPoint y: 386, endPoint x: 900, endPoint y: 377, distance: 9.0
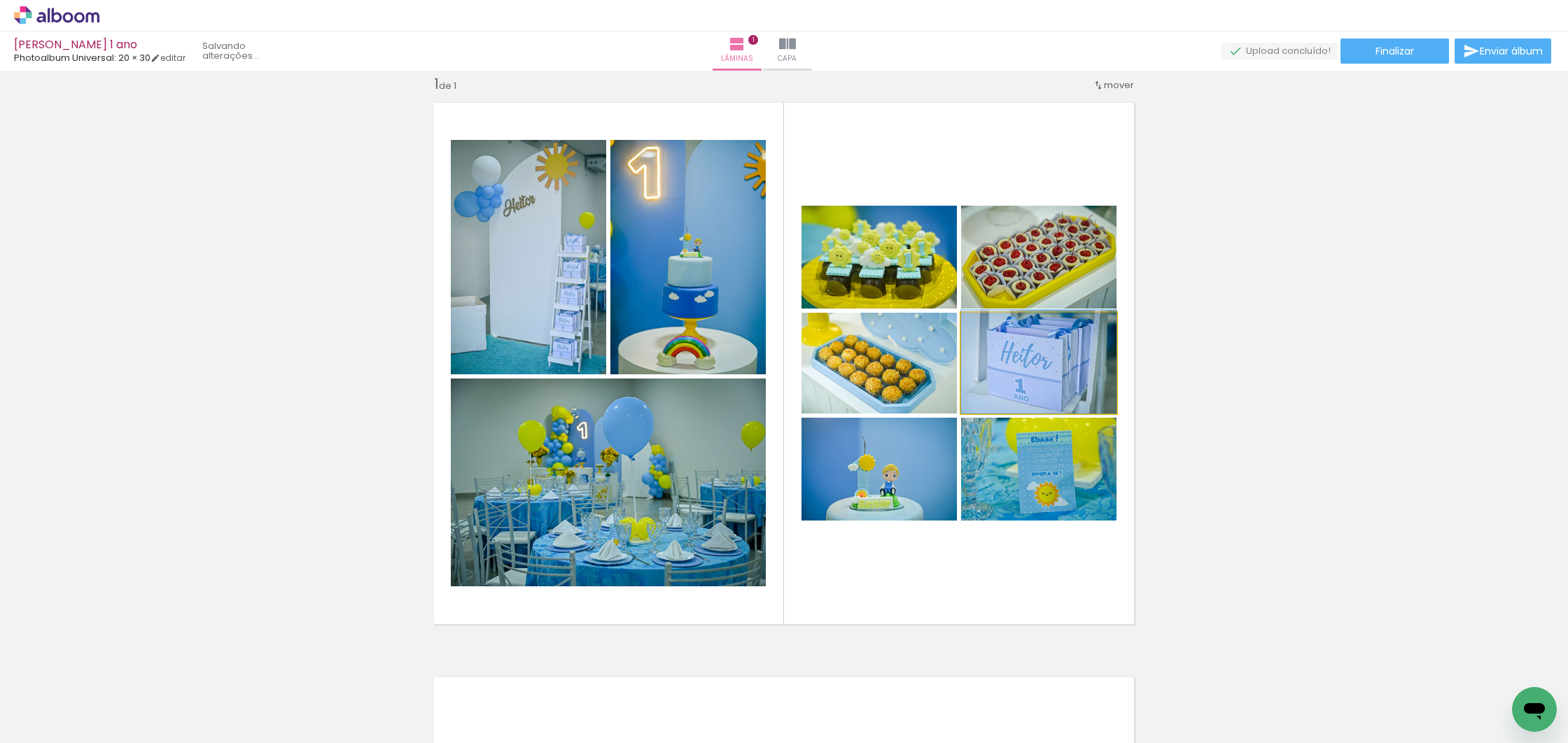
drag, startPoint x: 1028, startPoint y: 368, endPoint x: 1032, endPoint y: 361, distance: 8.1
click at [1031, 363] on div at bounding box center [1039, 362] width 156 height 103
click at [1021, 260] on div at bounding box center [1039, 257] width 156 height 103
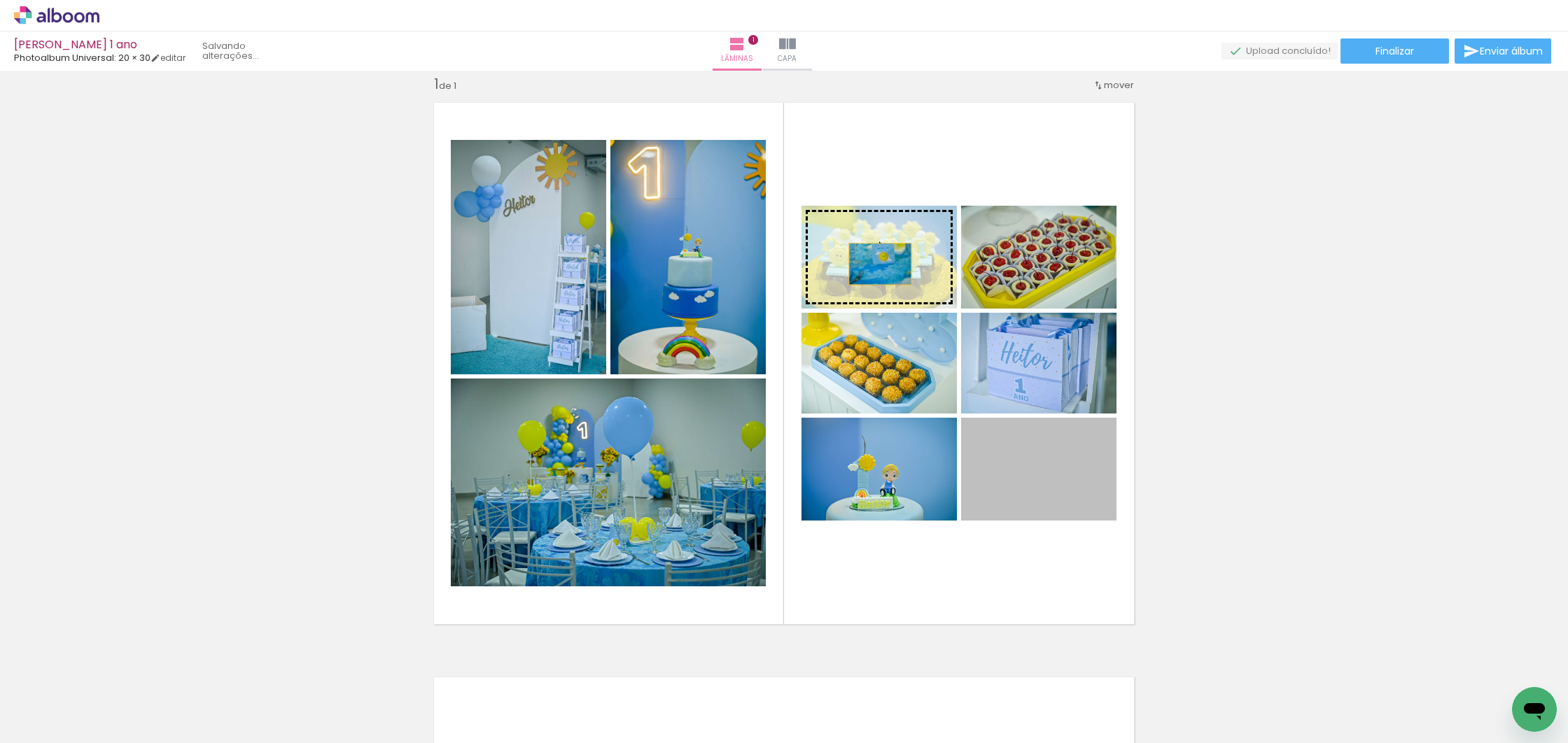
drag, startPoint x: 1057, startPoint y: 486, endPoint x: 875, endPoint y: 264, distance: 287.1
click at [0, 0] on slot at bounding box center [0, 0] width 0 height 0
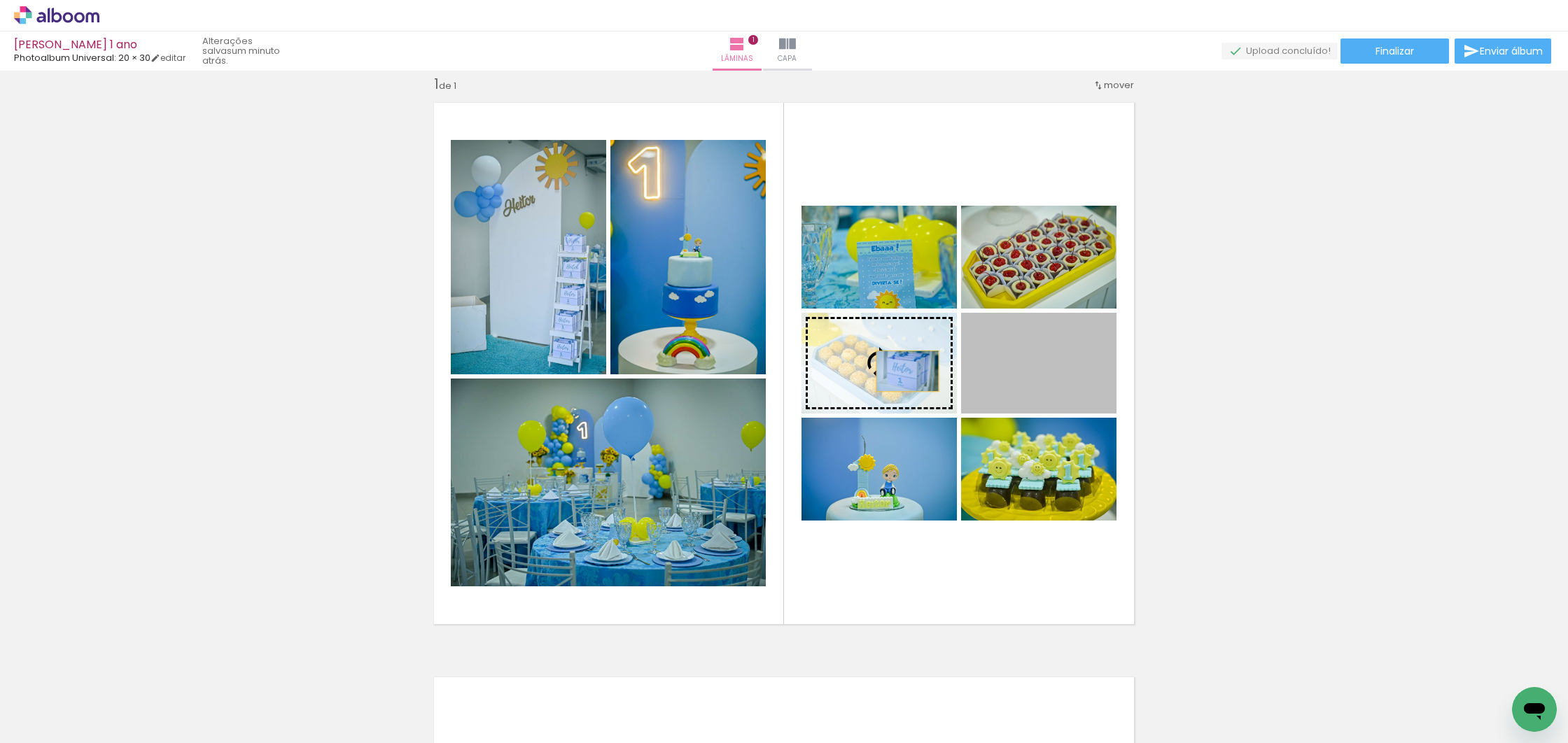
drag, startPoint x: 1047, startPoint y: 384, endPoint x: 896, endPoint y: 371, distance: 151.6
click at [0, 0] on slot at bounding box center [0, 0] width 0 height 0
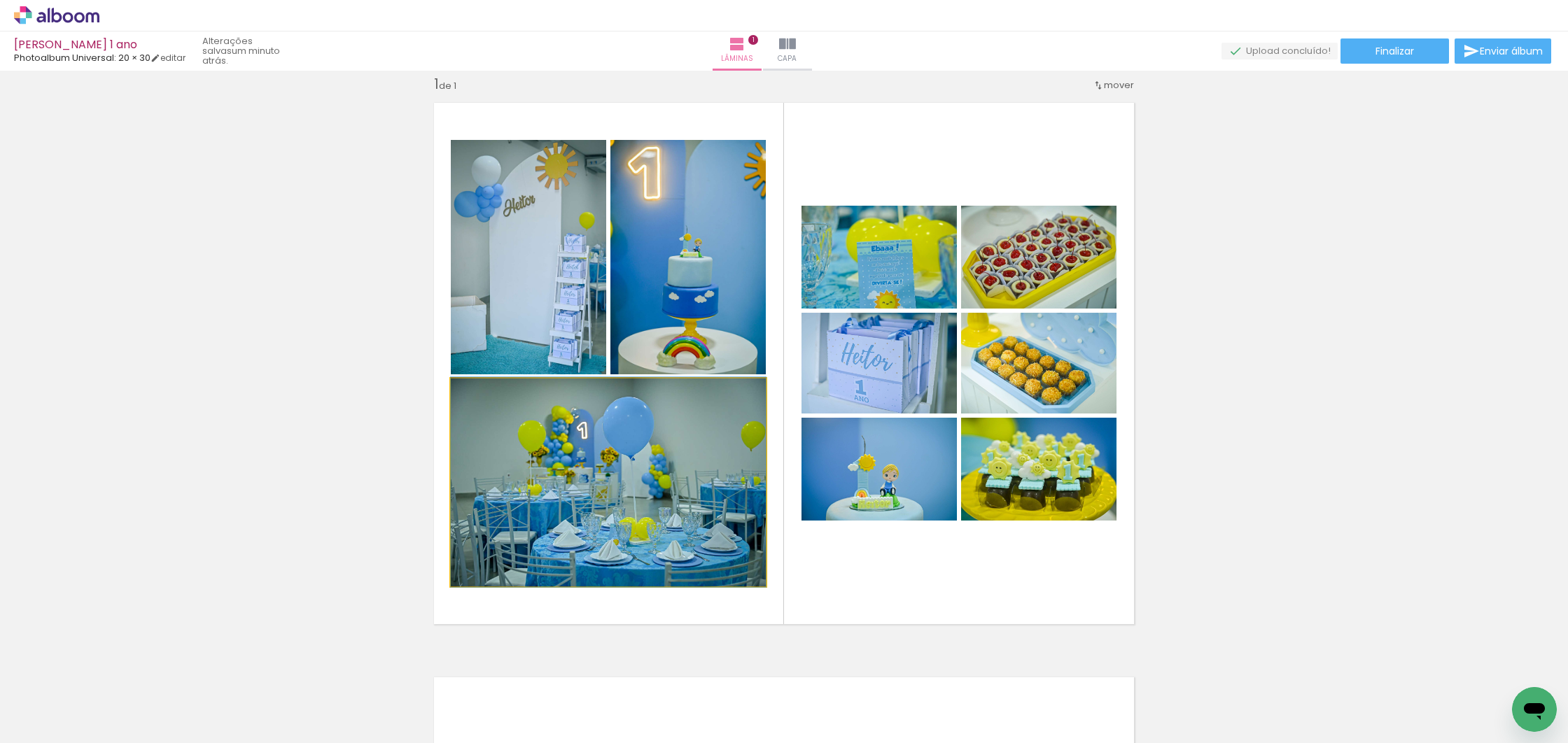
click at [577, 493] on quentale-photo at bounding box center [608, 483] width 315 height 208
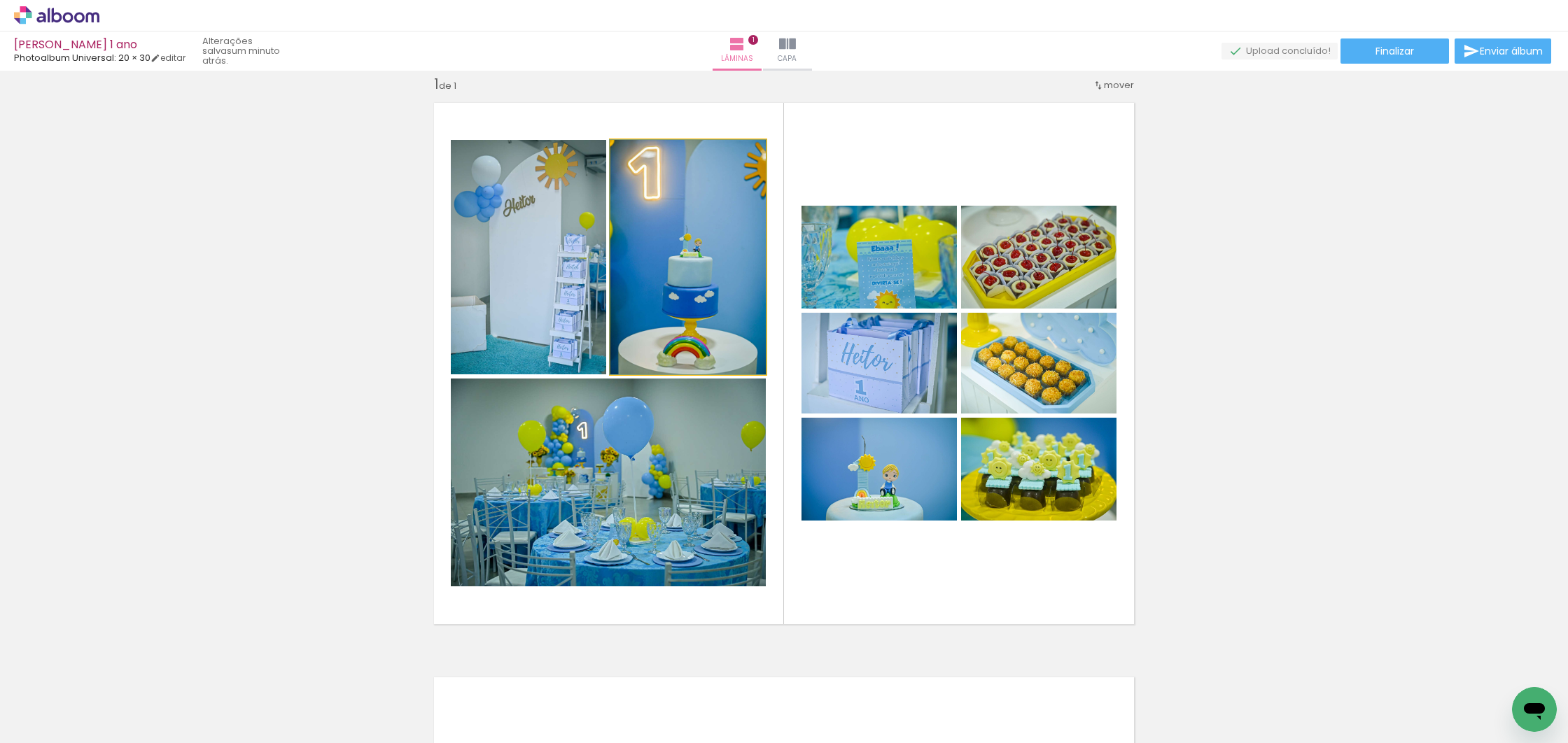
click at [652, 323] on quentale-photo at bounding box center [688, 257] width 156 height 234
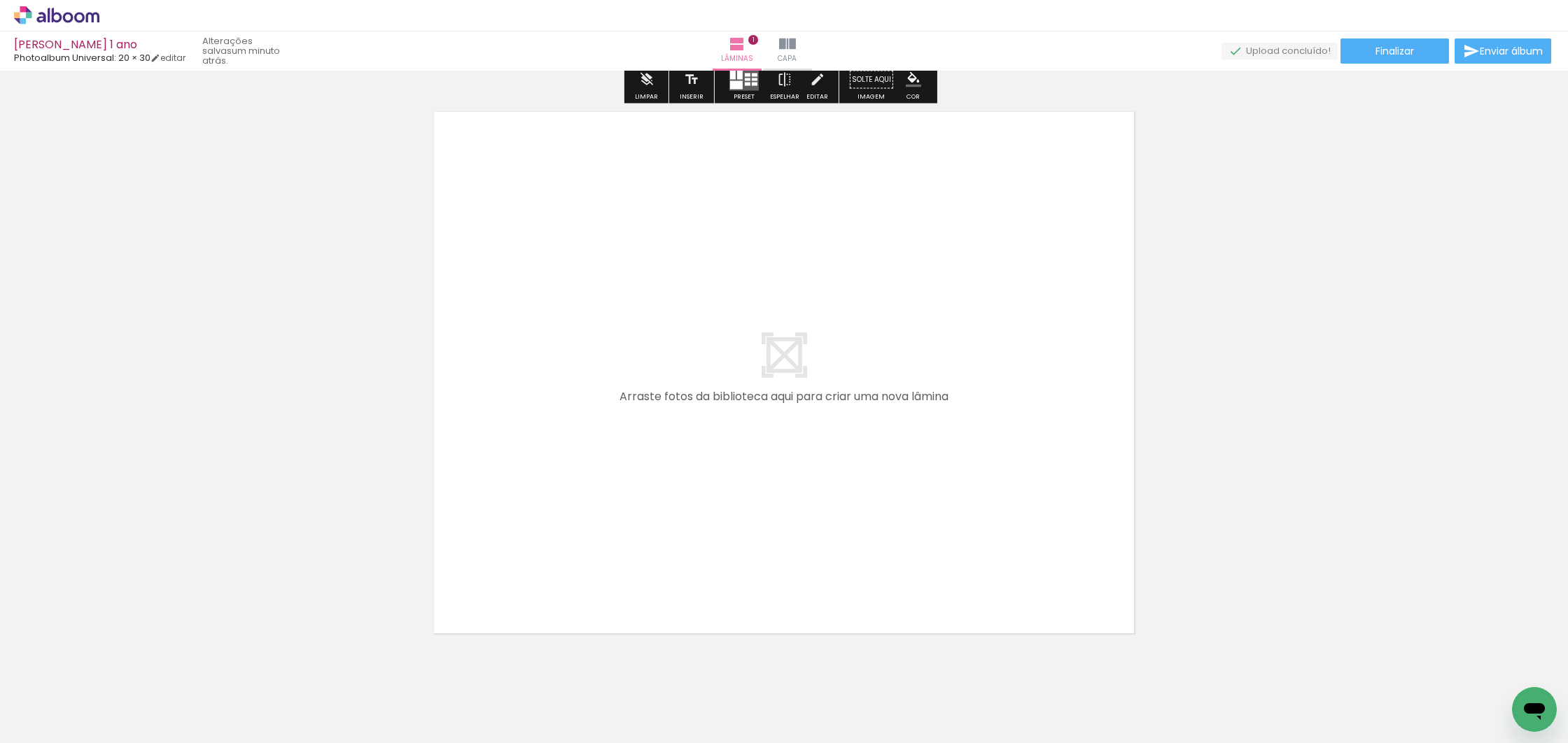
scroll to position [619, 0]
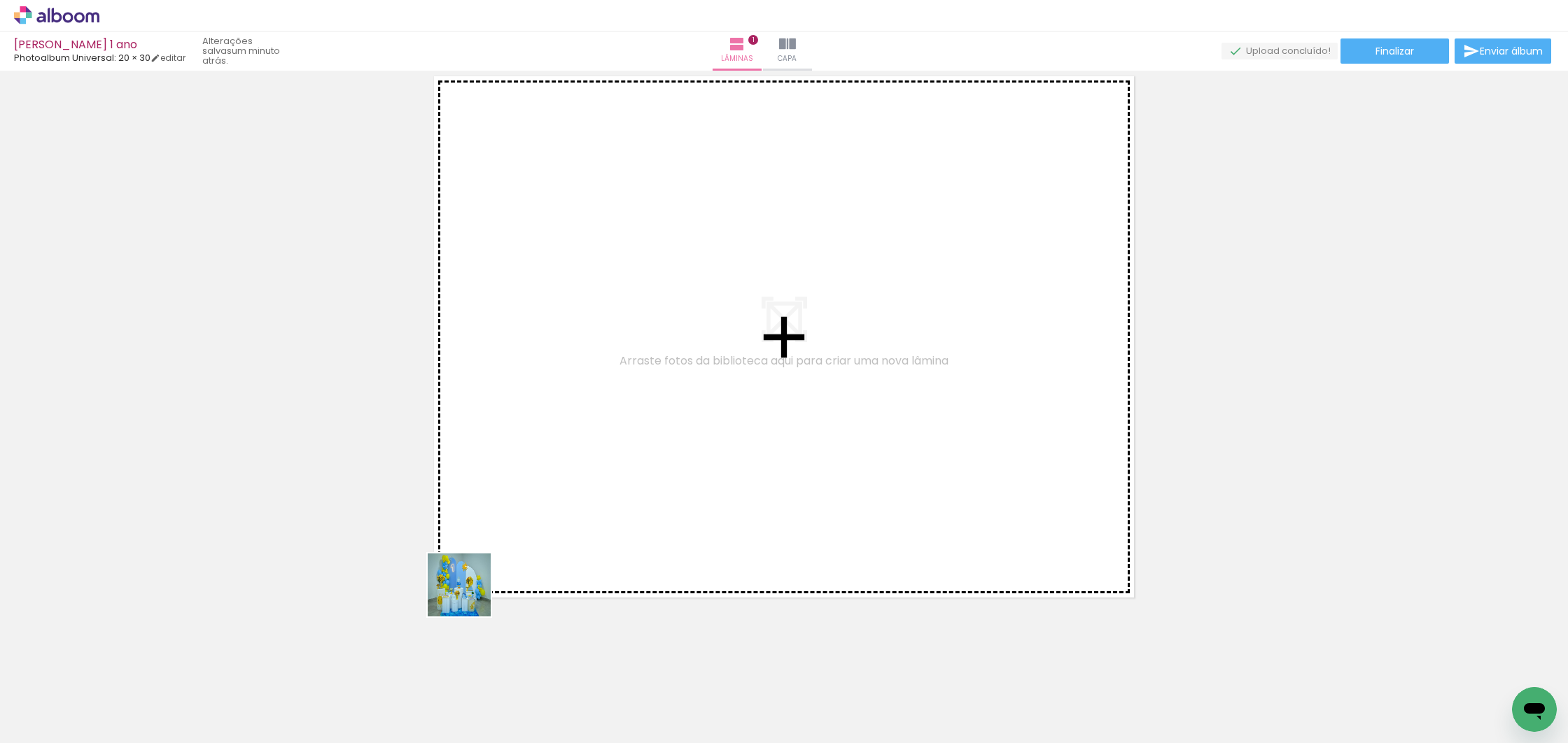
drag, startPoint x: 295, startPoint y: 707, endPoint x: 679, endPoint y: 465, distance: 453.9
click at [679, 465] on quentale-workspace at bounding box center [784, 372] width 1568 height 743
